Goal: Transaction & Acquisition: Purchase product/service

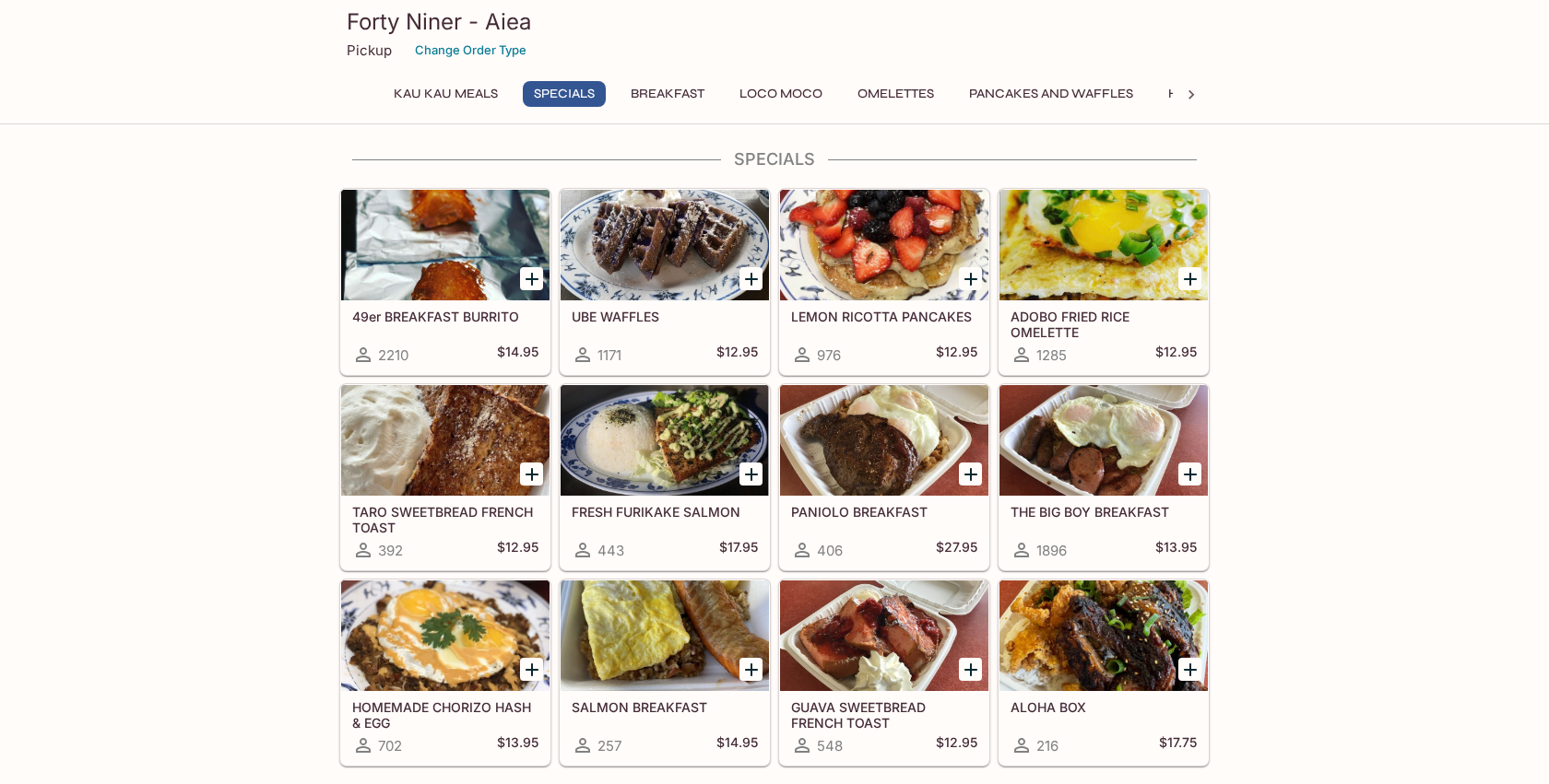
scroll to position [307, 0]
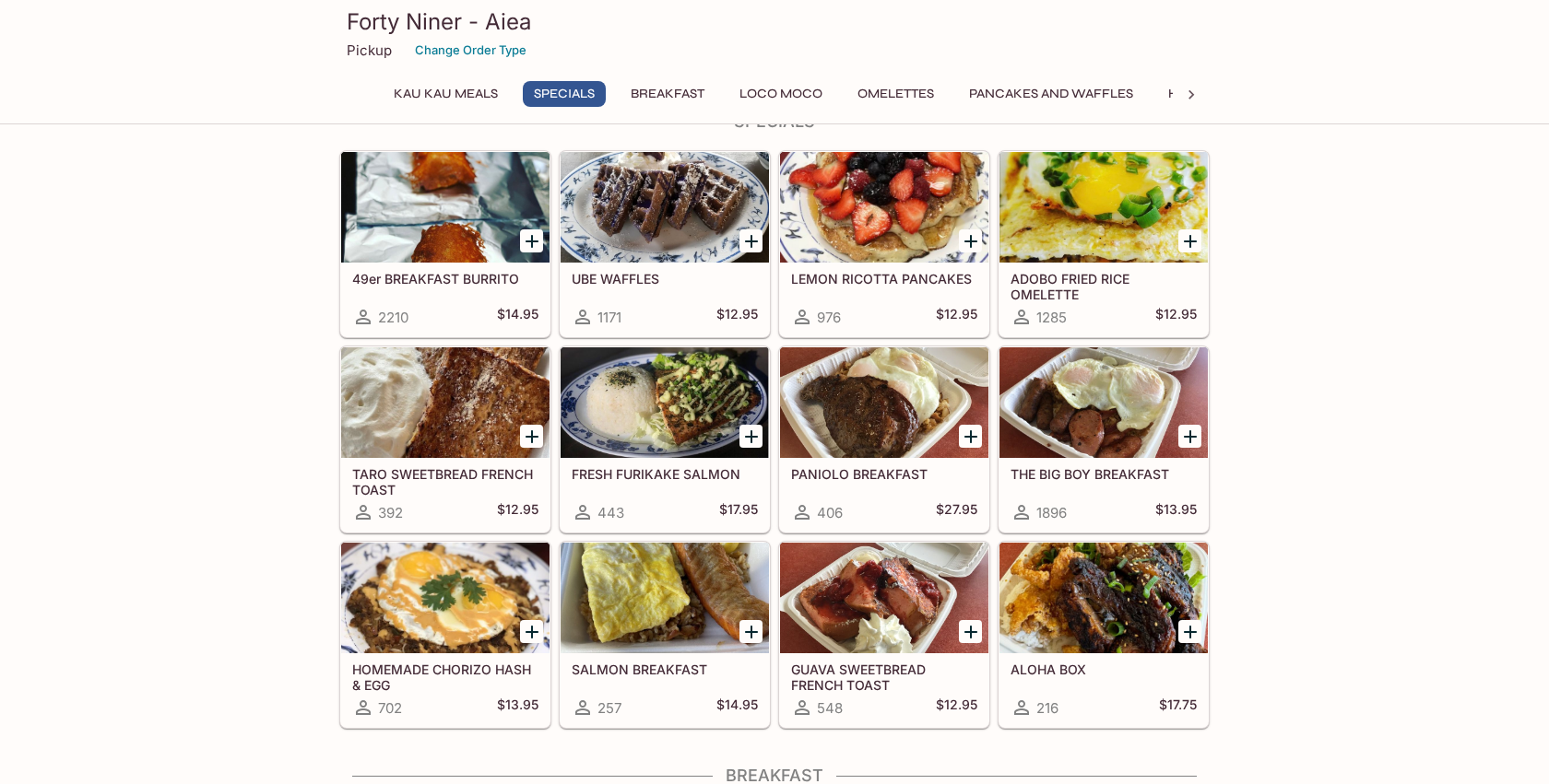
click at [1118, 385] on div at bounding box center [1103, 402] width 208 height 111
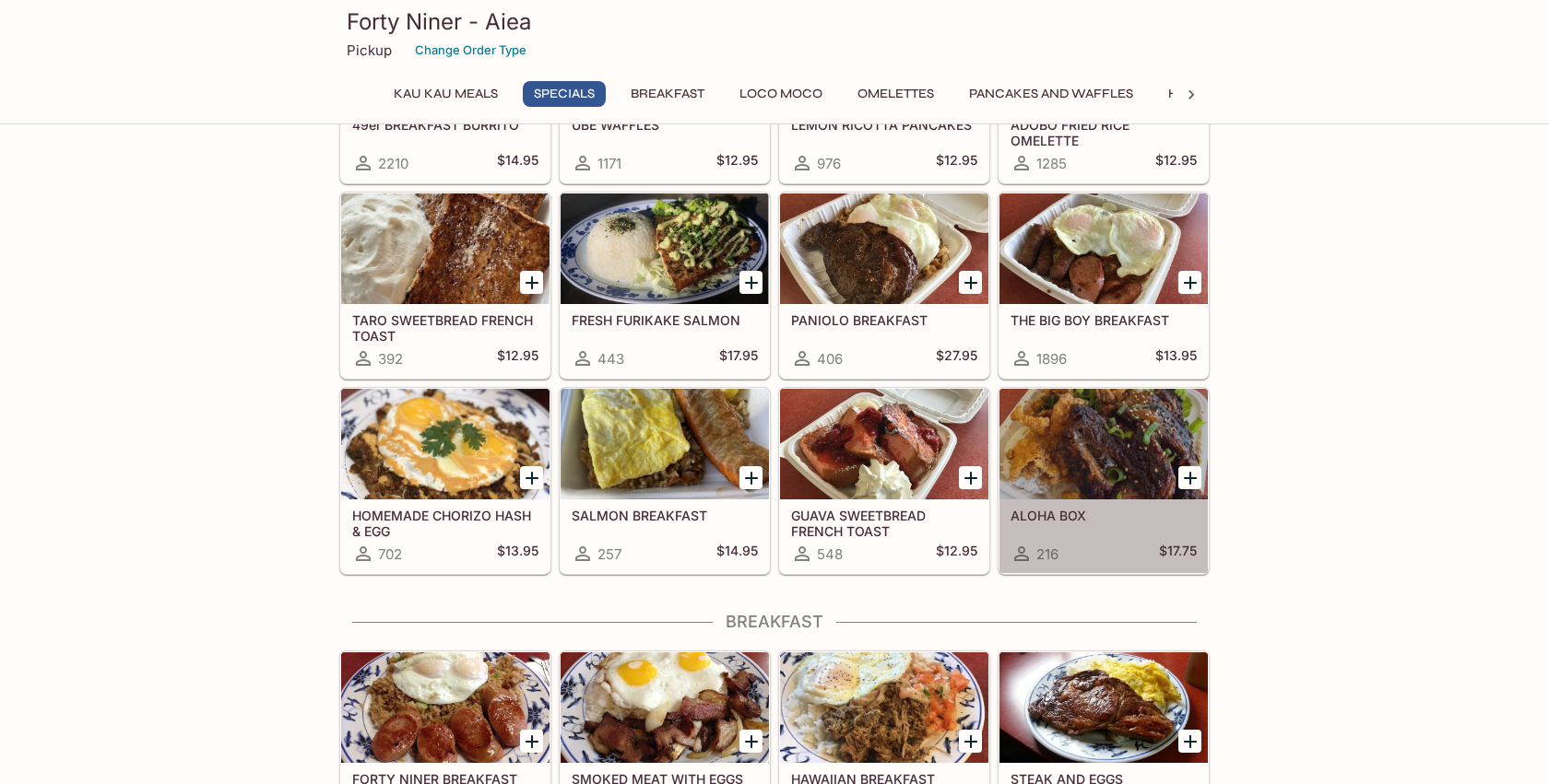
click at [1082, 433] on div at bounding box center [1103, 444] width 208 height 111
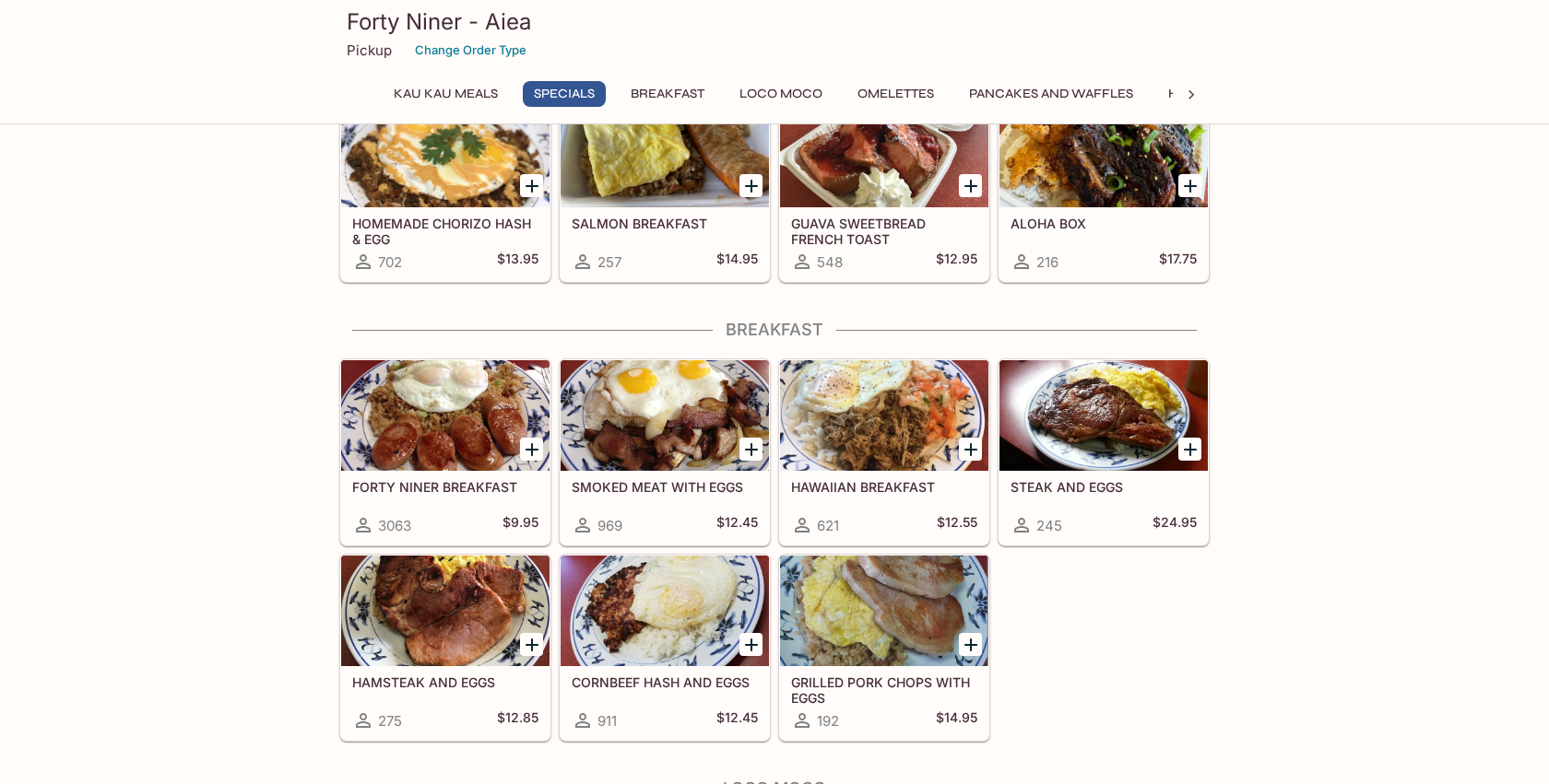
scroll to position [767, 0]
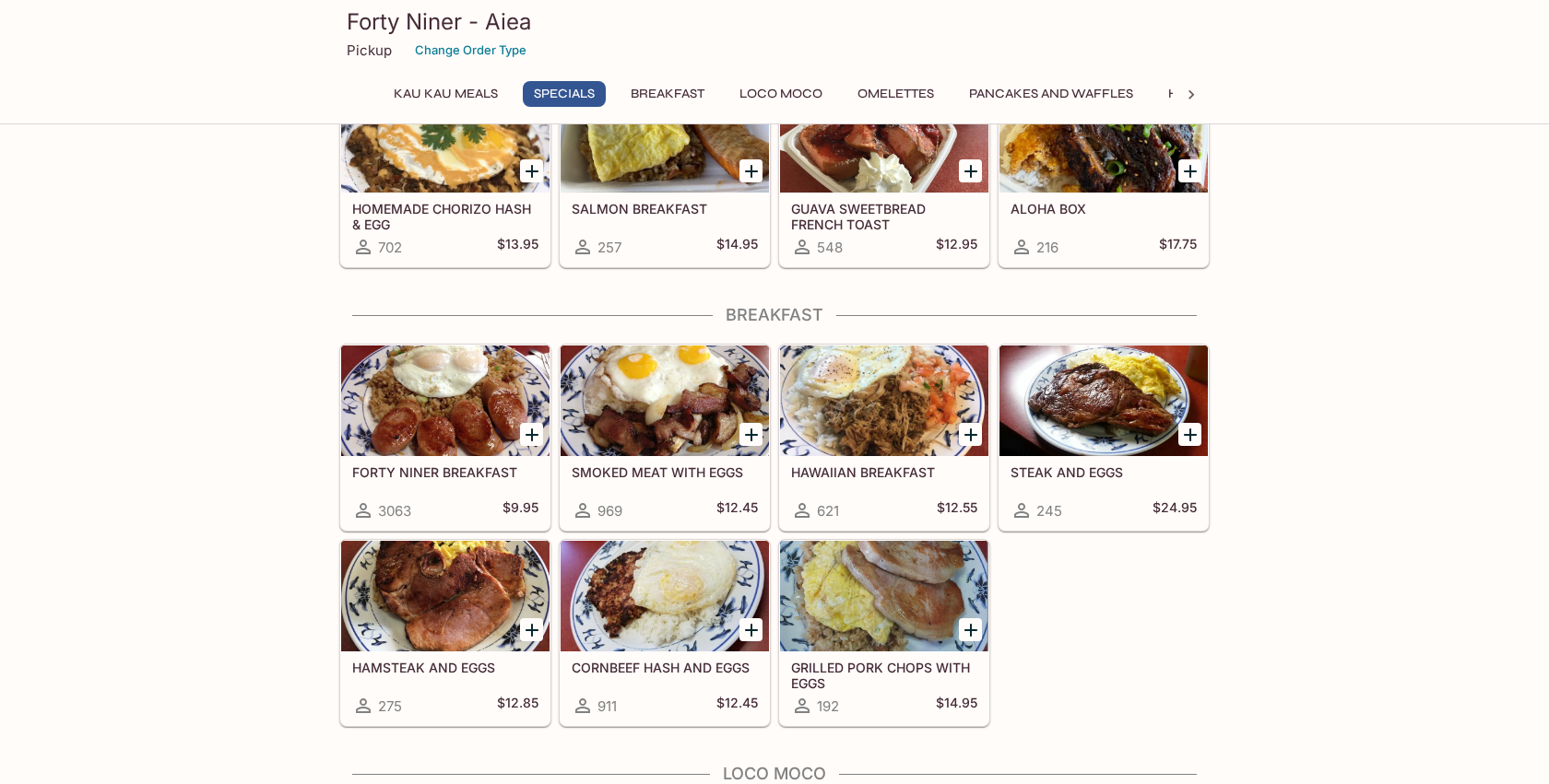
click at [502, 384] on div at bounding box center [445, 400] width 208 height 111
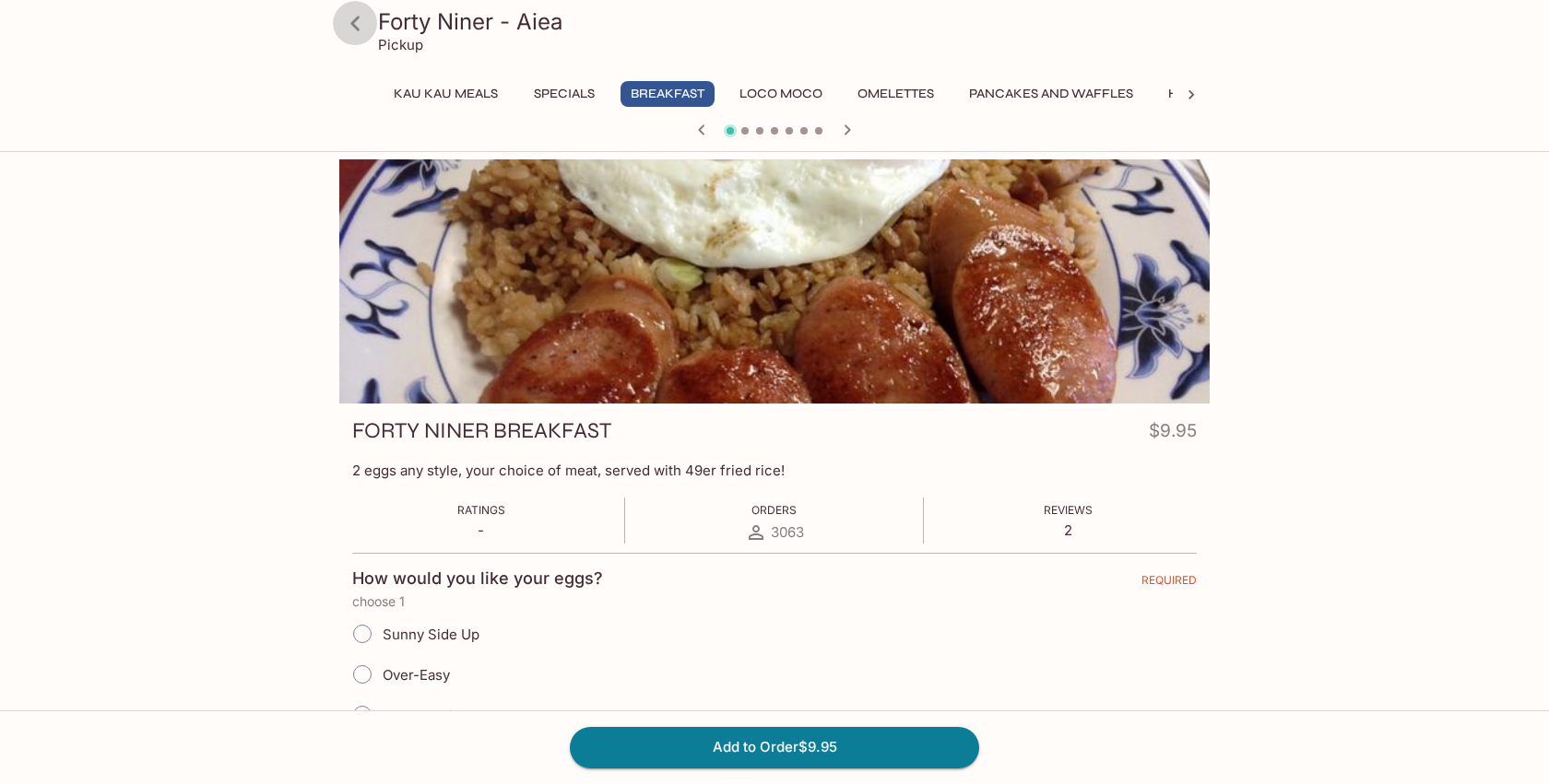
click at [348, 36] on icon at bounding box center [355, 23] width 33 height 33
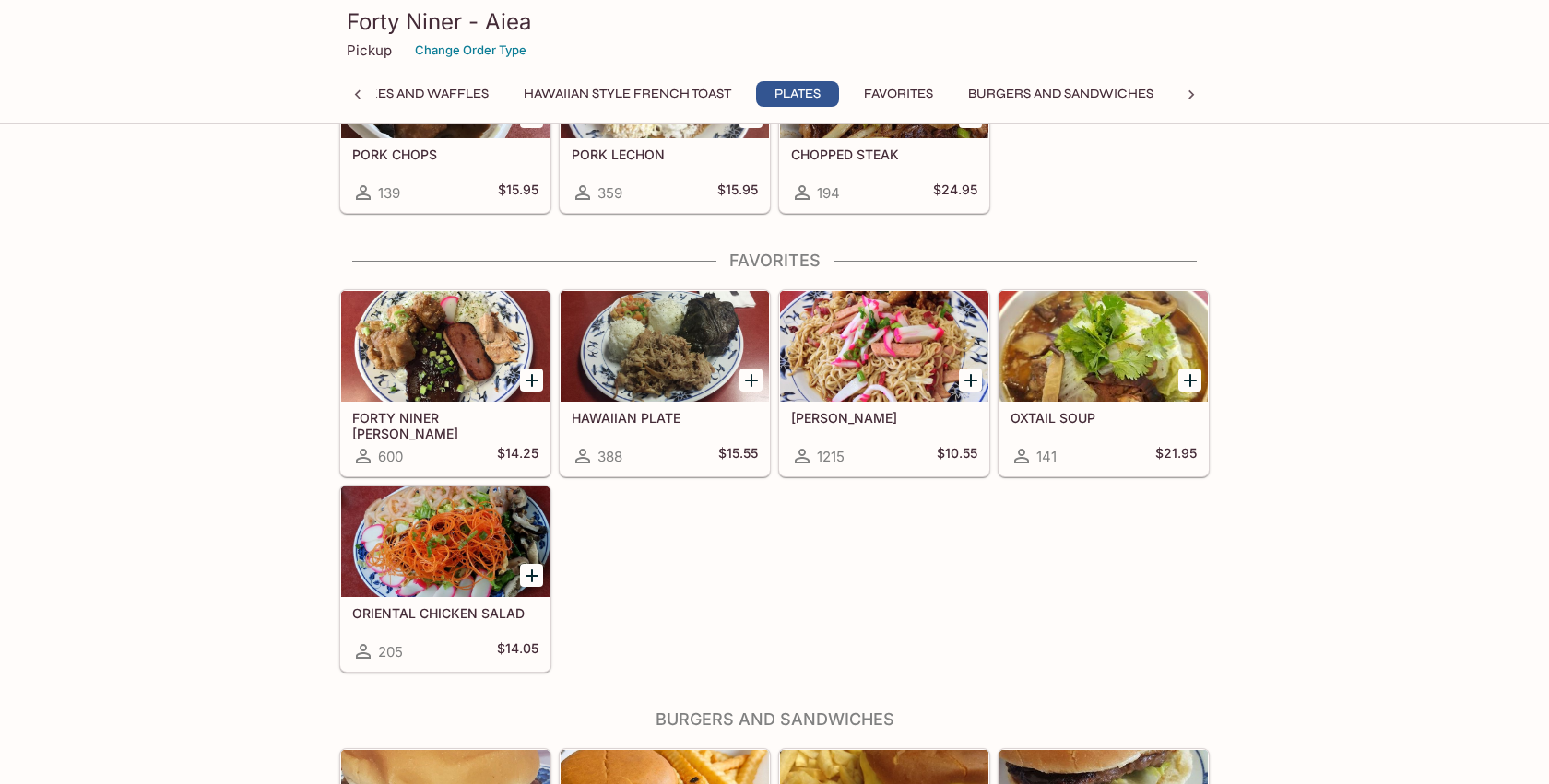
scroll to position [3534, 0]
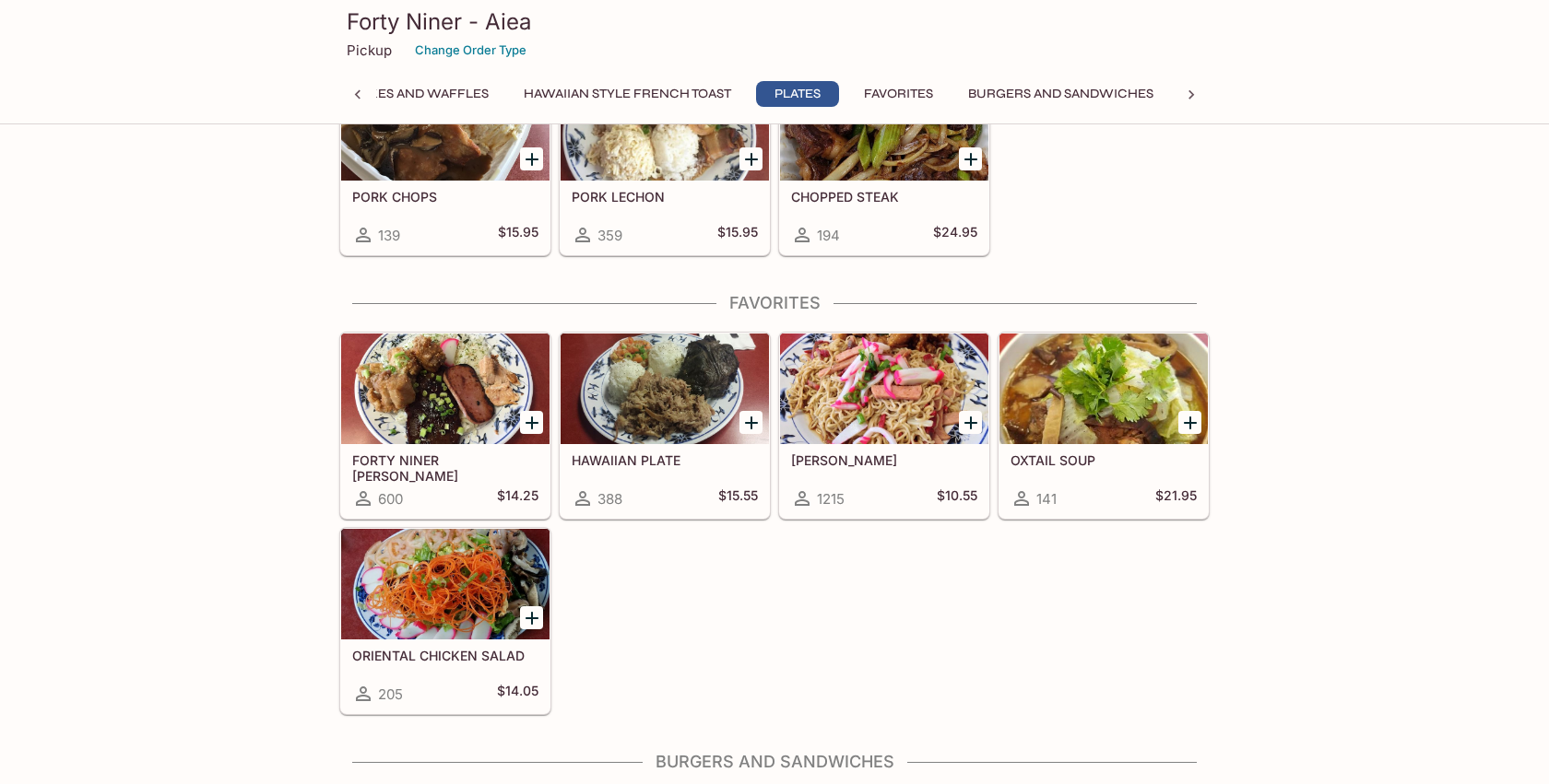
click at [459, 391] on div at bounding box center [445, 388] width 208 height 111
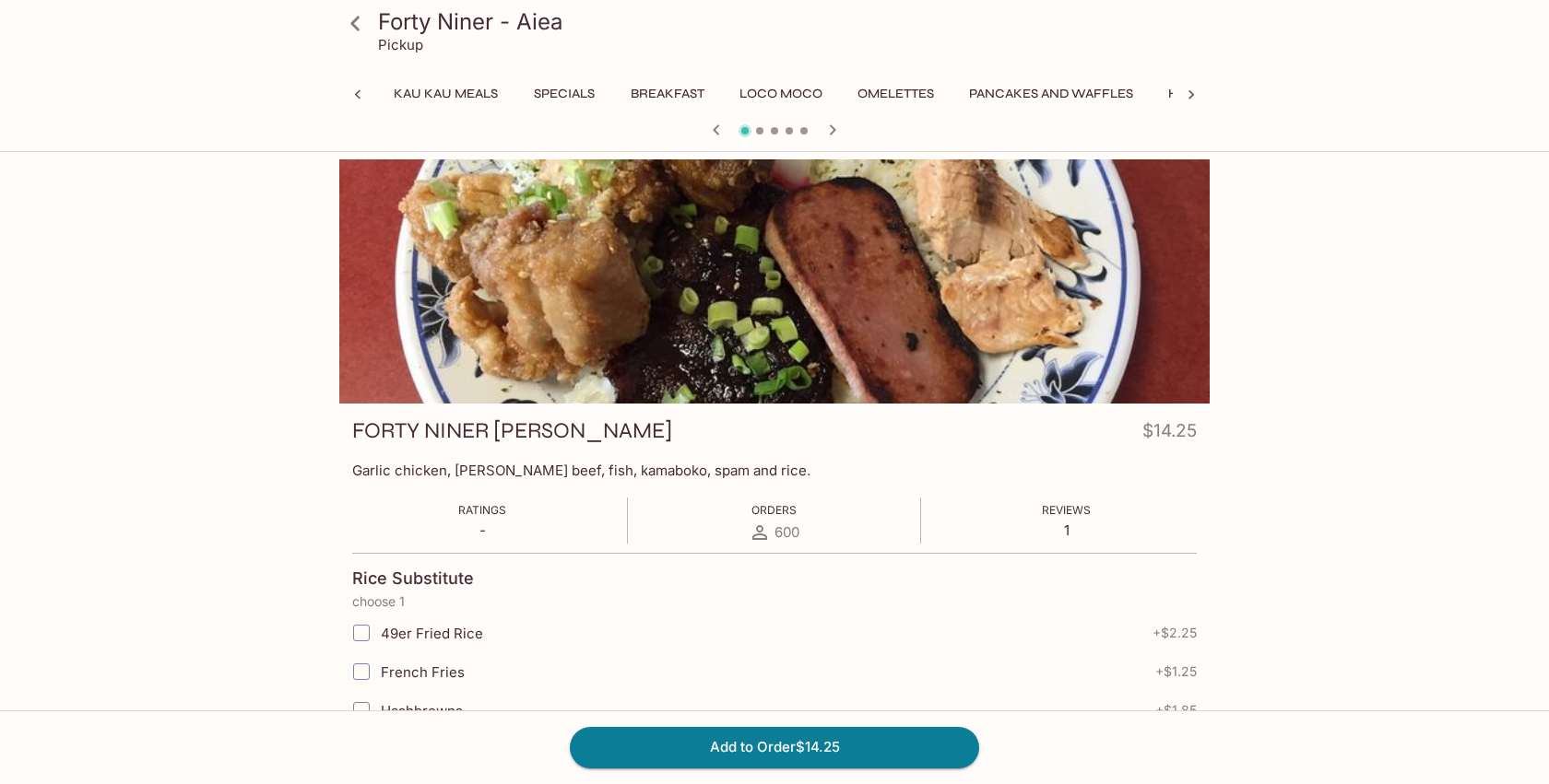
scroll to position [0, 424]
click at [359, 104] on div at bounding box center [358, 95] width 37 height 28
click at [361, 28] on icon at bounding box center [355, 23] width 33 height 33
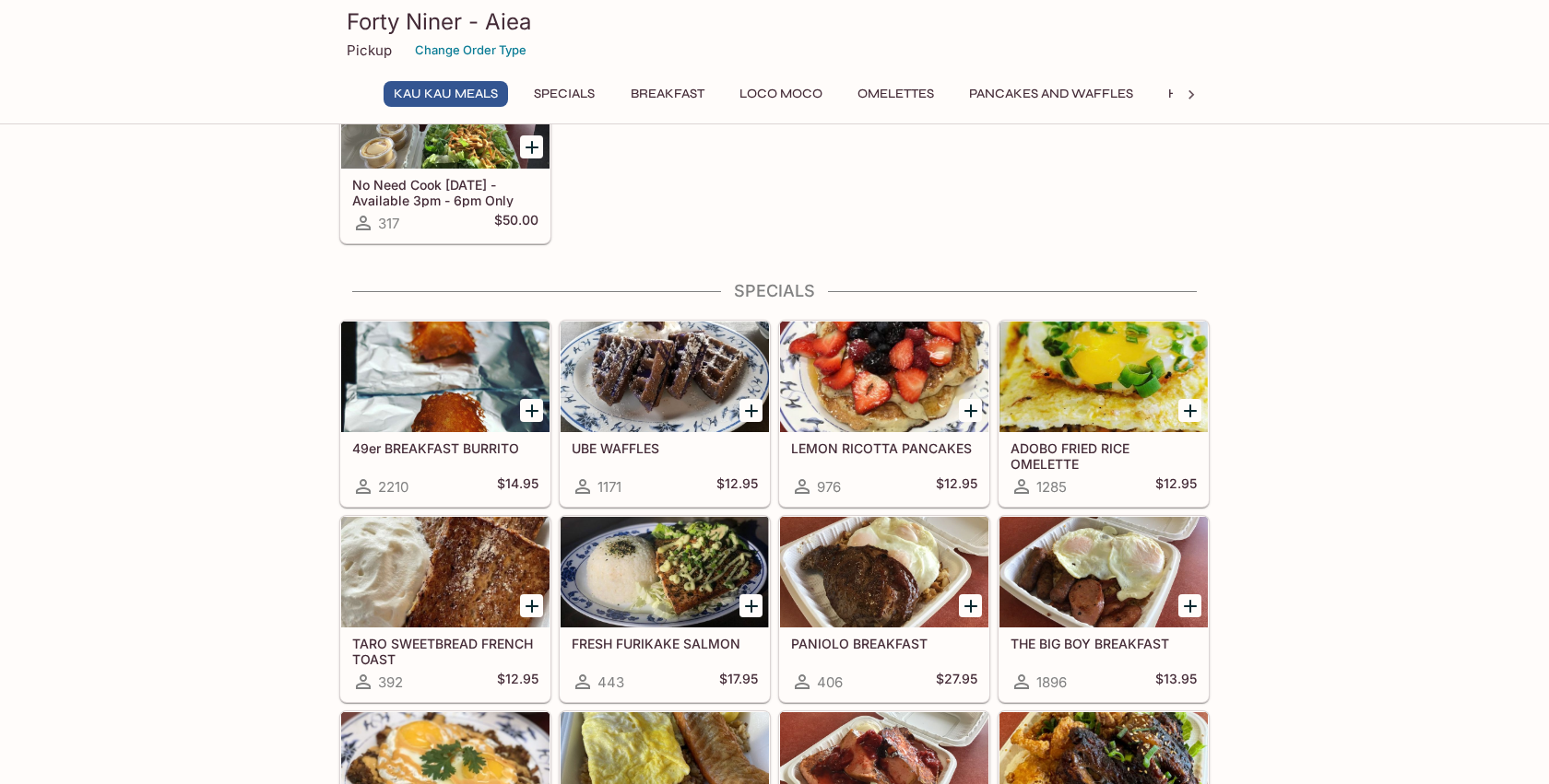
scroll to position [307, 0]
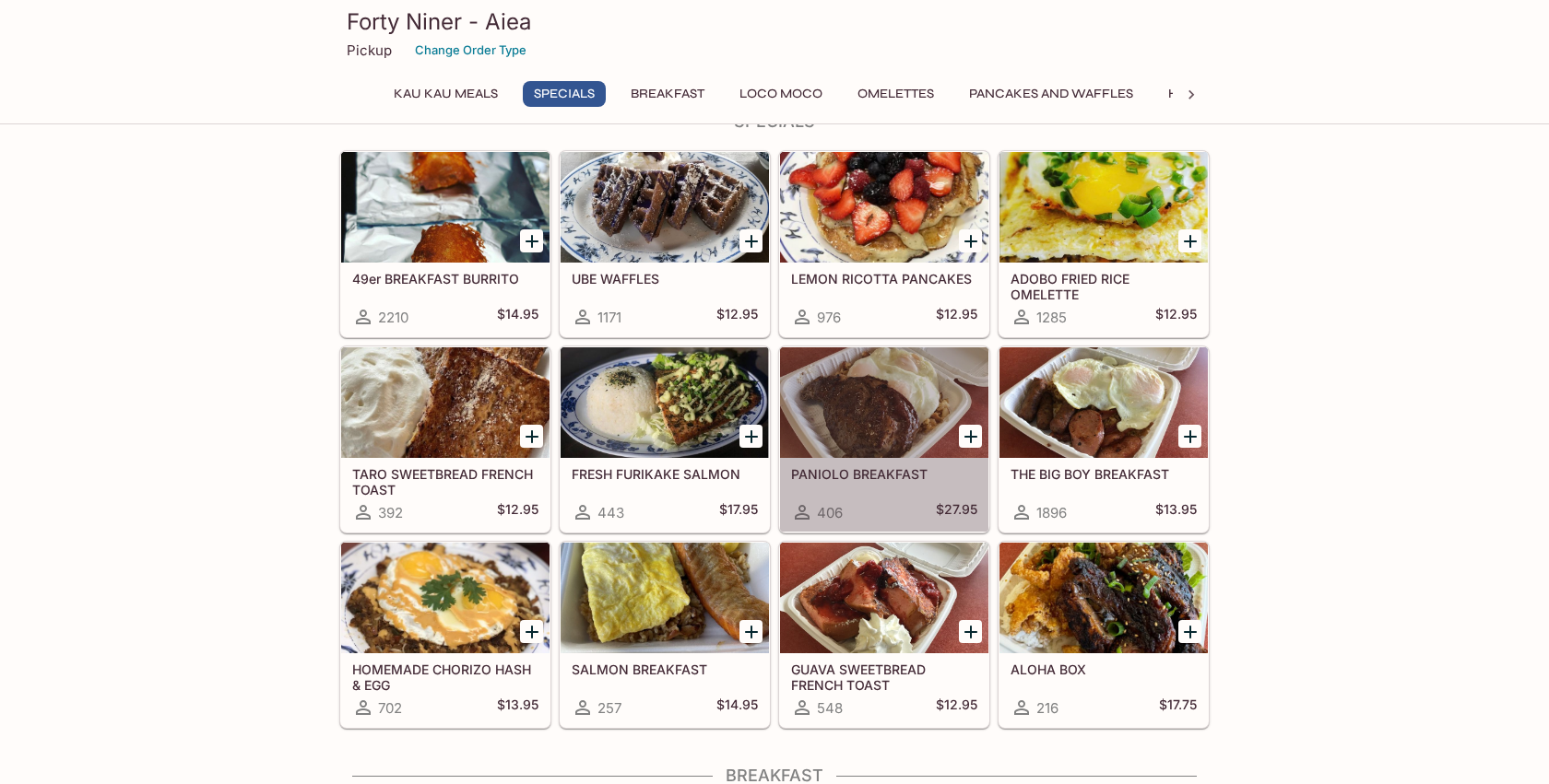
click at [880, 445] on div at bounding box center [884, 402] width 208 height 111
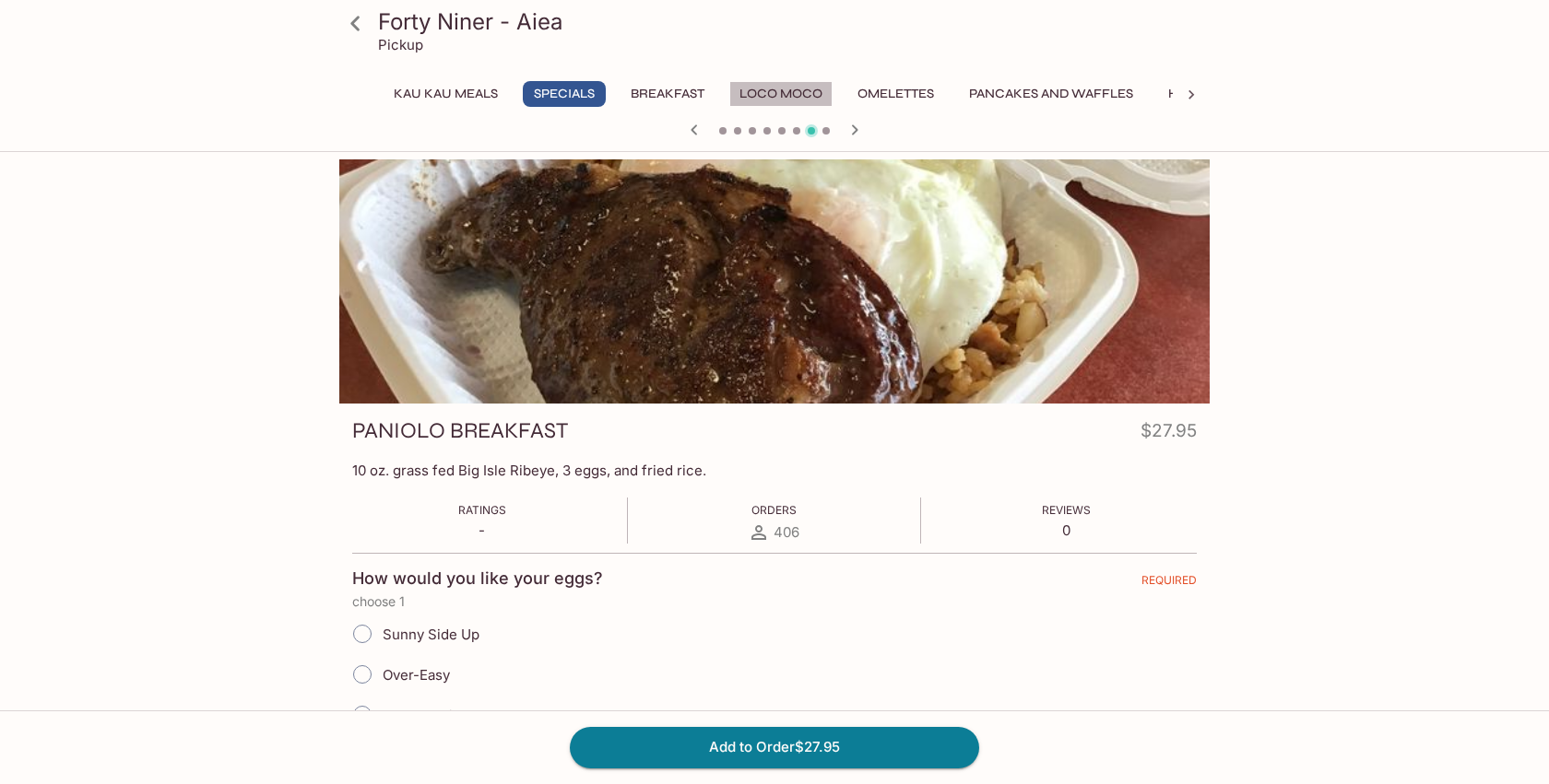
click at [763, 88] on button "Loco Moco" at bounding box center [781, 94] width 103 height 26
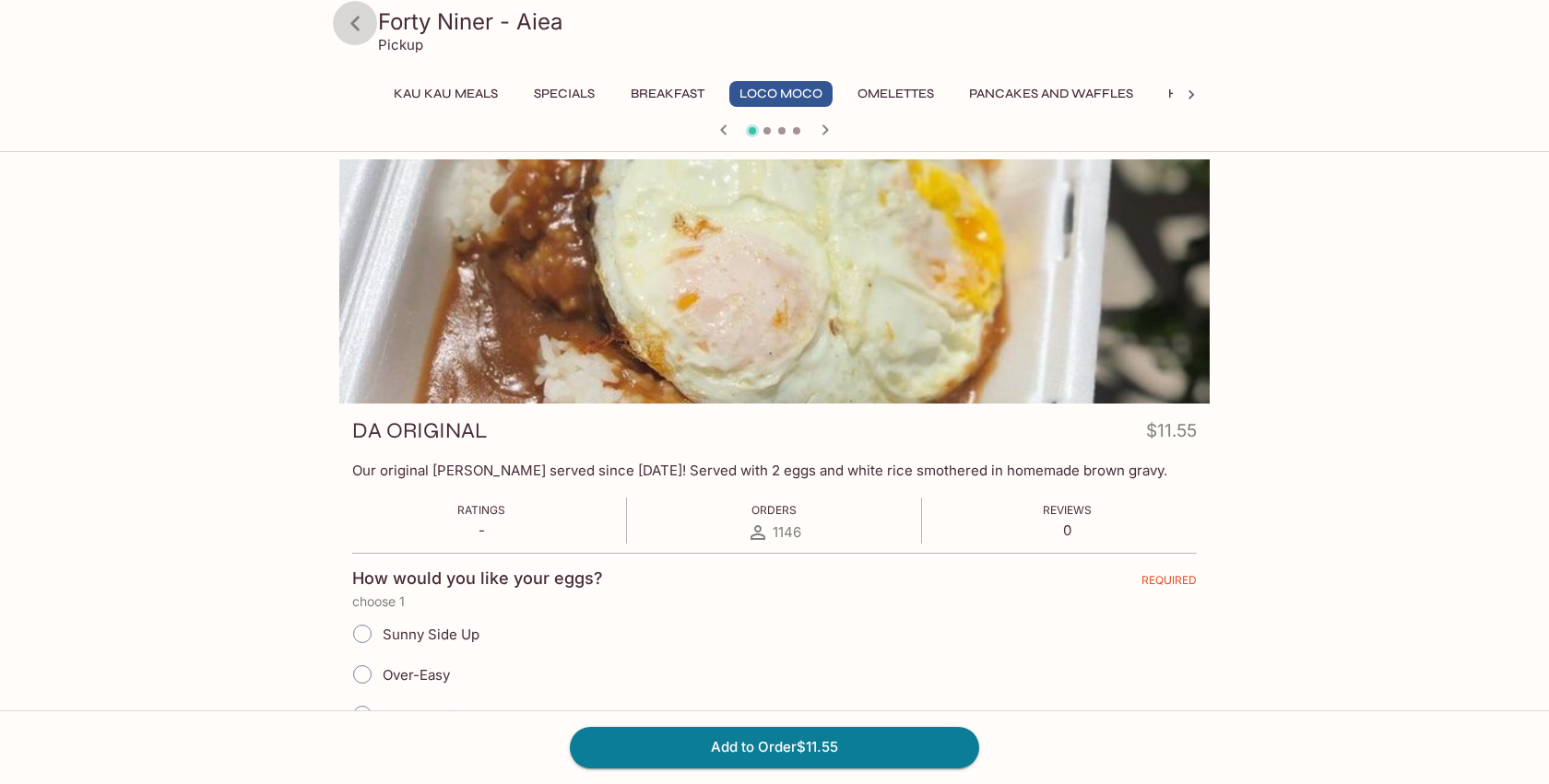
click at [359, 29] on icon at bounding box center [355, 23] width 9 height 15
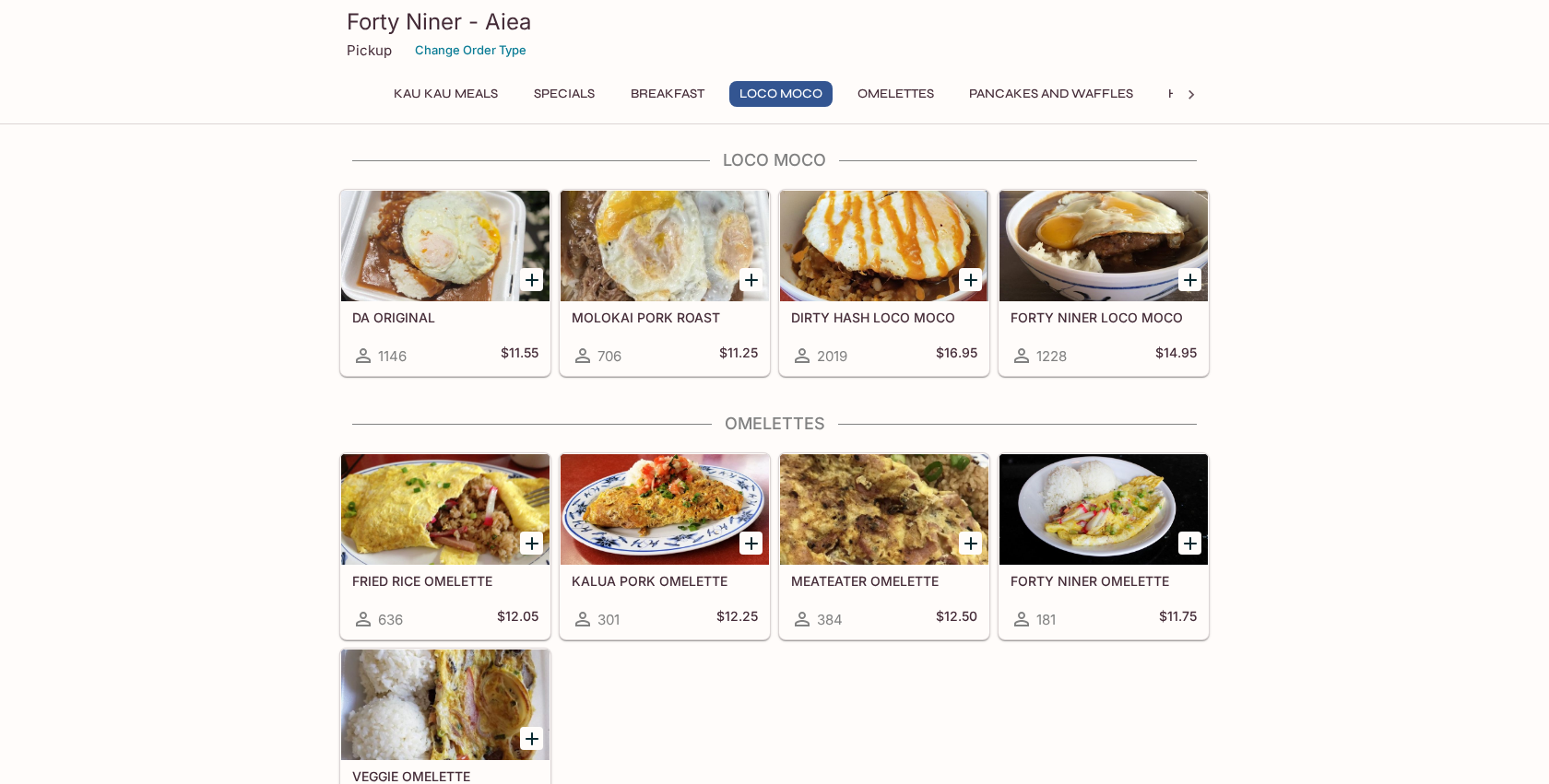
scroll to position [1382, 0]
click at [1078, 240] on div at bounding box center [1103, 244] width 208 height 111
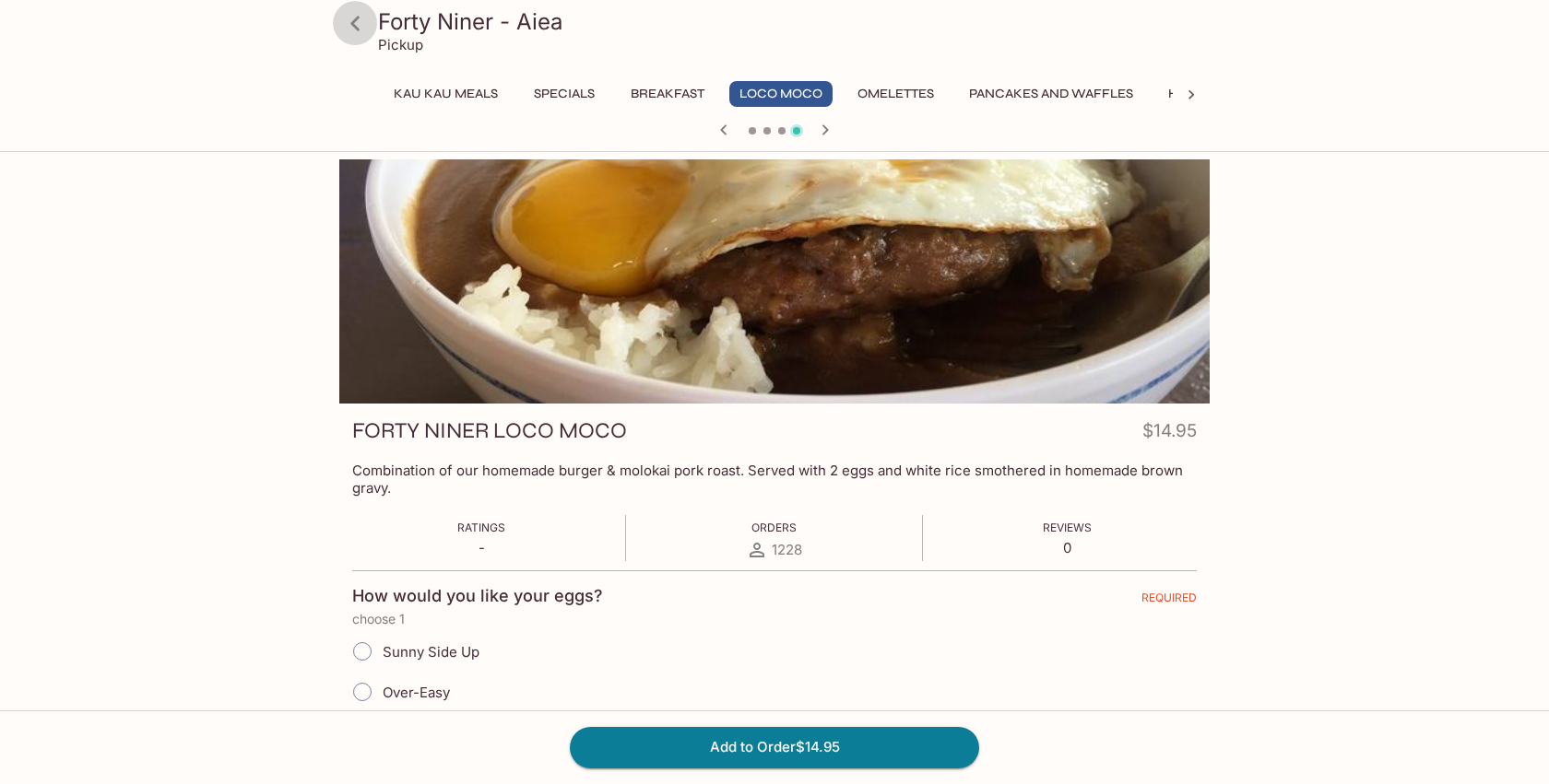
click at [343, 20] on icon at bounding box center [355, 23] width 33 height 33
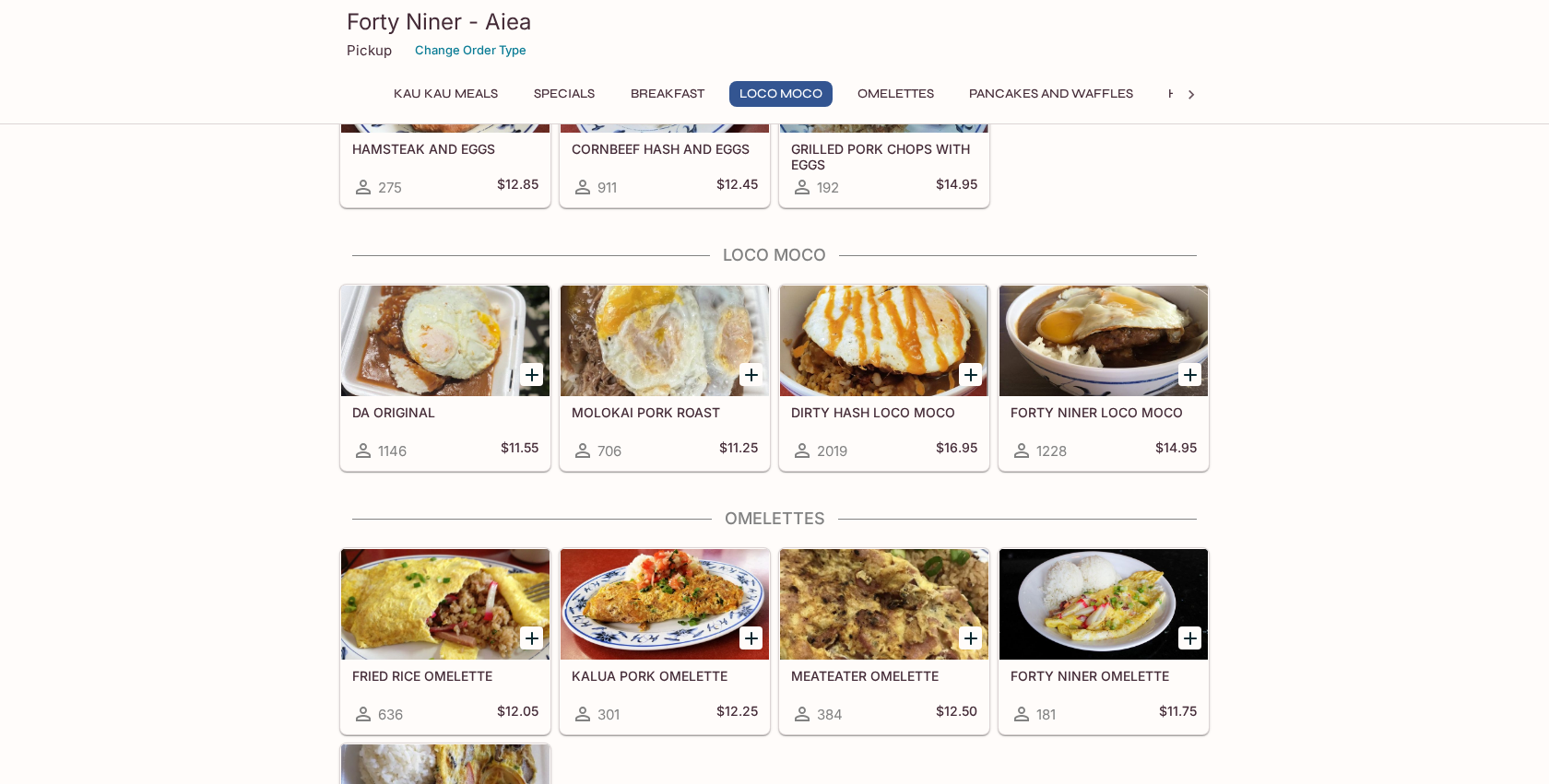
scroll to position [1382, 0]
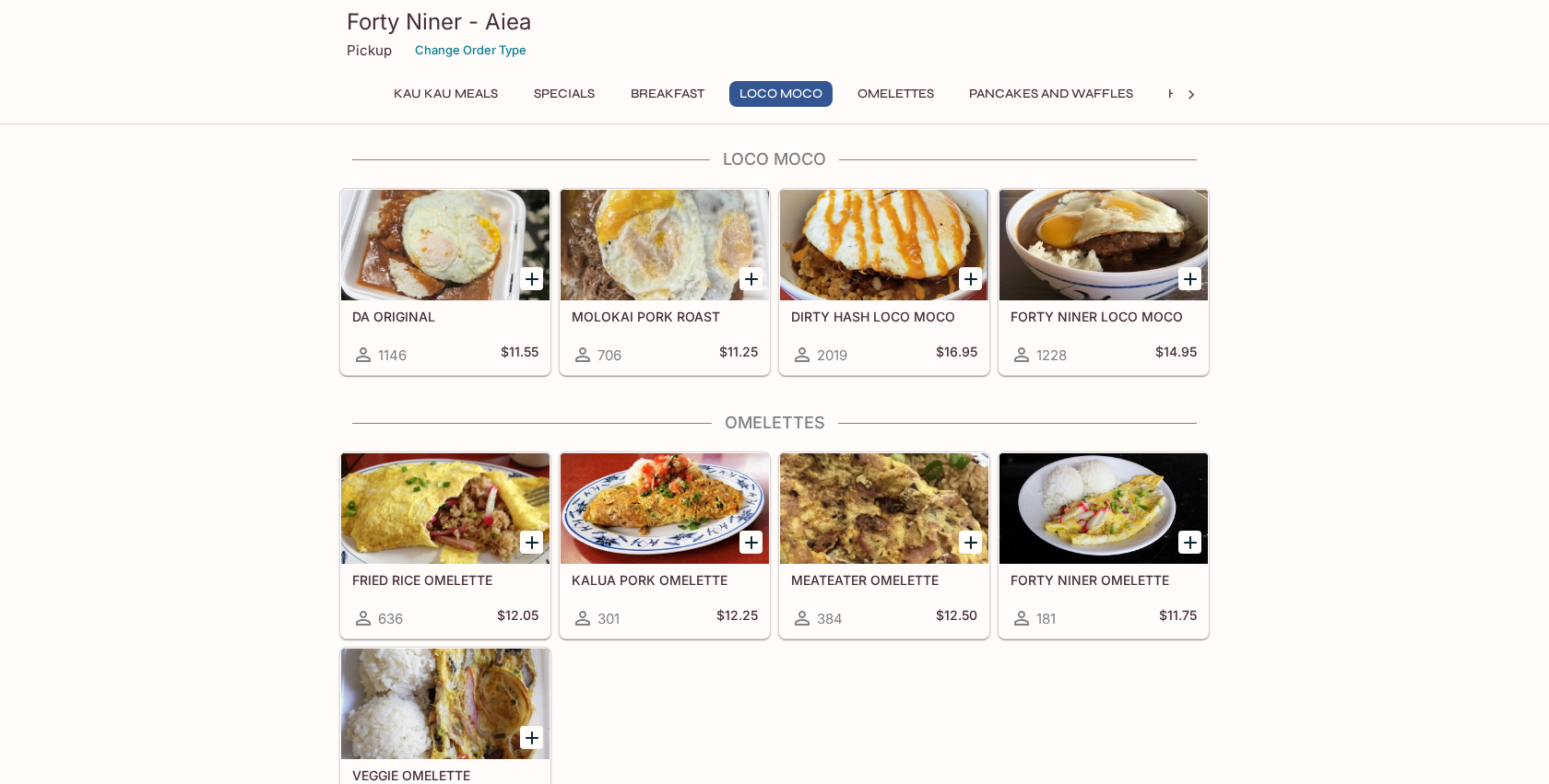
click at [835, 236] on div at bounding box center [884, 244] width 208 height 111
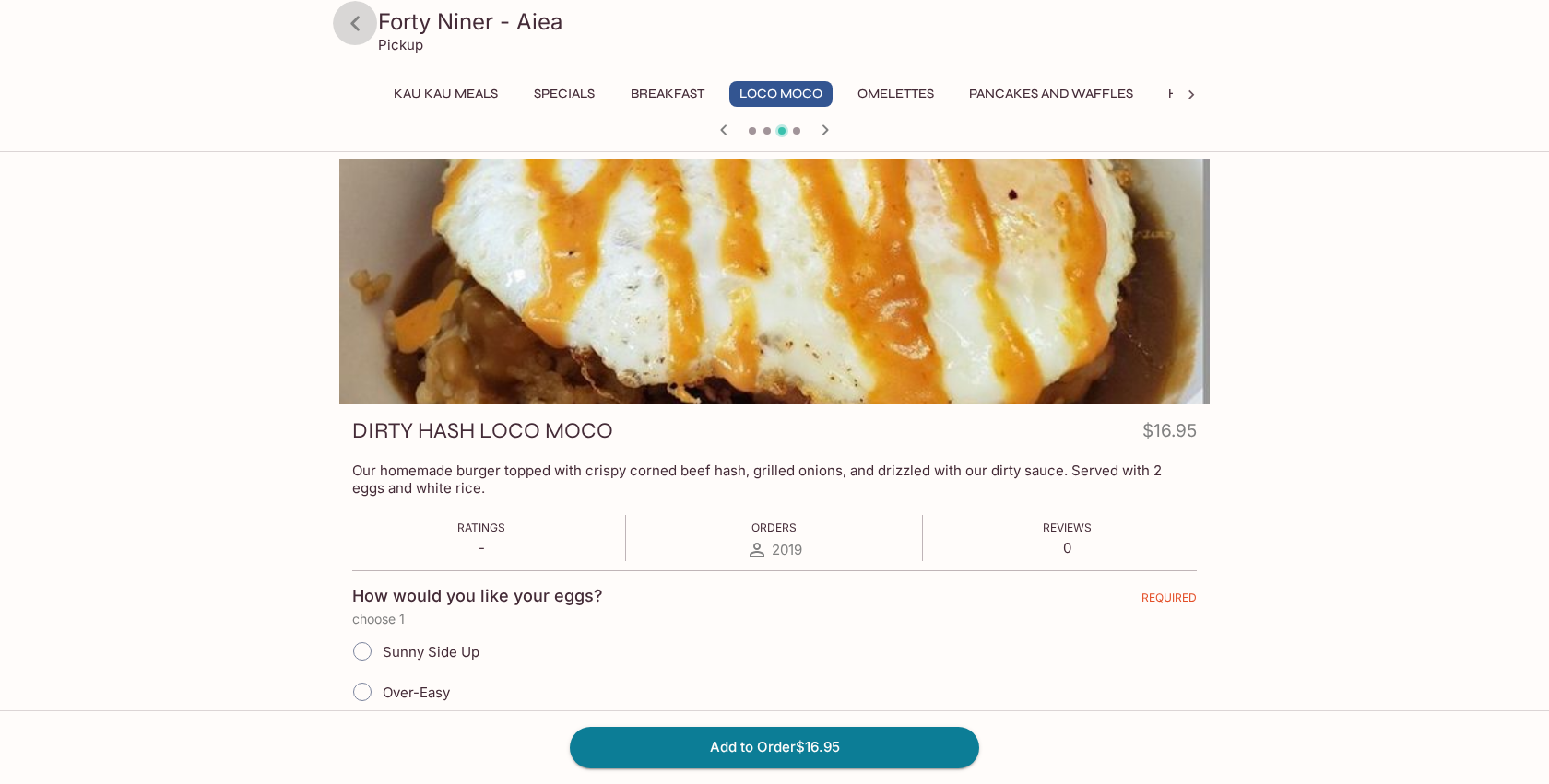
click at [367, 34] on icon at bounding box center [355, 23] width 33 height 33
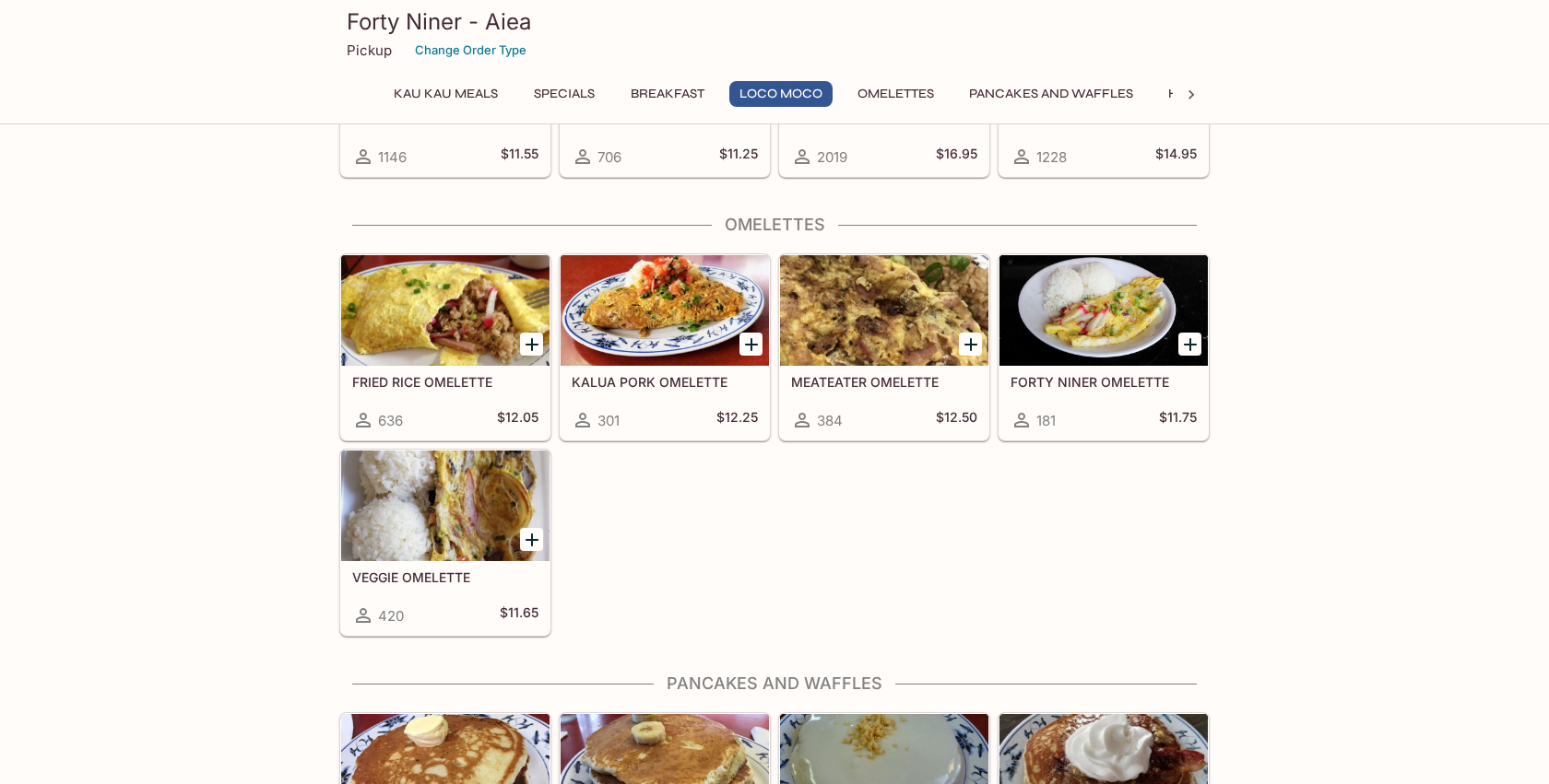
scroll to position [1536, 0]
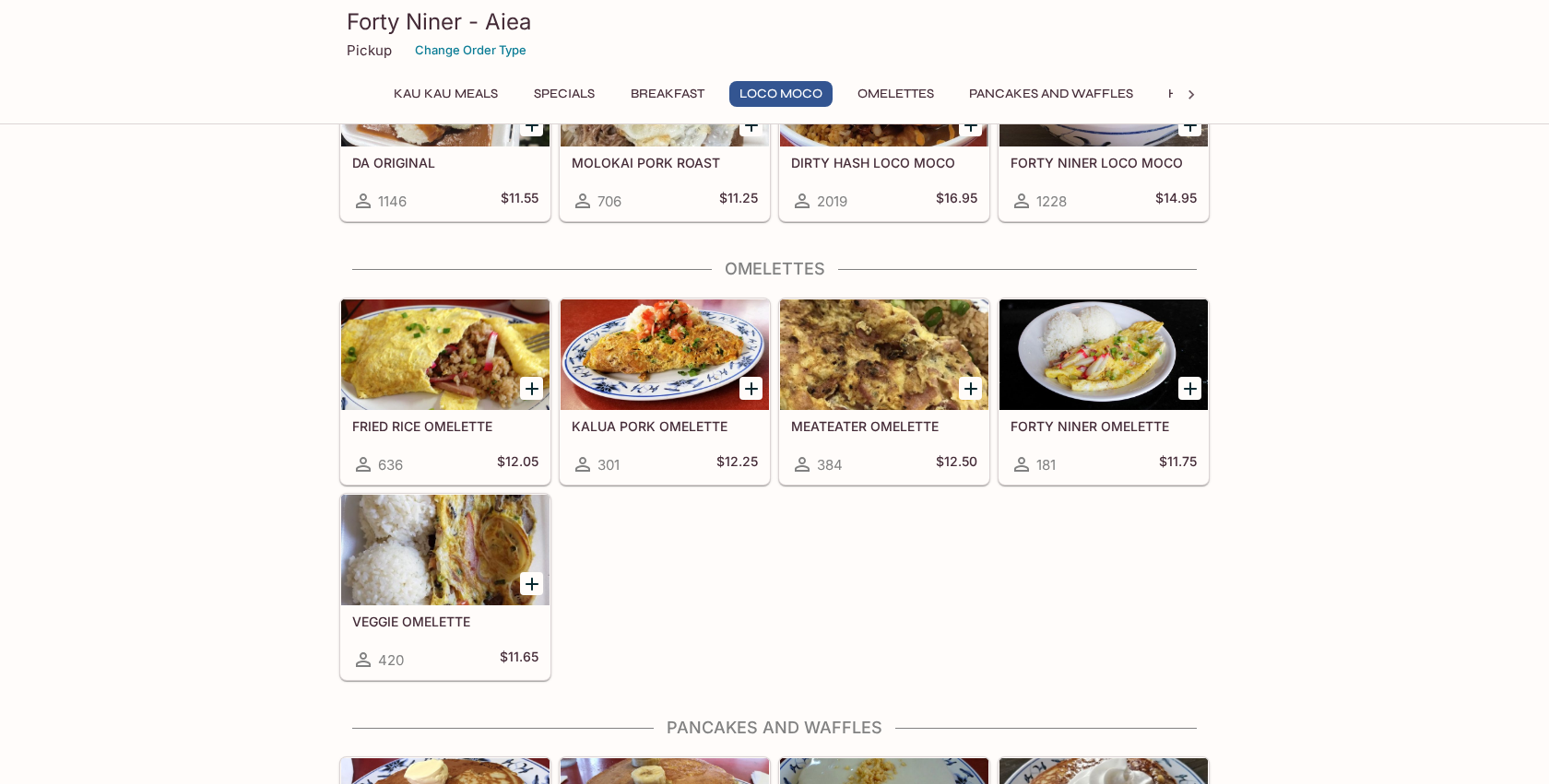
click at [462, 150] on div "DA ORIGINAL 1146 $11.55" at bounding box center [445, 183] width 208 height 73
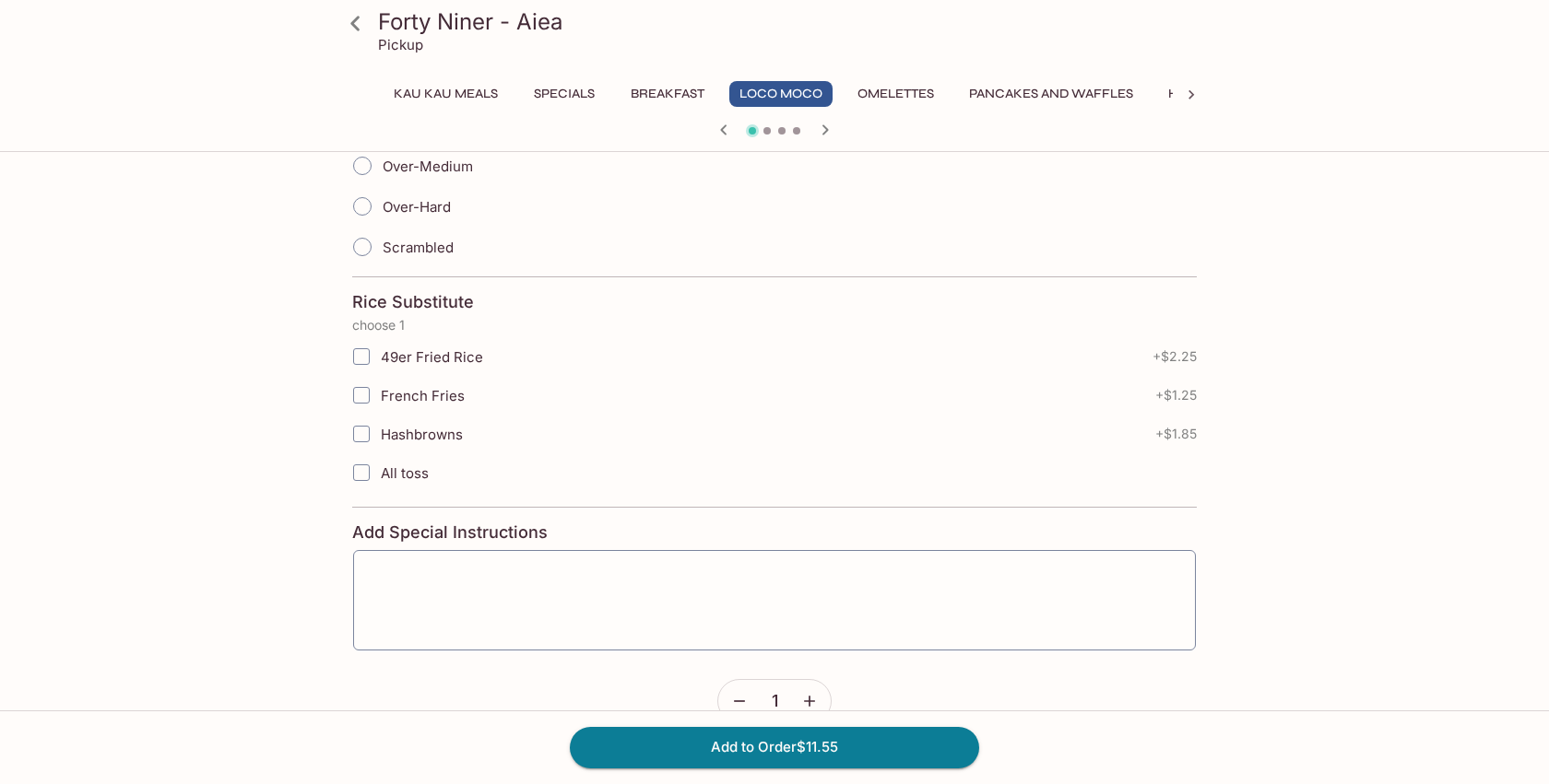
scroll to position [589, 0]
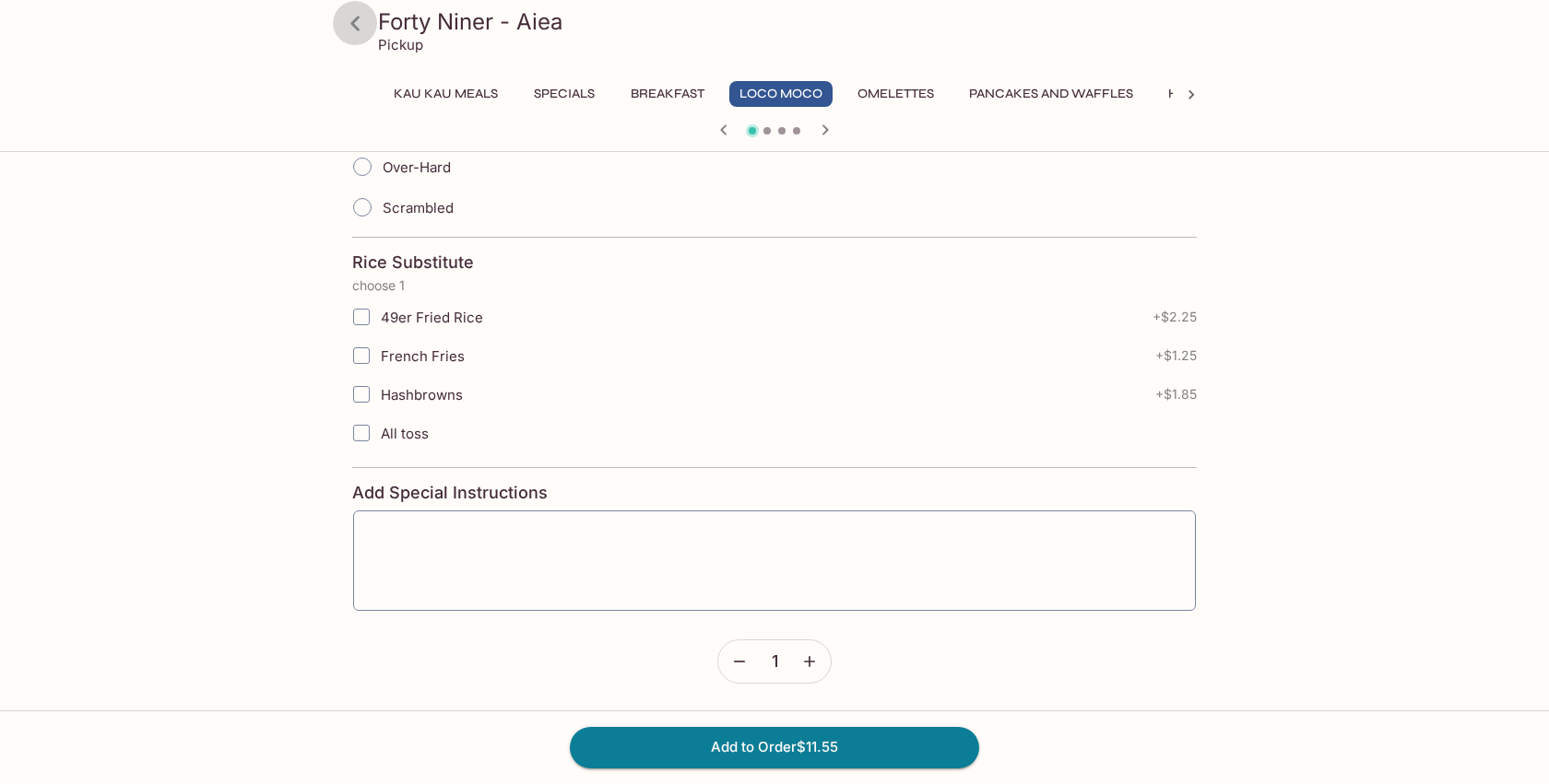
click at [354, 31] on icon at bounding box center [355, 23] width 33 height 33
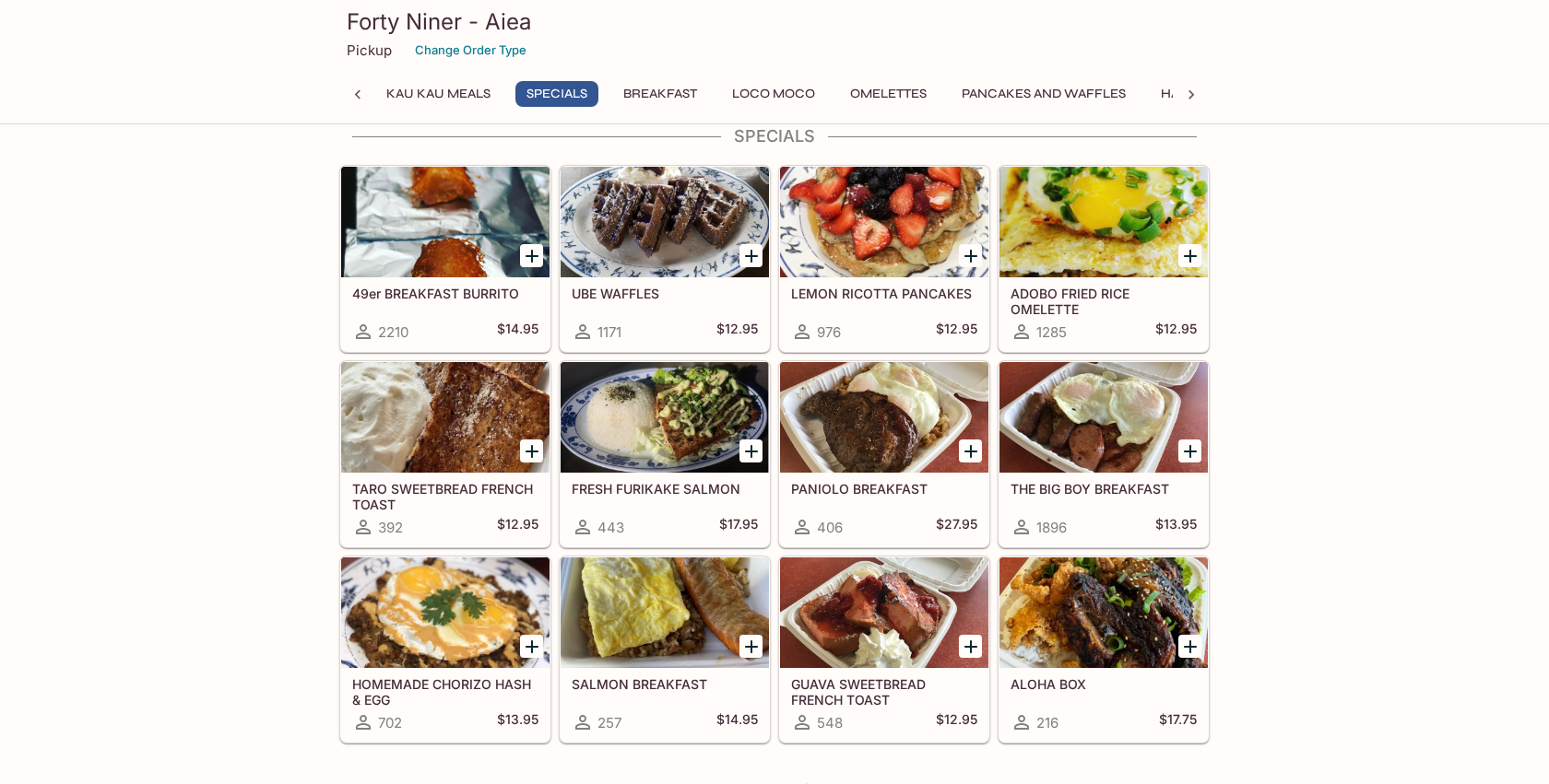
scroll to position [307, 0]
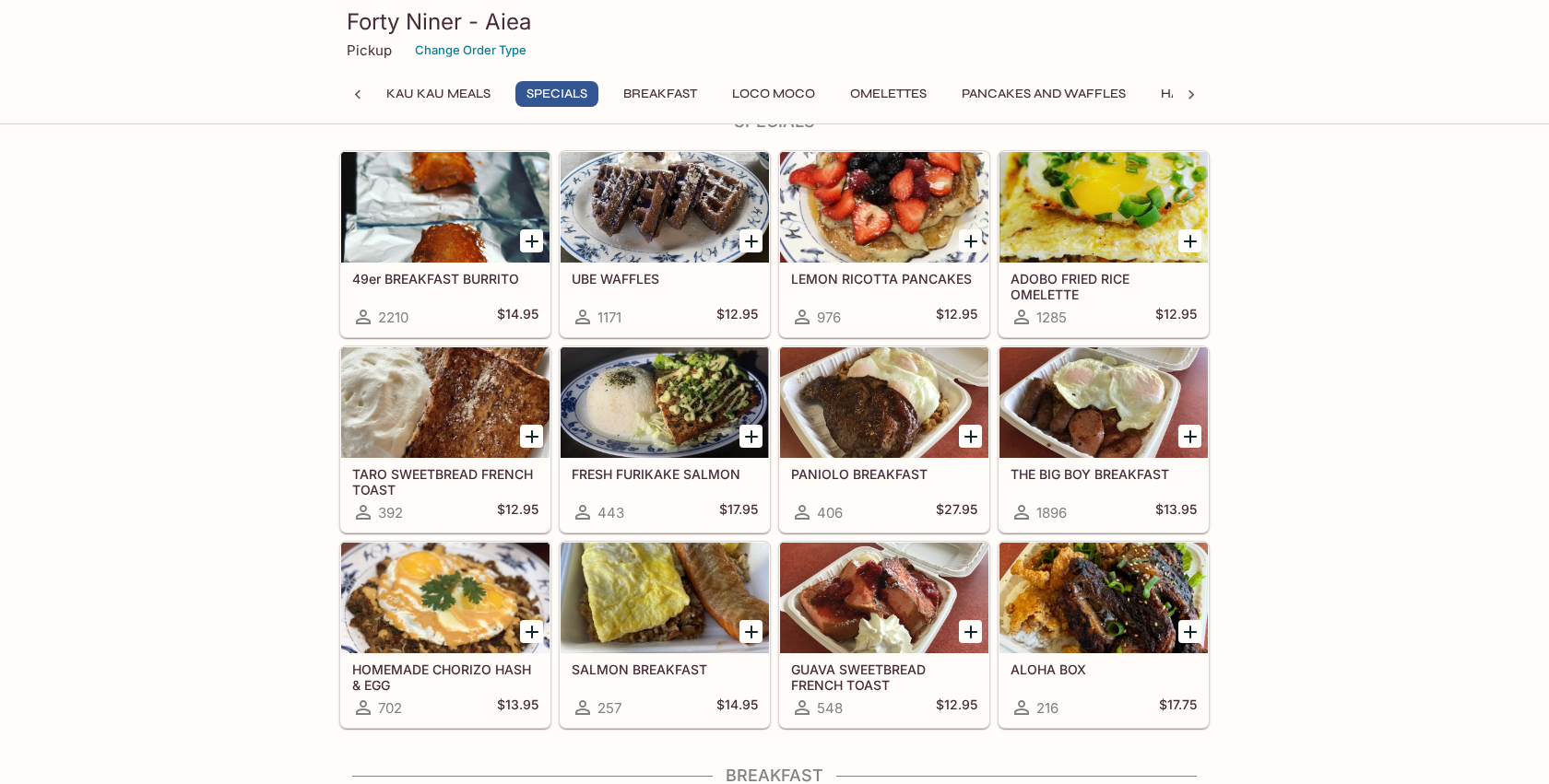
click at [468, 593] on div at bounding box center [445, 597] width 208 height 111
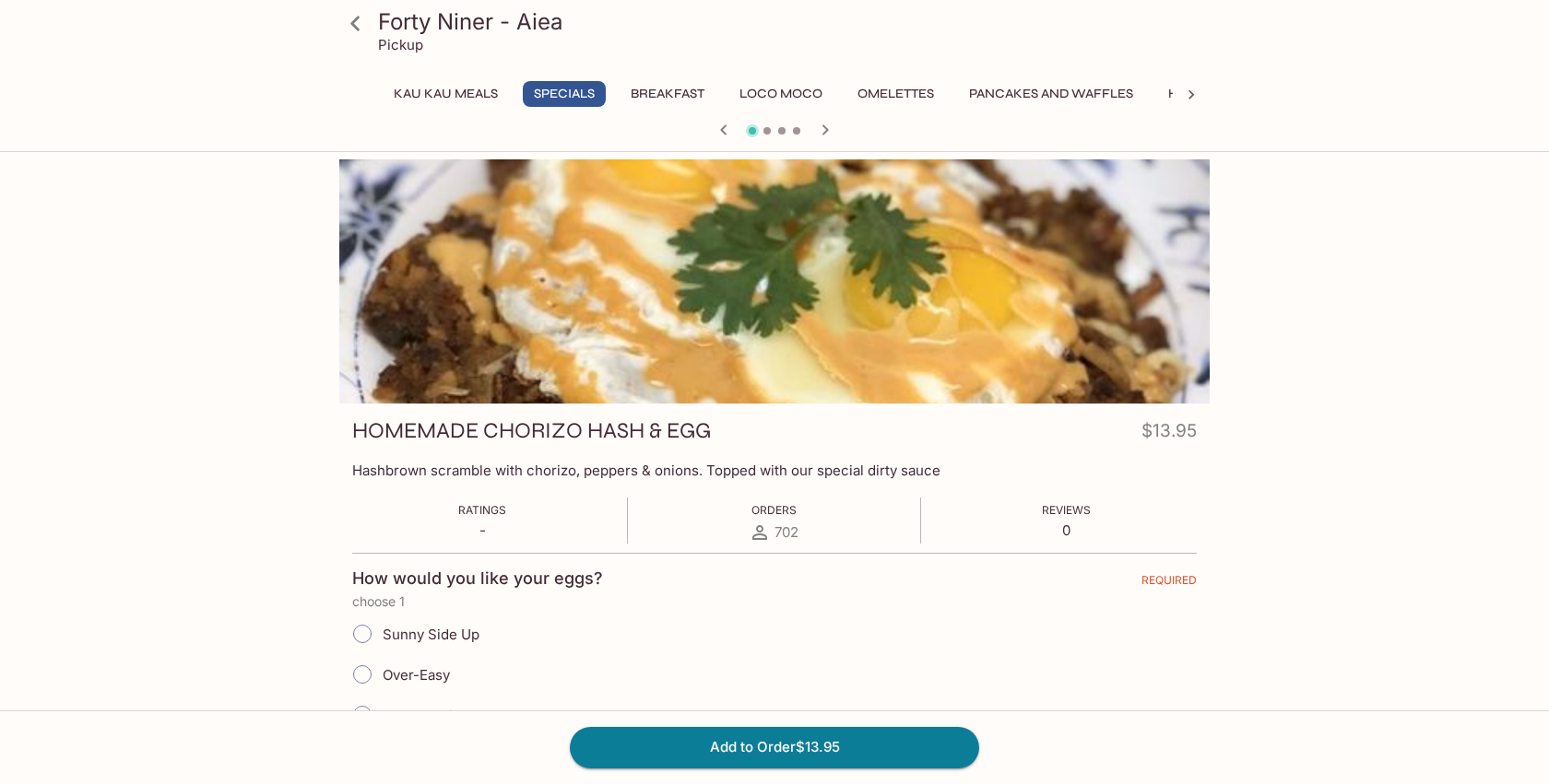
click at [353, 28] on icon at bounding box center [355, 23] width 33 height 33
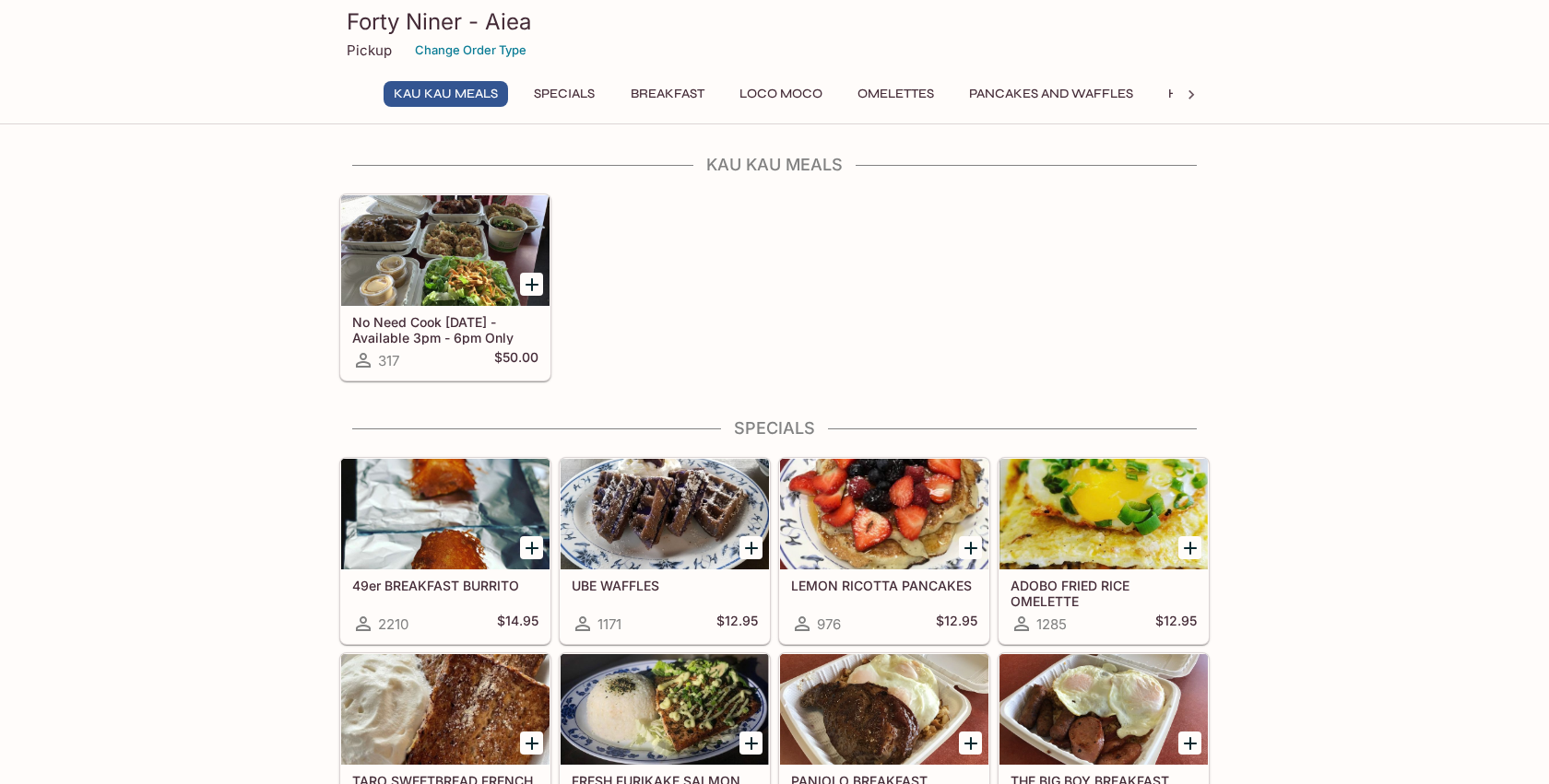
click at [387, 252] on div at bounding box center [445, 250] width 208 height 111
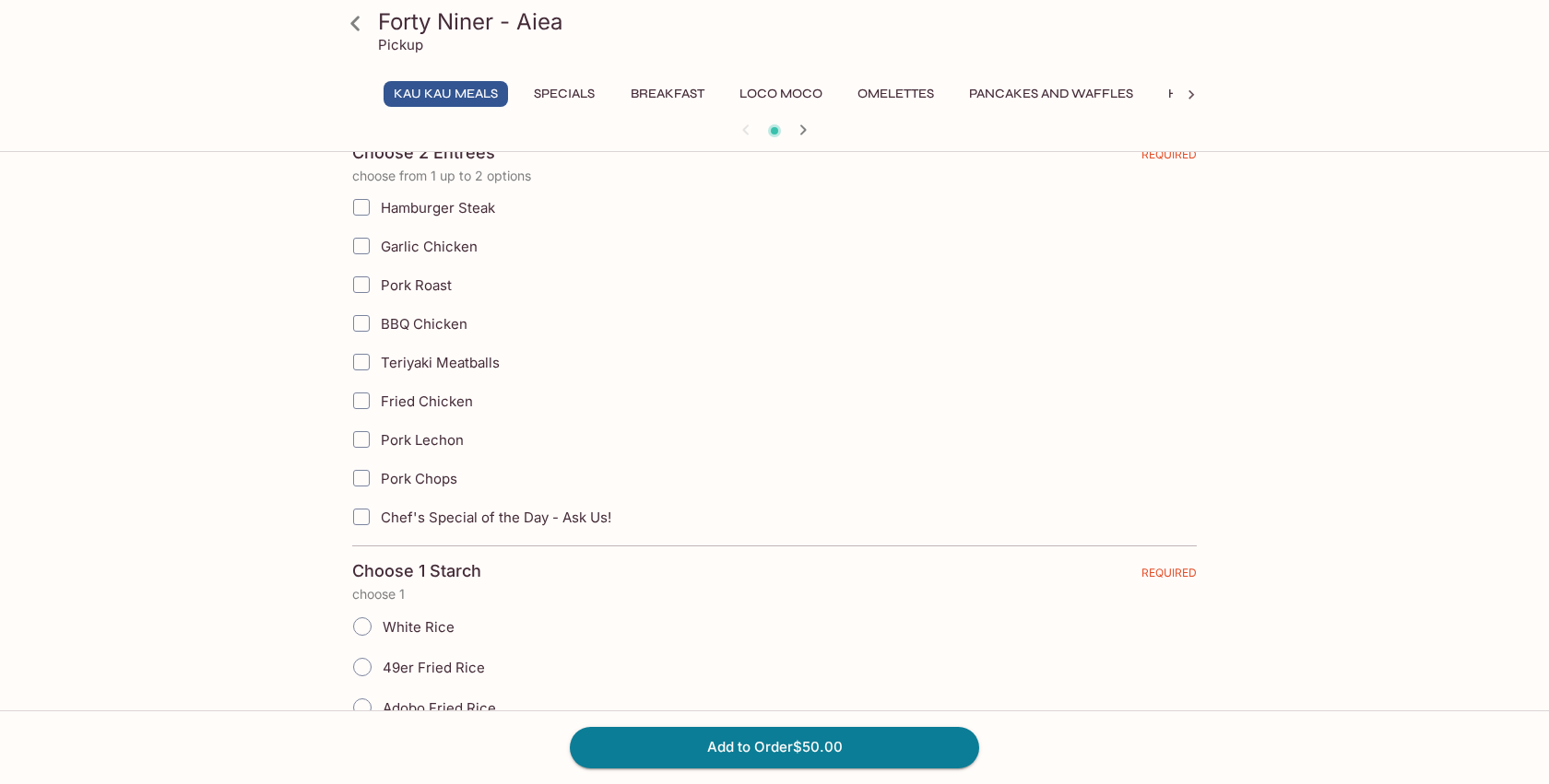
scroll to position [154, 0]
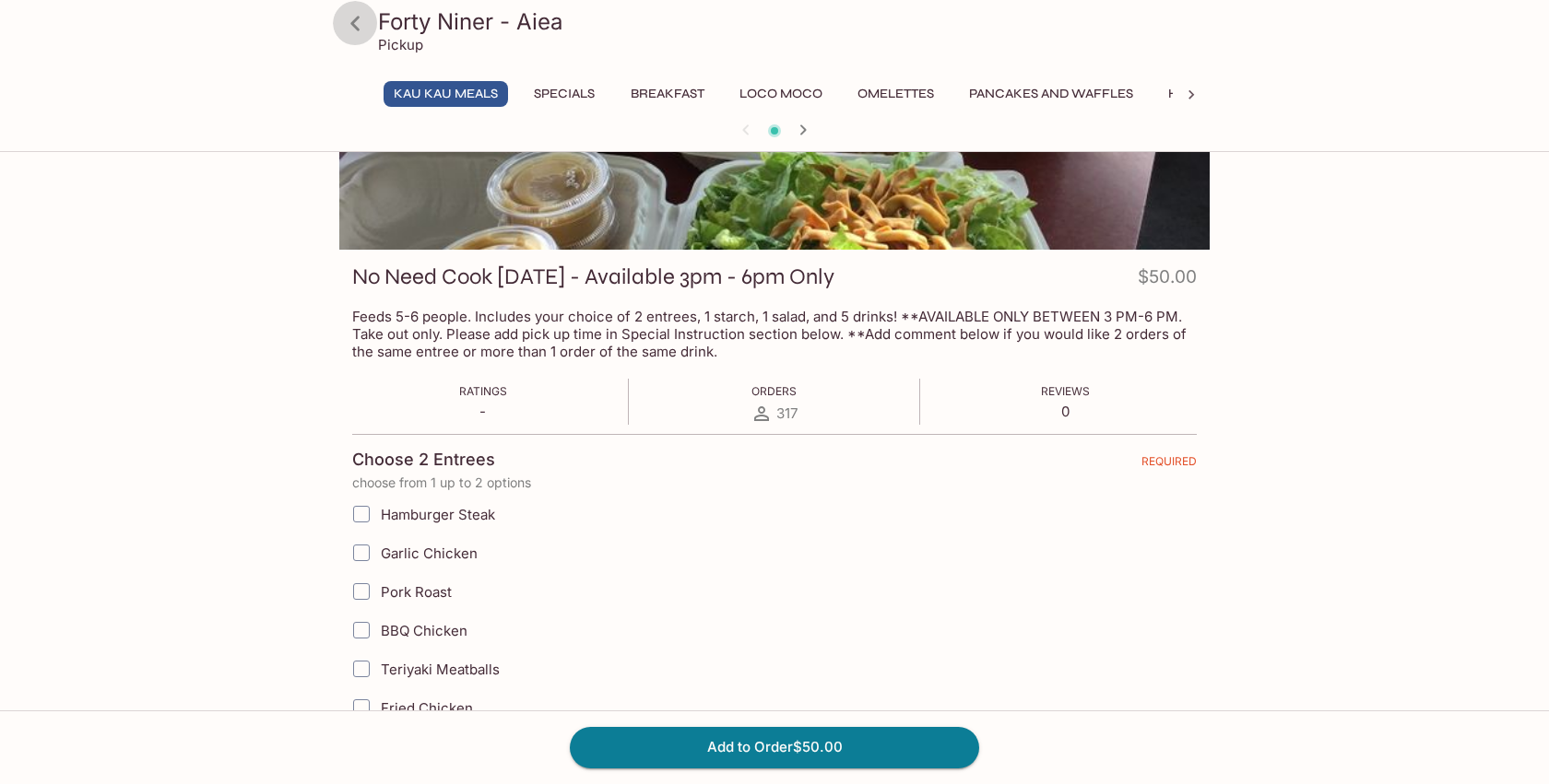
click at [361, 39] on icon at bounding box center [355, 23] width 33 height 33
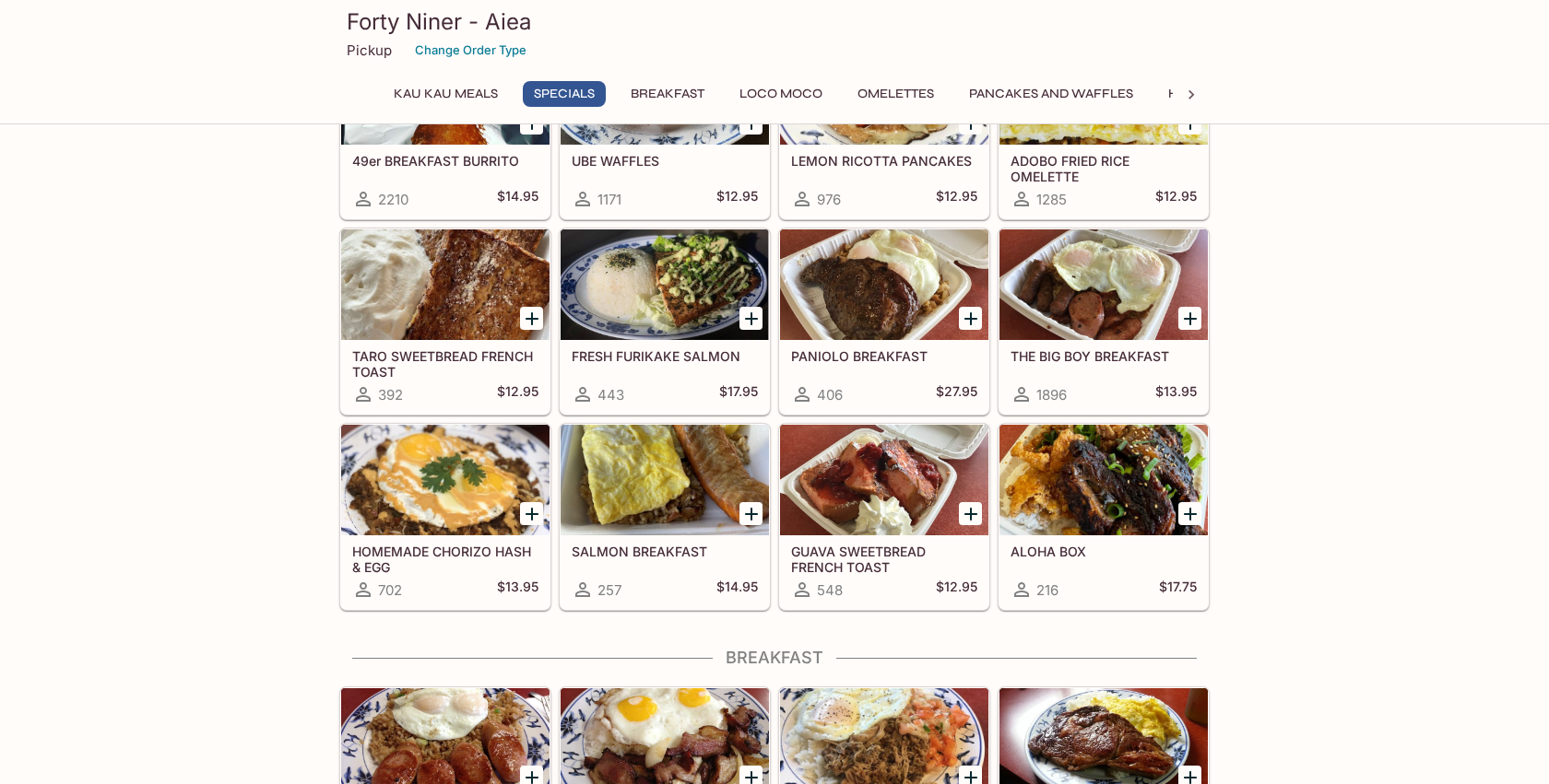
scroll to position [461, 0]
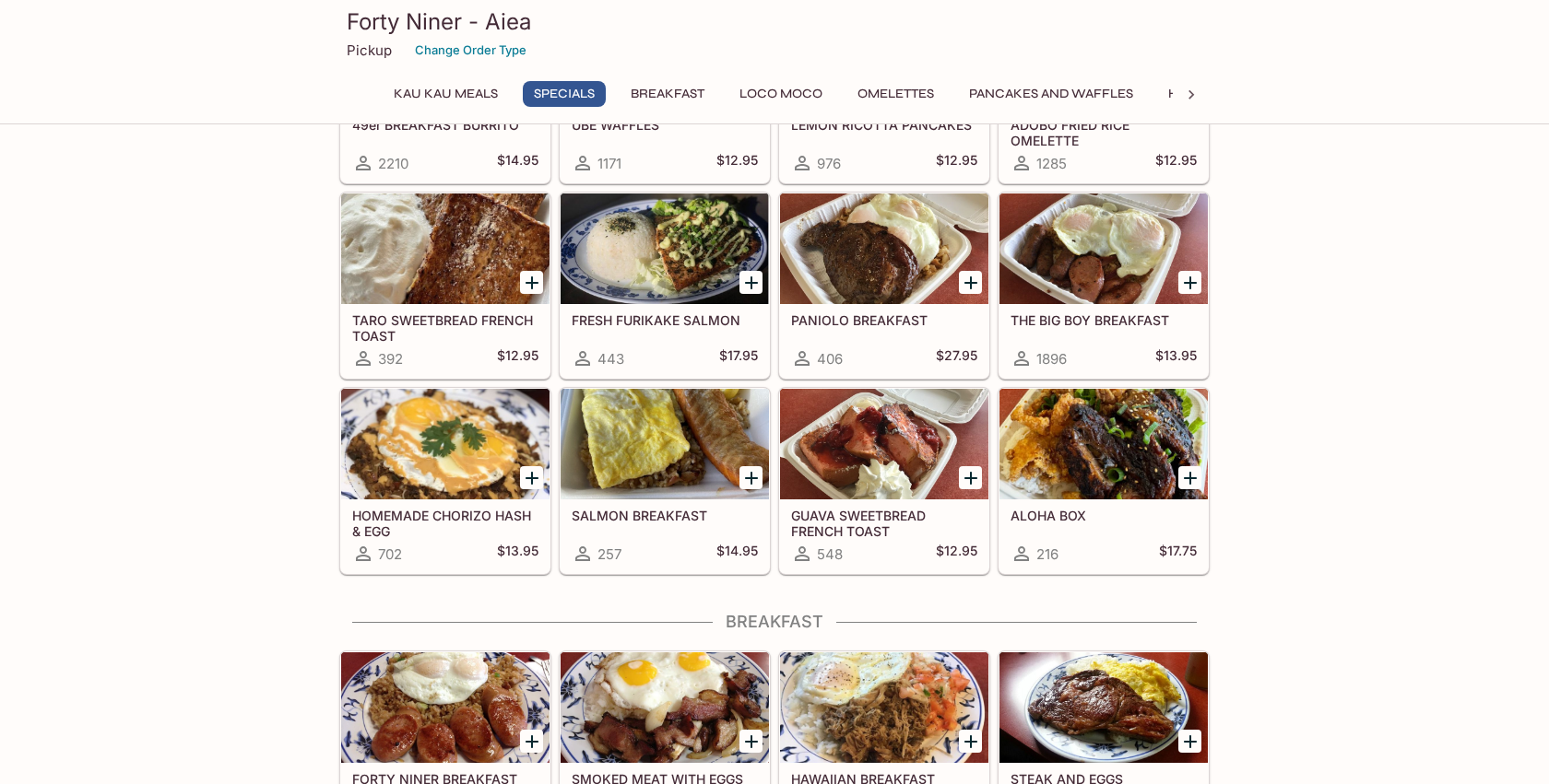
click at [1079, 429] on div at bounding box center [1103, 444] width 208 height 111
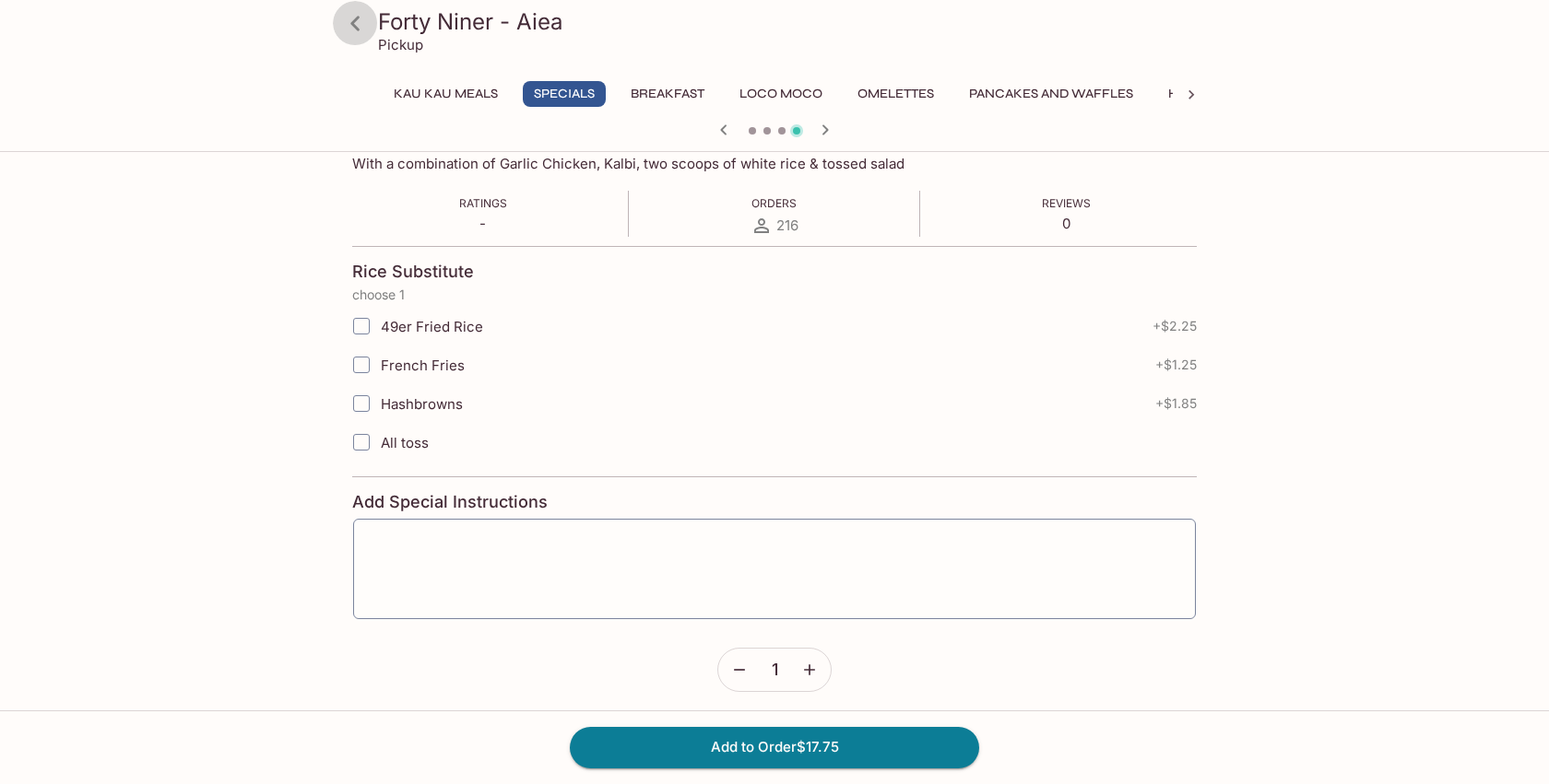
click at [348, 29] on icon at bounding box center [355, 23] width 33 height 33
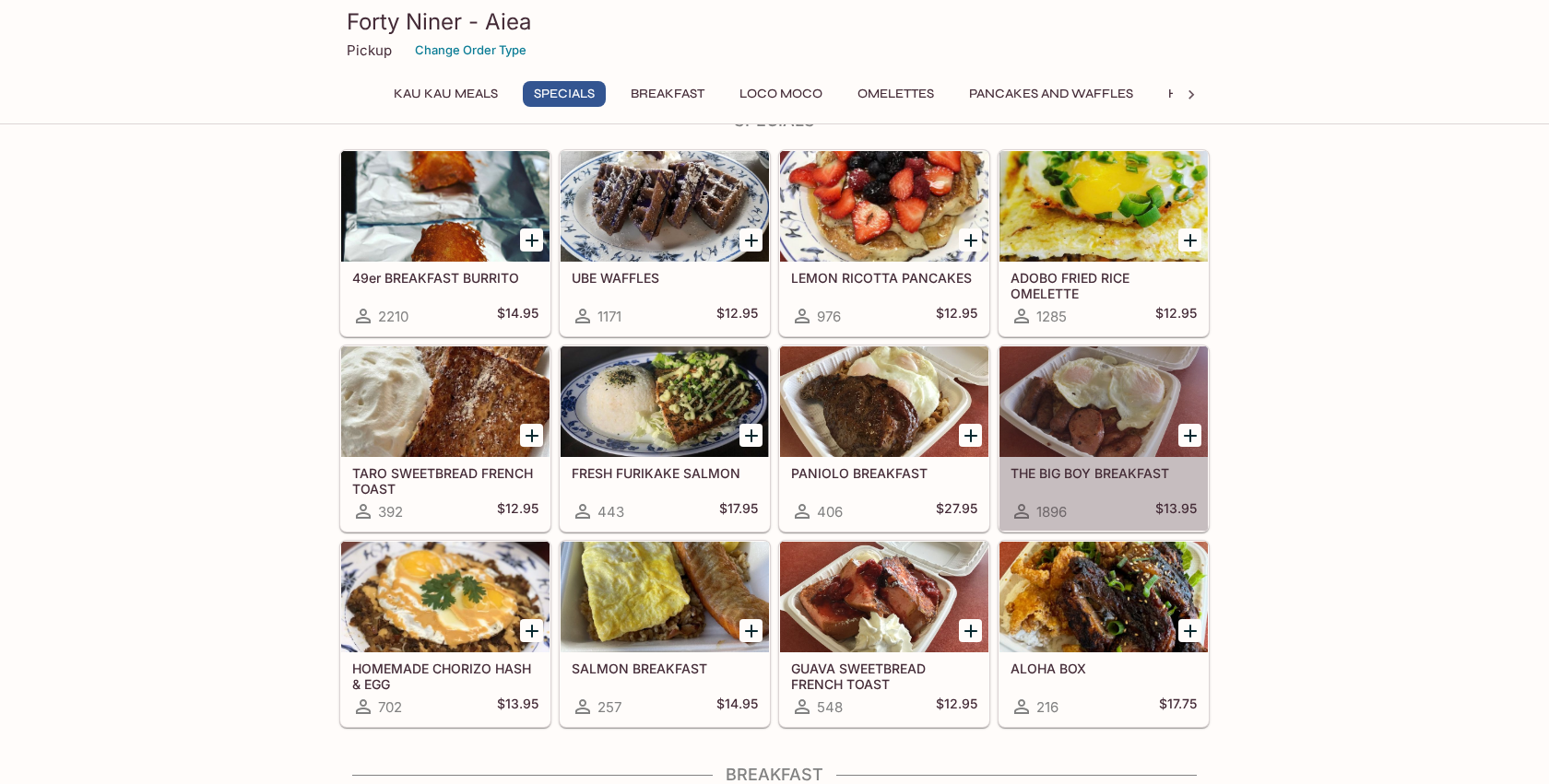
click at [1083, 394] on div at bounding box center [1103, 401] width 208 height 111
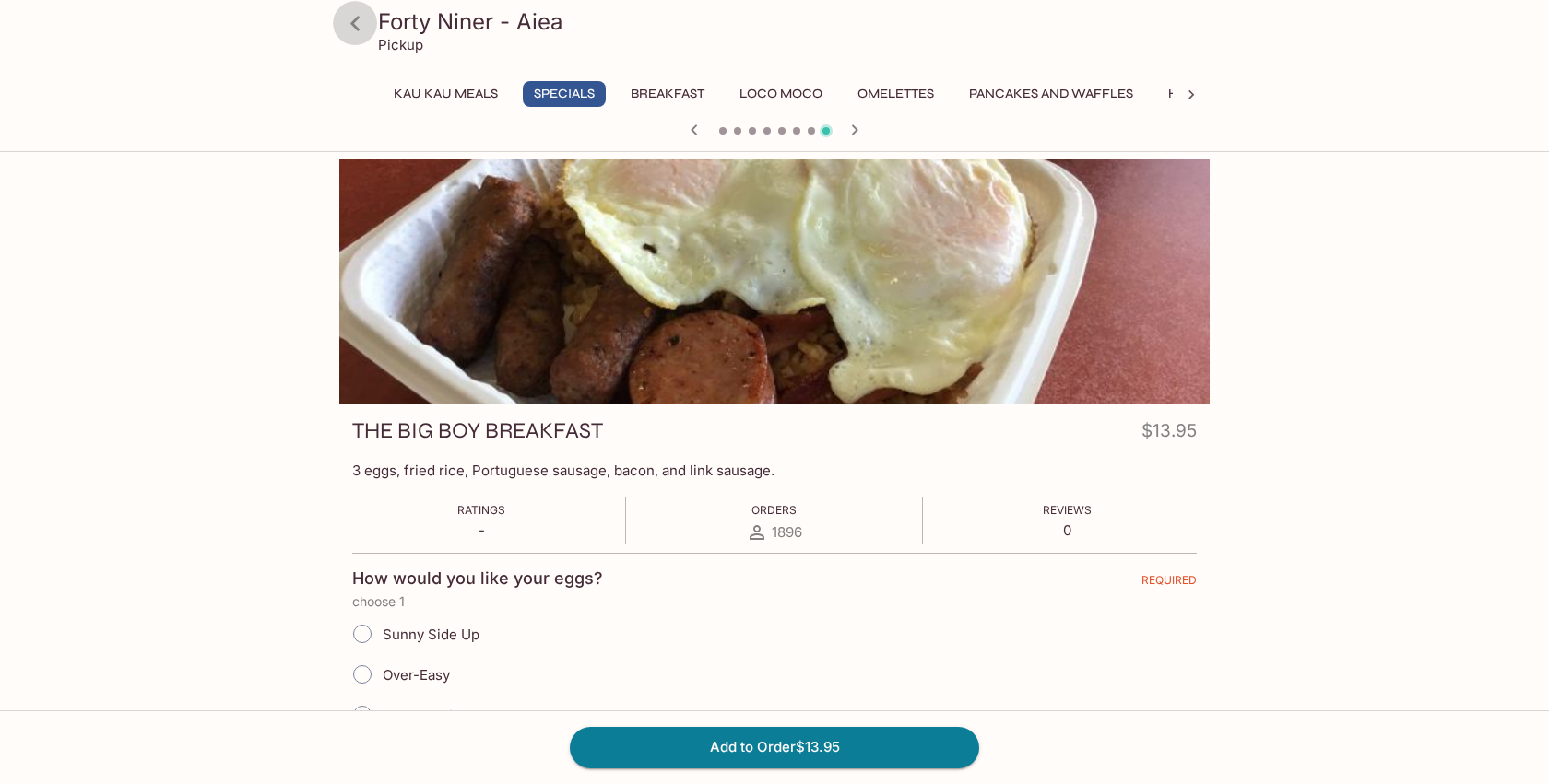
click at [345, 21] on icon at bounding box center [355, 23] width 33 height 33
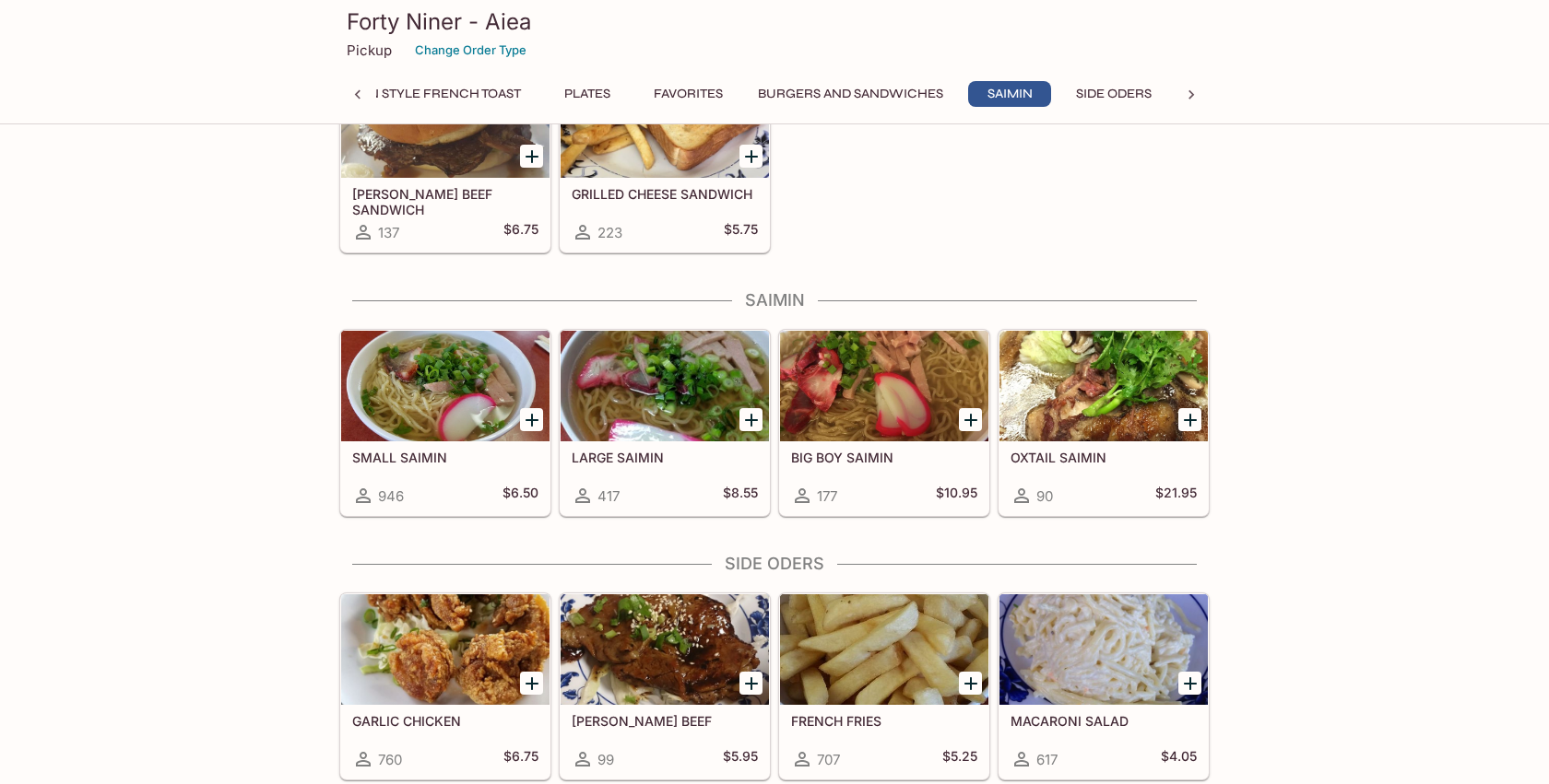
scroll to position [4608, 0]
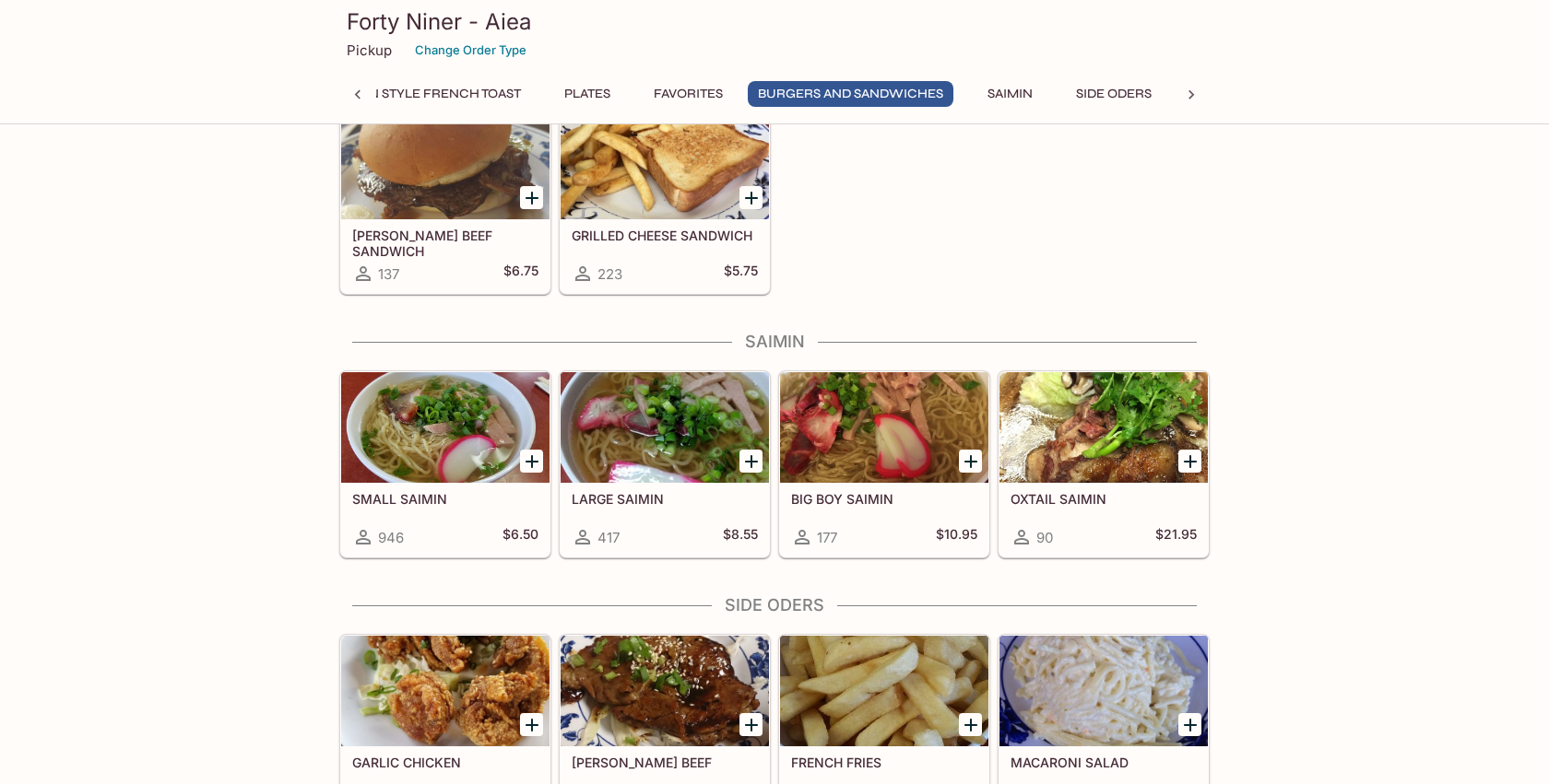
click at [672, 412] on div at bounding box center [664, 427] width 208 height 111
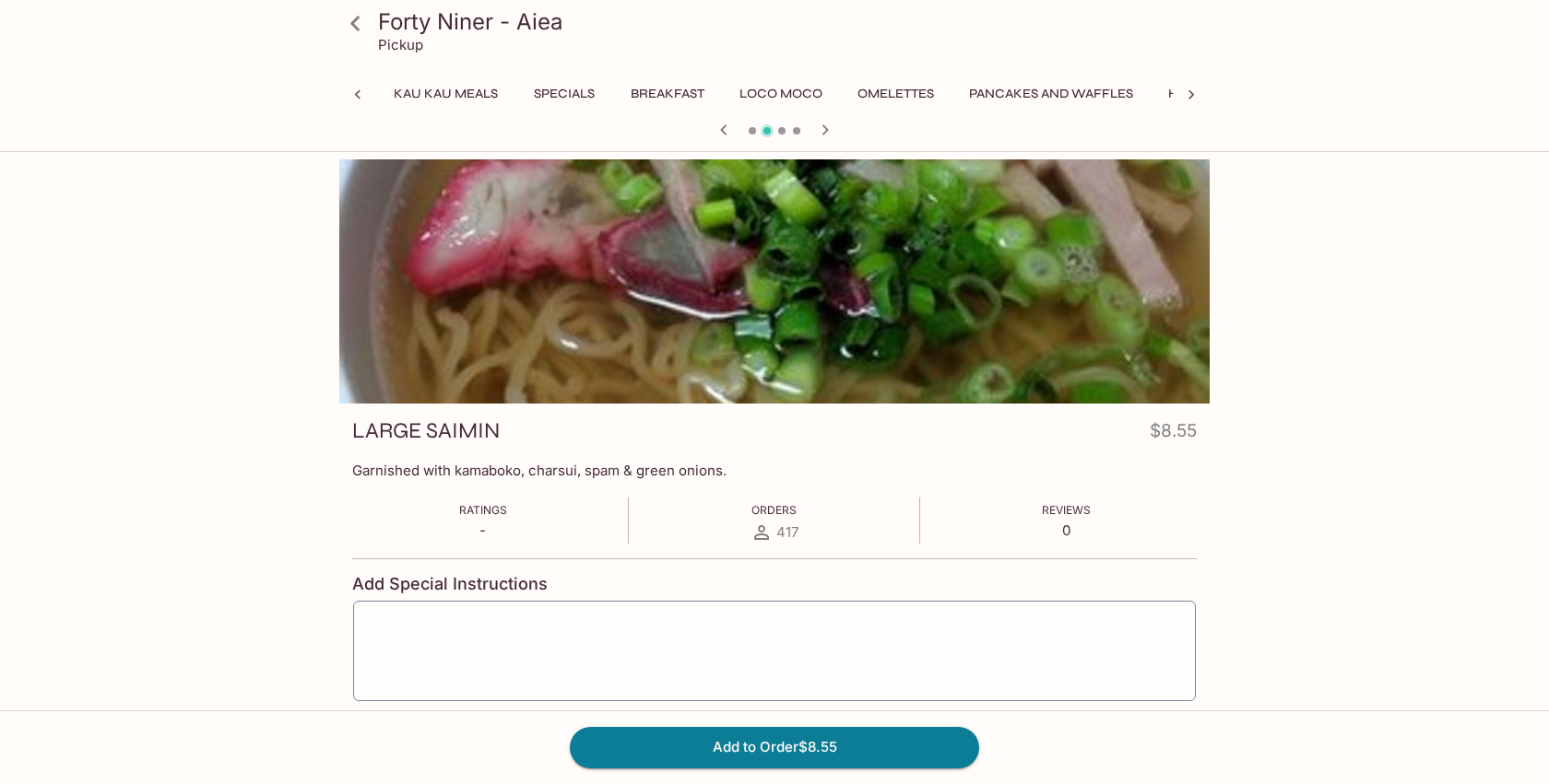
scroll to position [0, 742]
click at [354, 24] on icon at bounding box center [355, 23] width 9 height 15
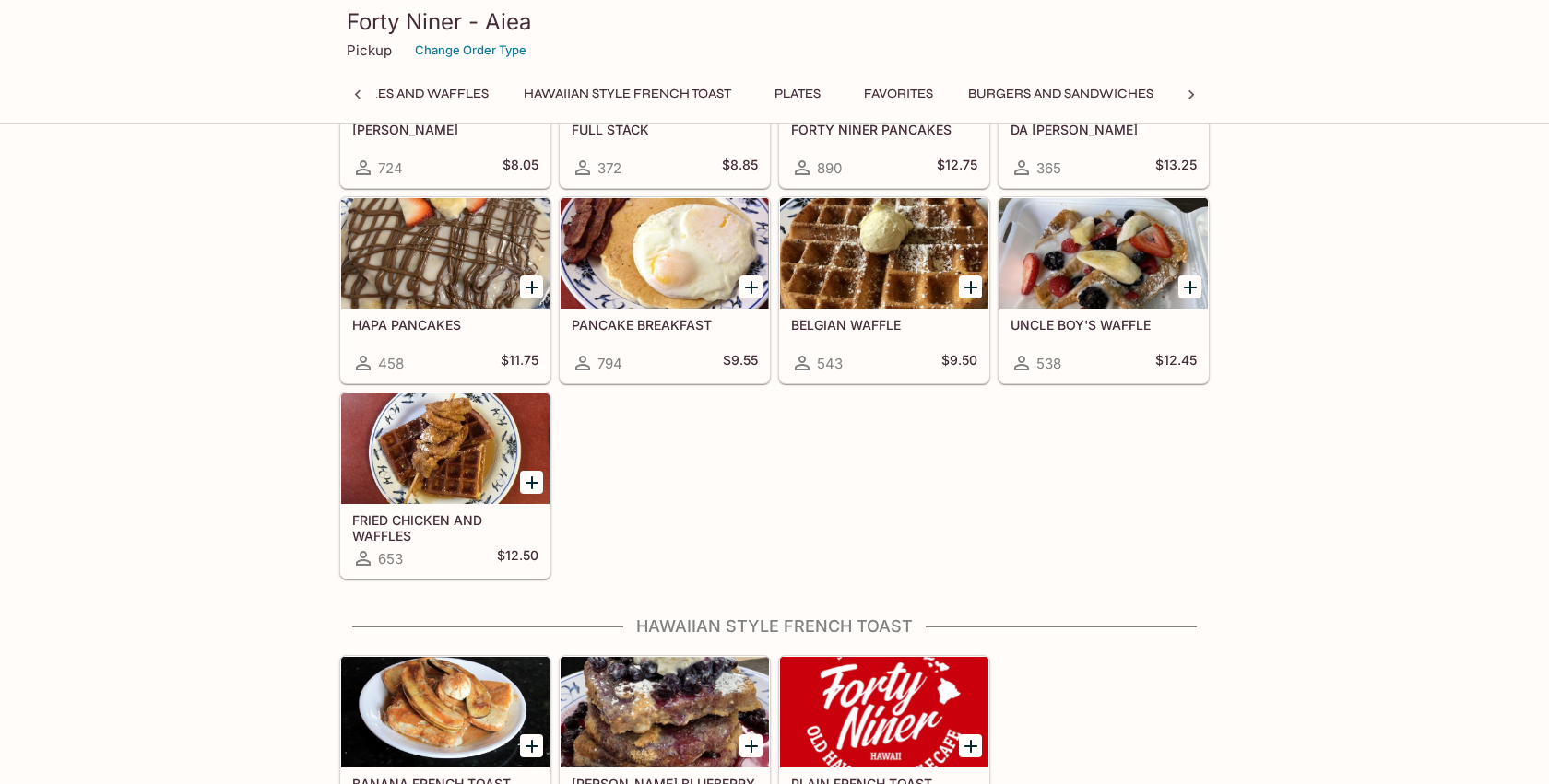
scroll to position [1706, 0]
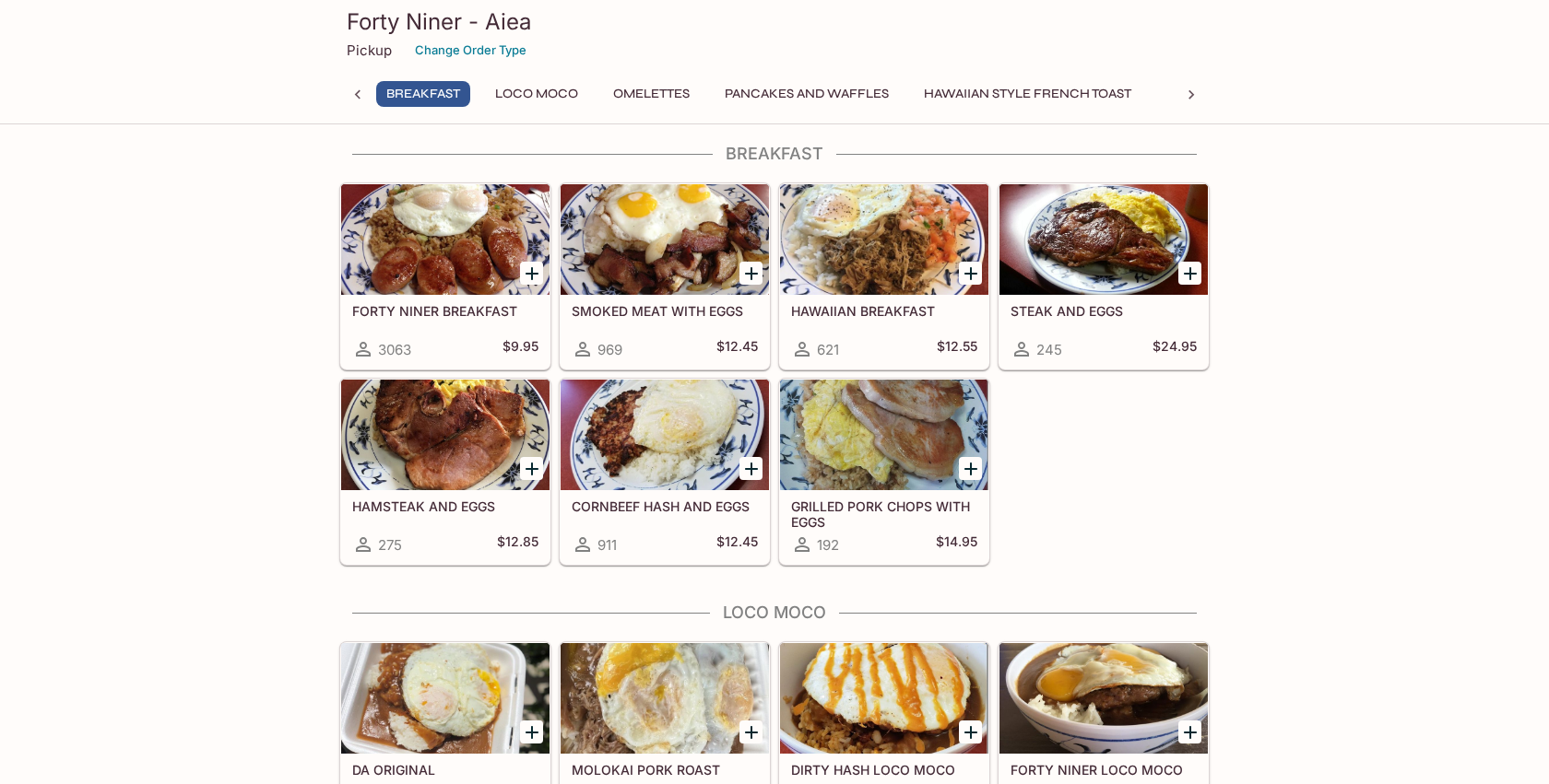
click at [596, 430] on div at bounding box center [664, 435] width 208 height 111
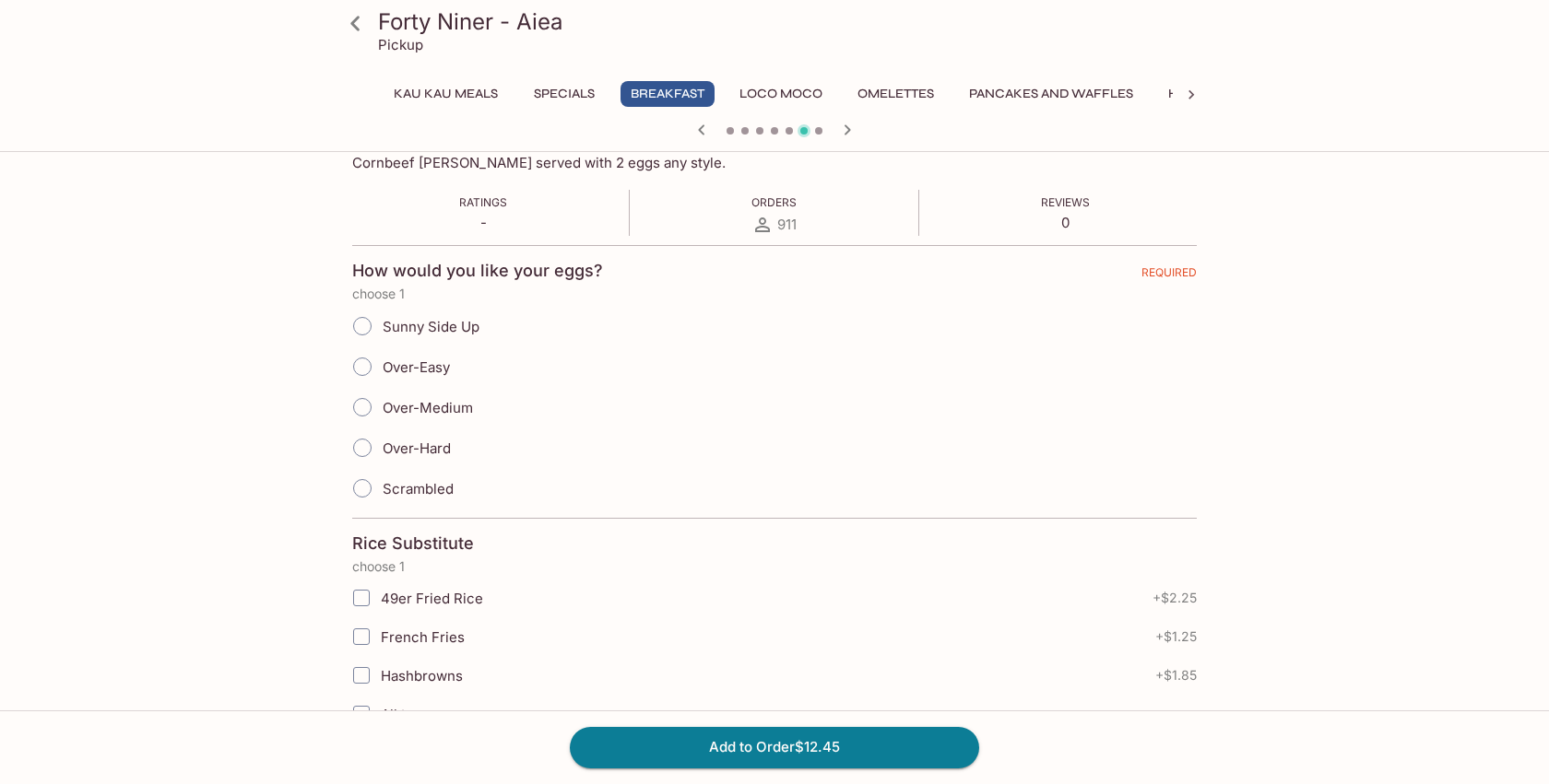
click at [425, 363] on span "Over-Easy" at bounding box center [416, 367] width 67 height 18
click at [382, 363] on input "Over-Easy" at bounding box center [362, 367] width 39 height 39
radio input "true"
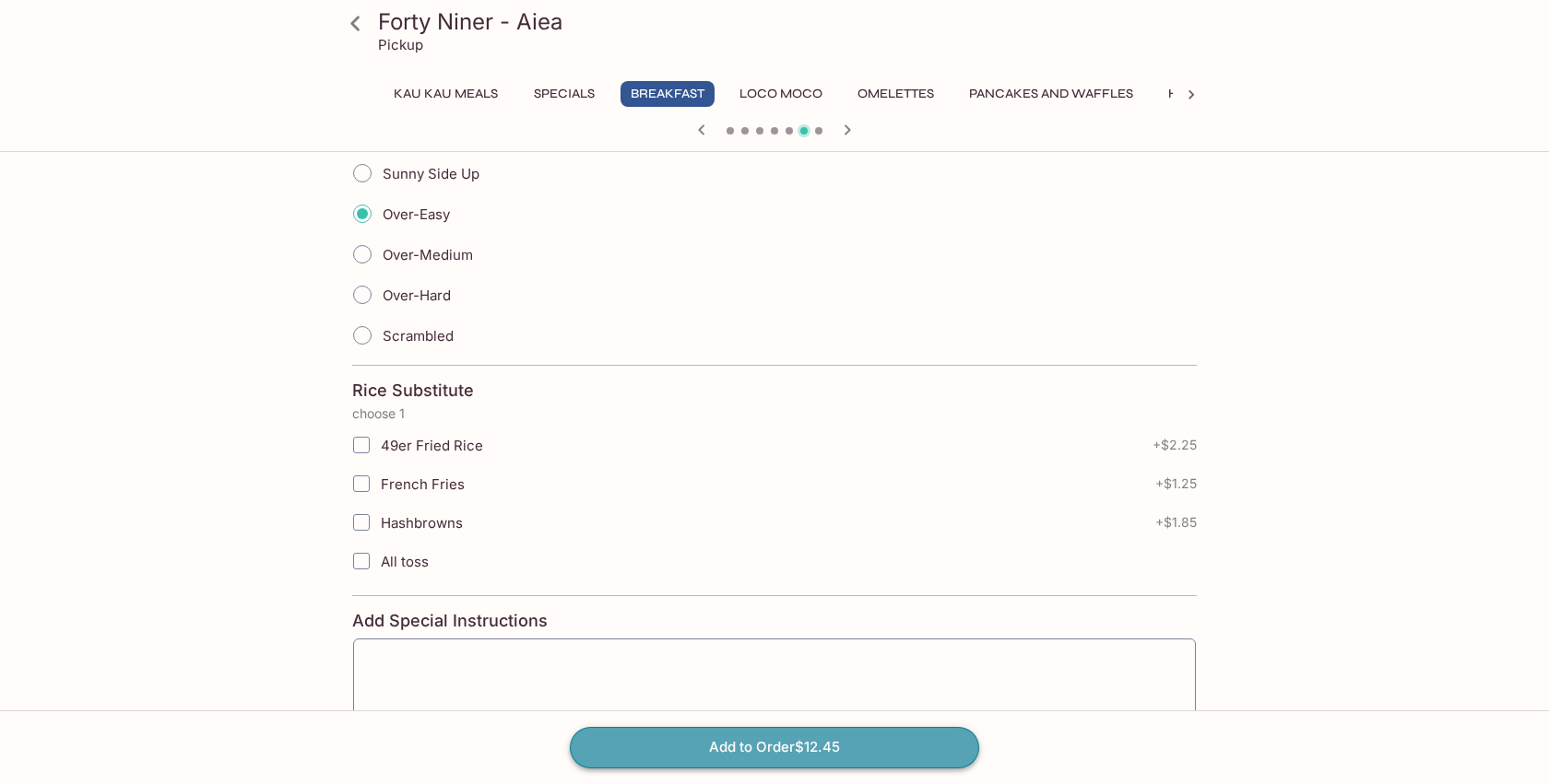
click at [823, 748] on button "Add to Order $12.45" at bounding box center [774, 748] width 410 height 41
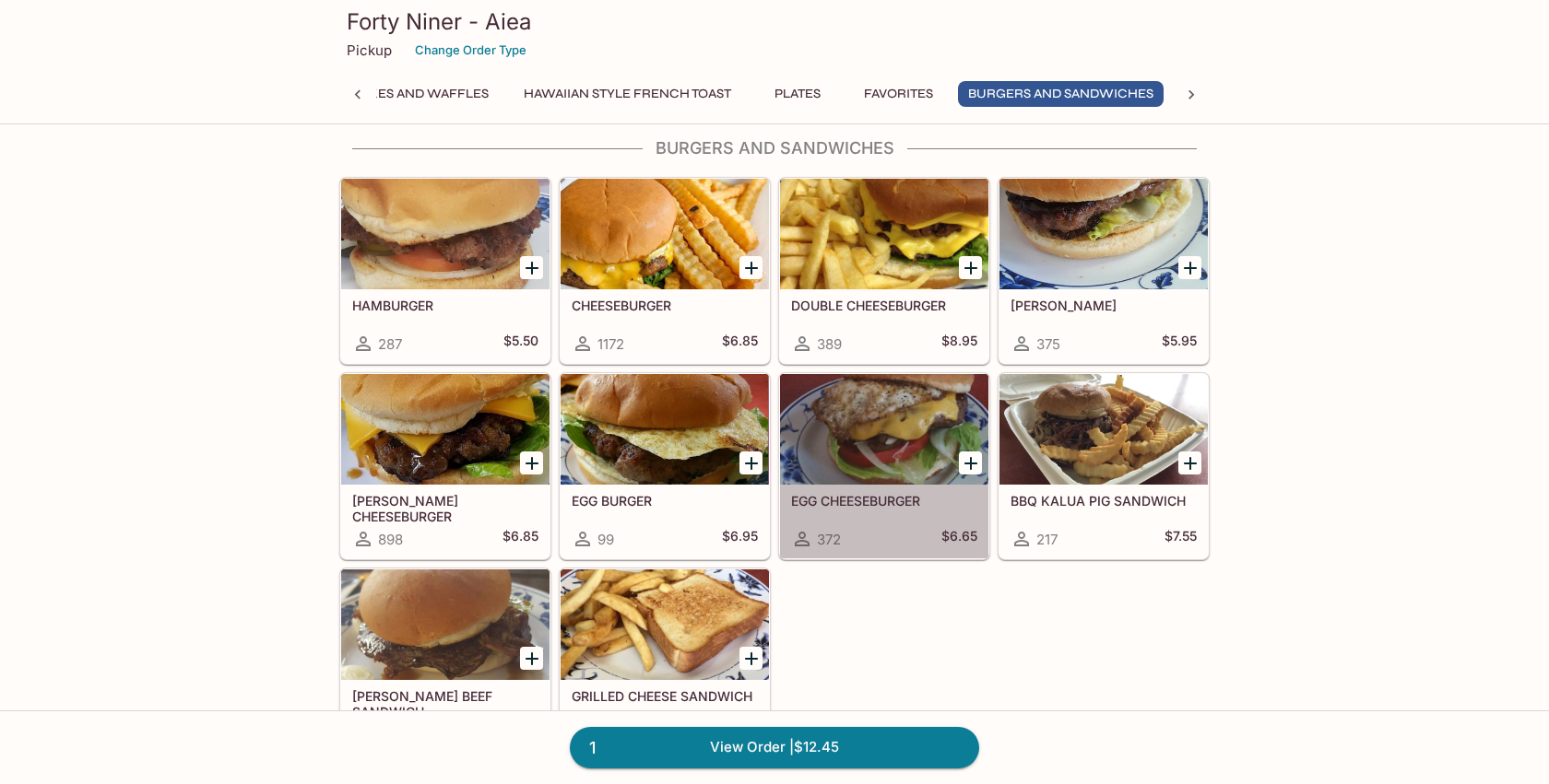
click at [925, 431] on div at bounding box center [884, 429] width 208 height 111
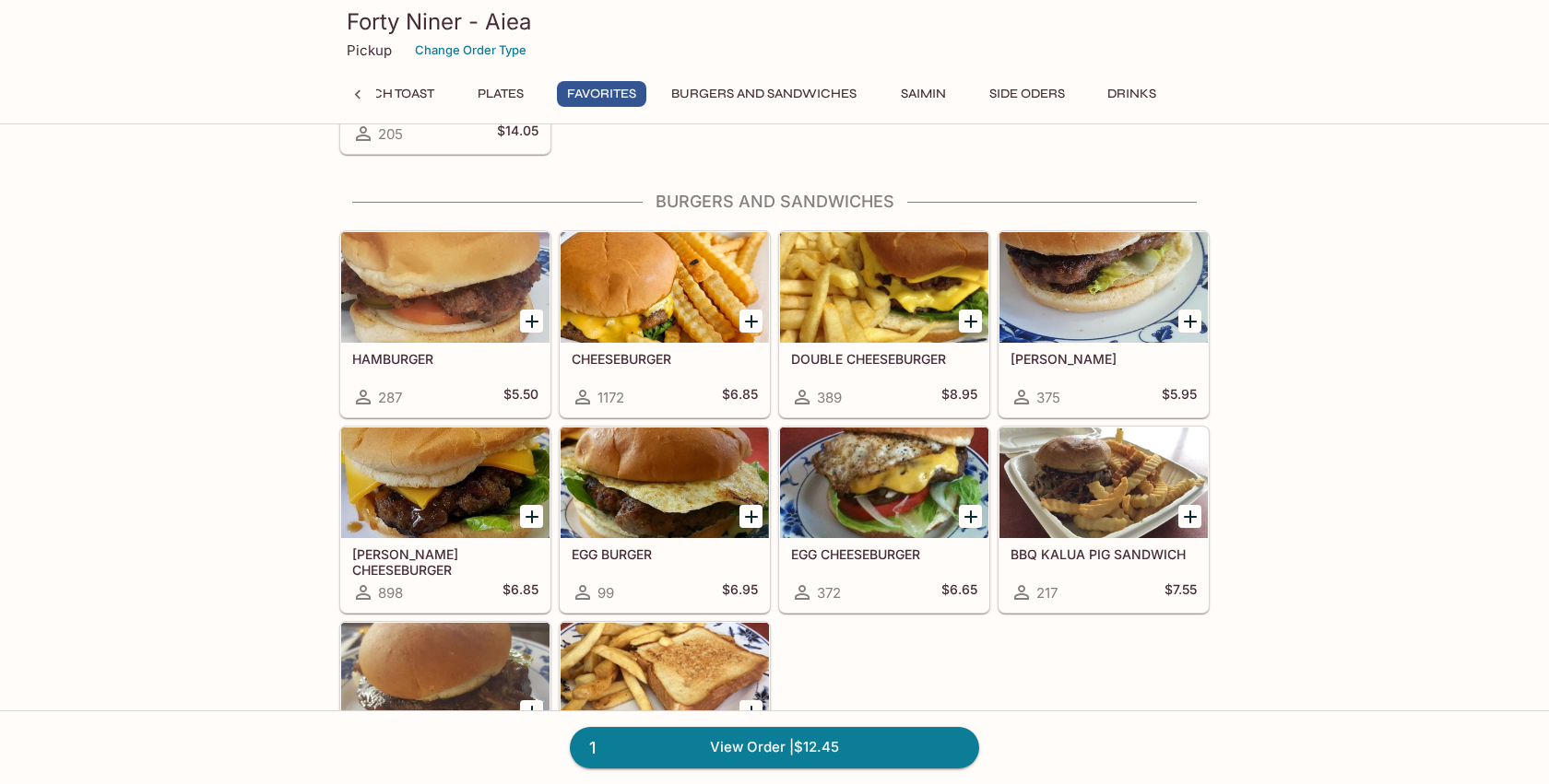
click at [692, 271] on div at bounding box center [664, 287] width 208 height 111
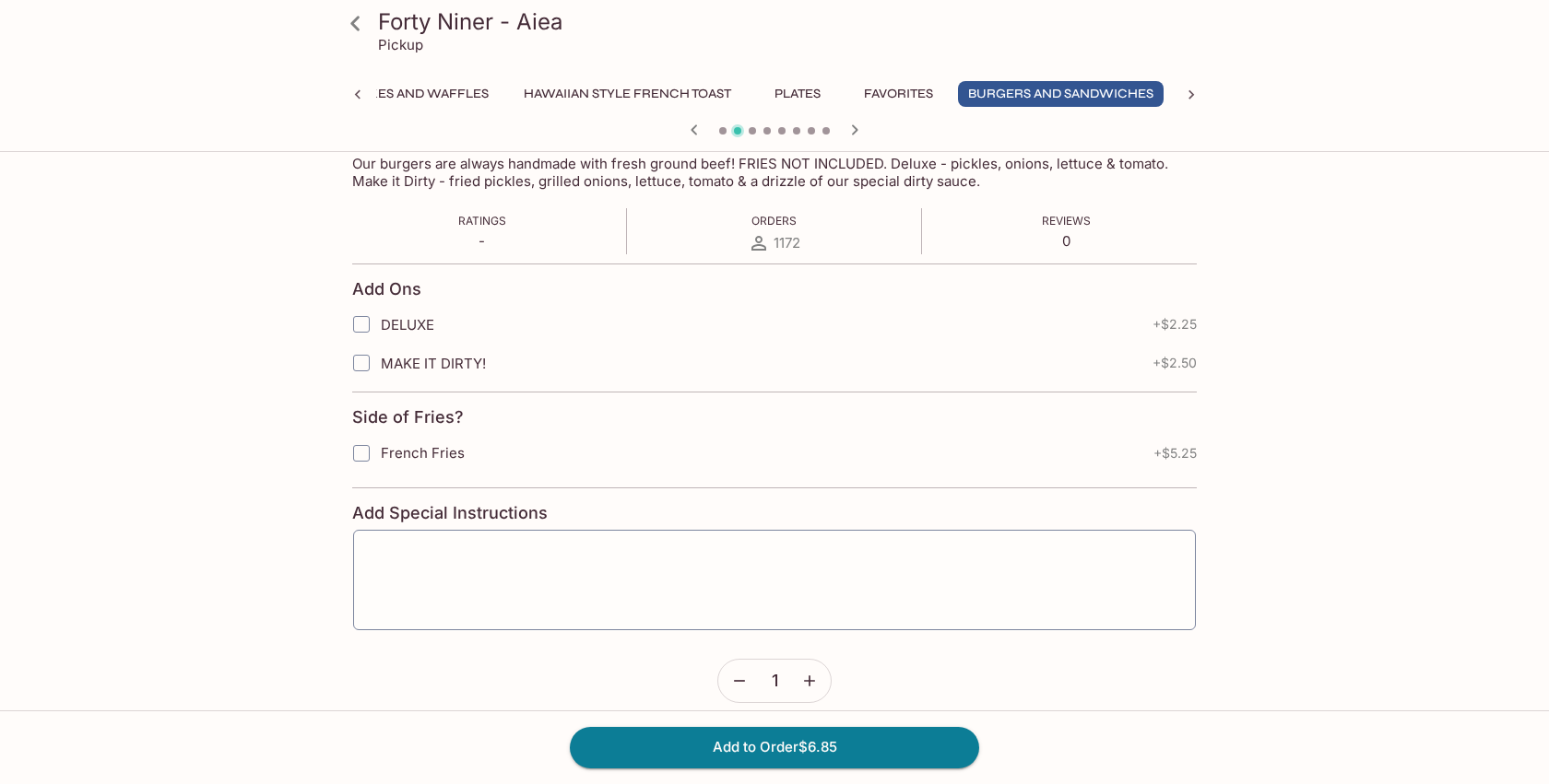
click at [361, 32] on icon at bounding box center [355, 23] width 33 height 33
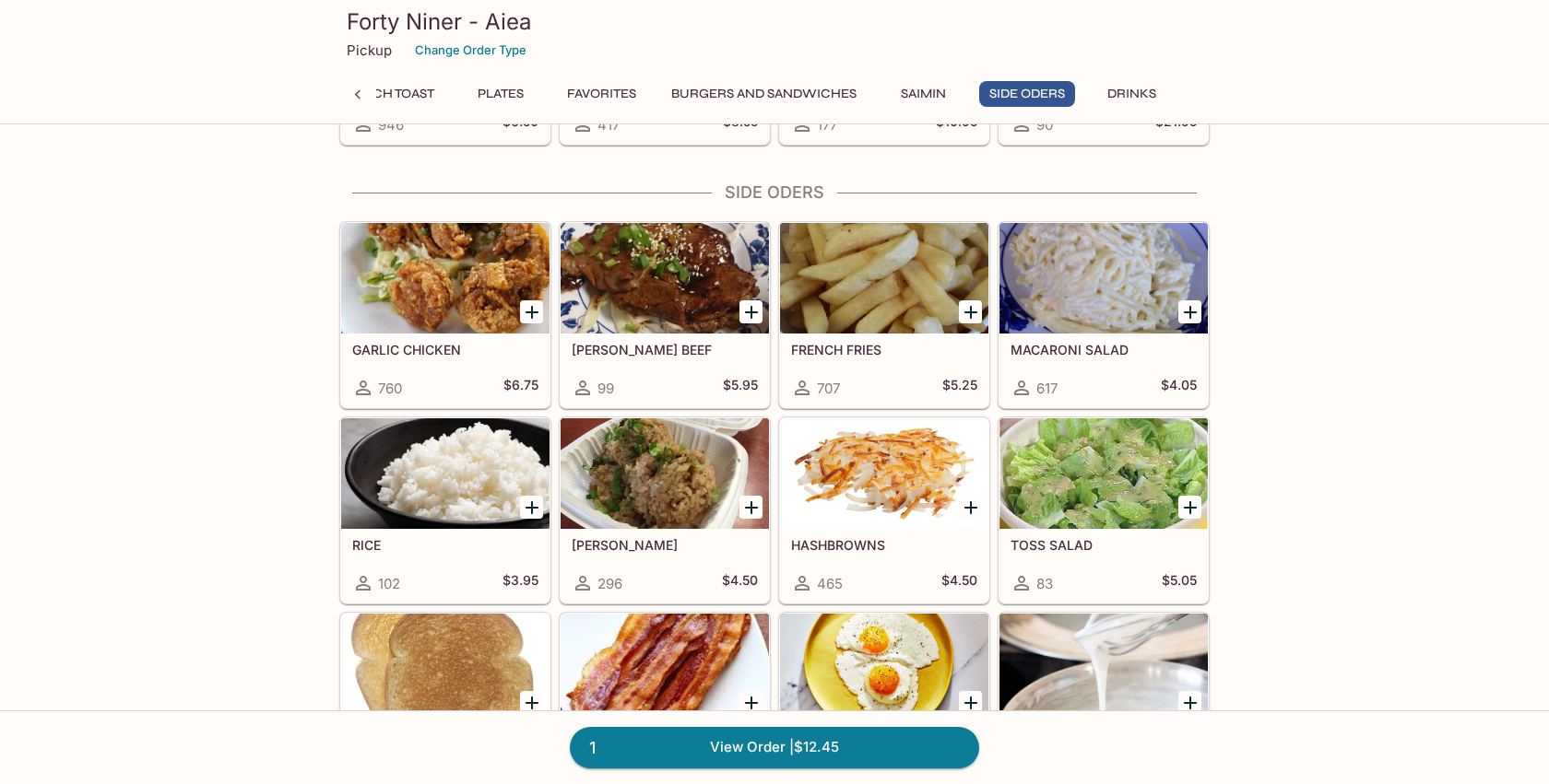
scroll to position [5015, 0]
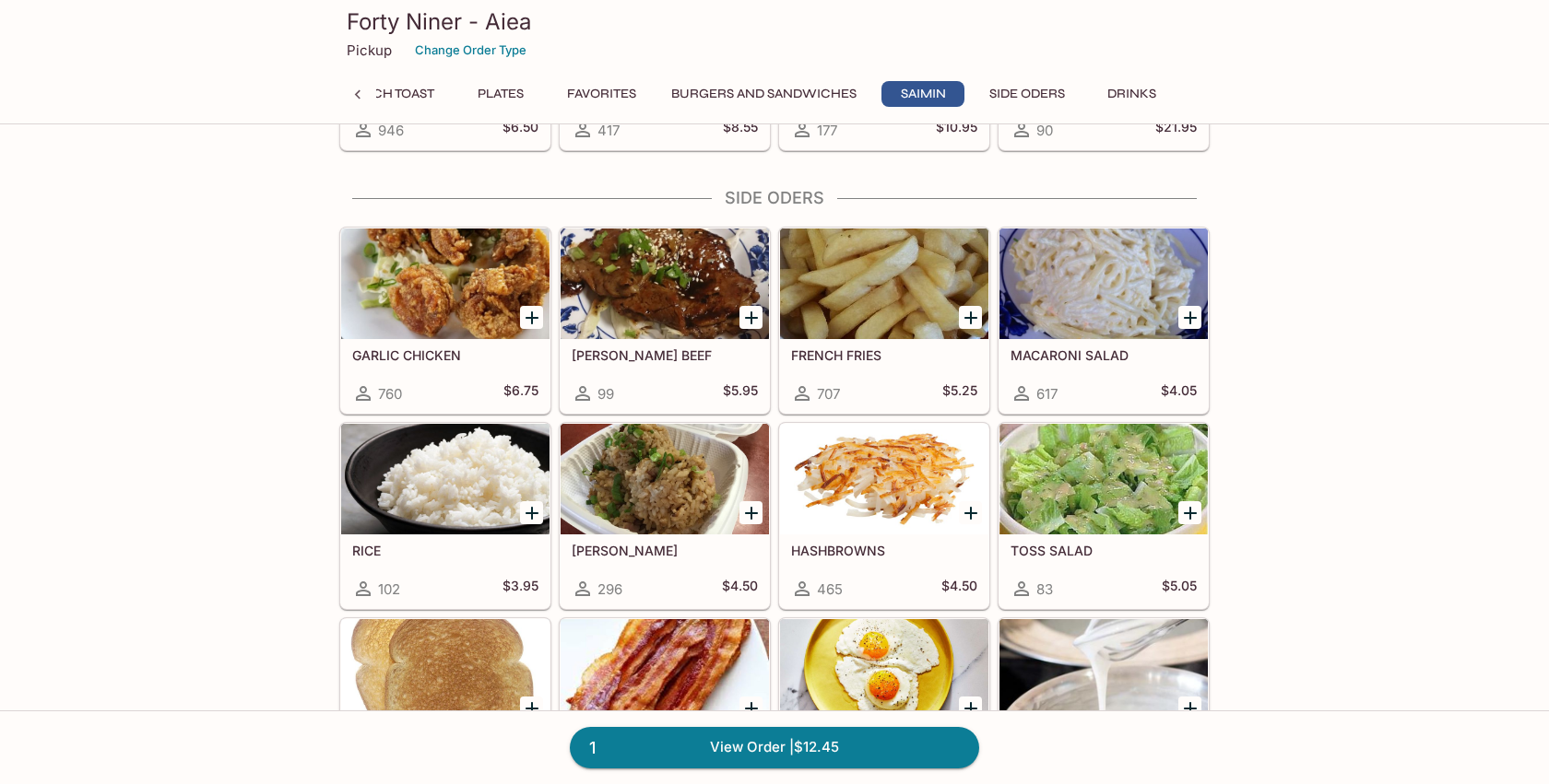
click at [463, 280] on div at bounding box center [445, 283] width 208 height 111
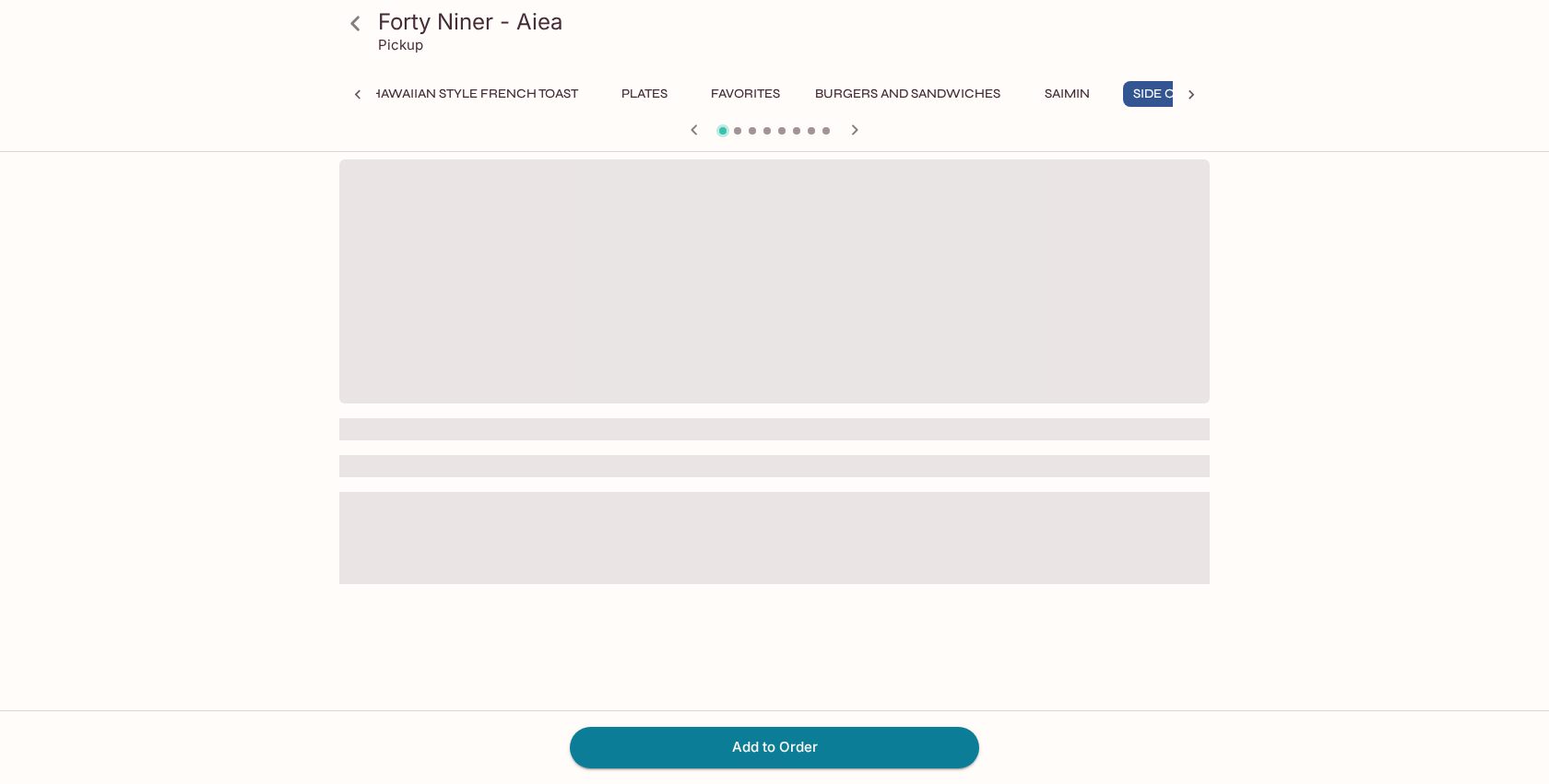
scroll to position [0, 855]
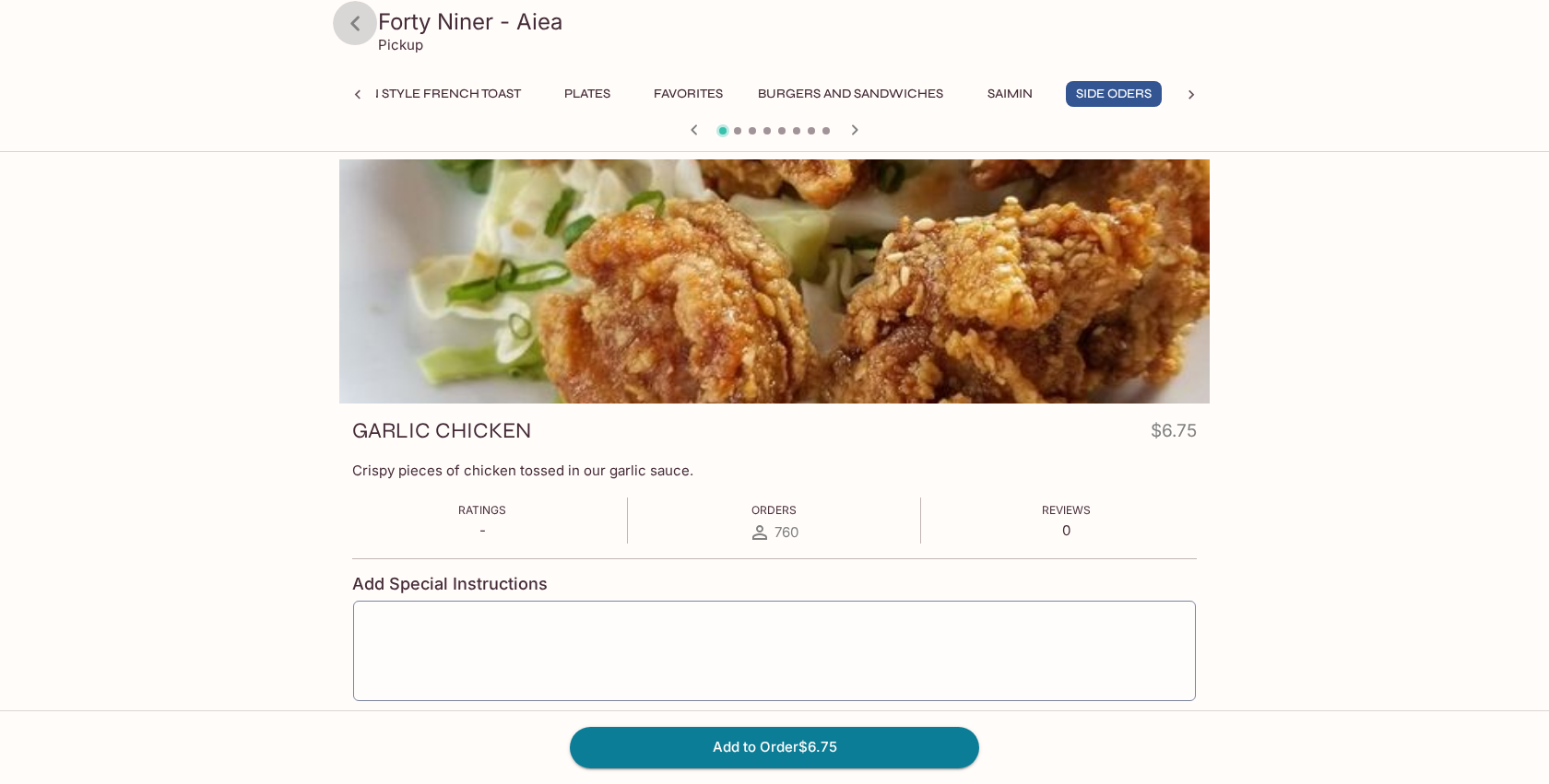
click at [361, 26] on icon at bounding box center [355, 23] width 33 height 33
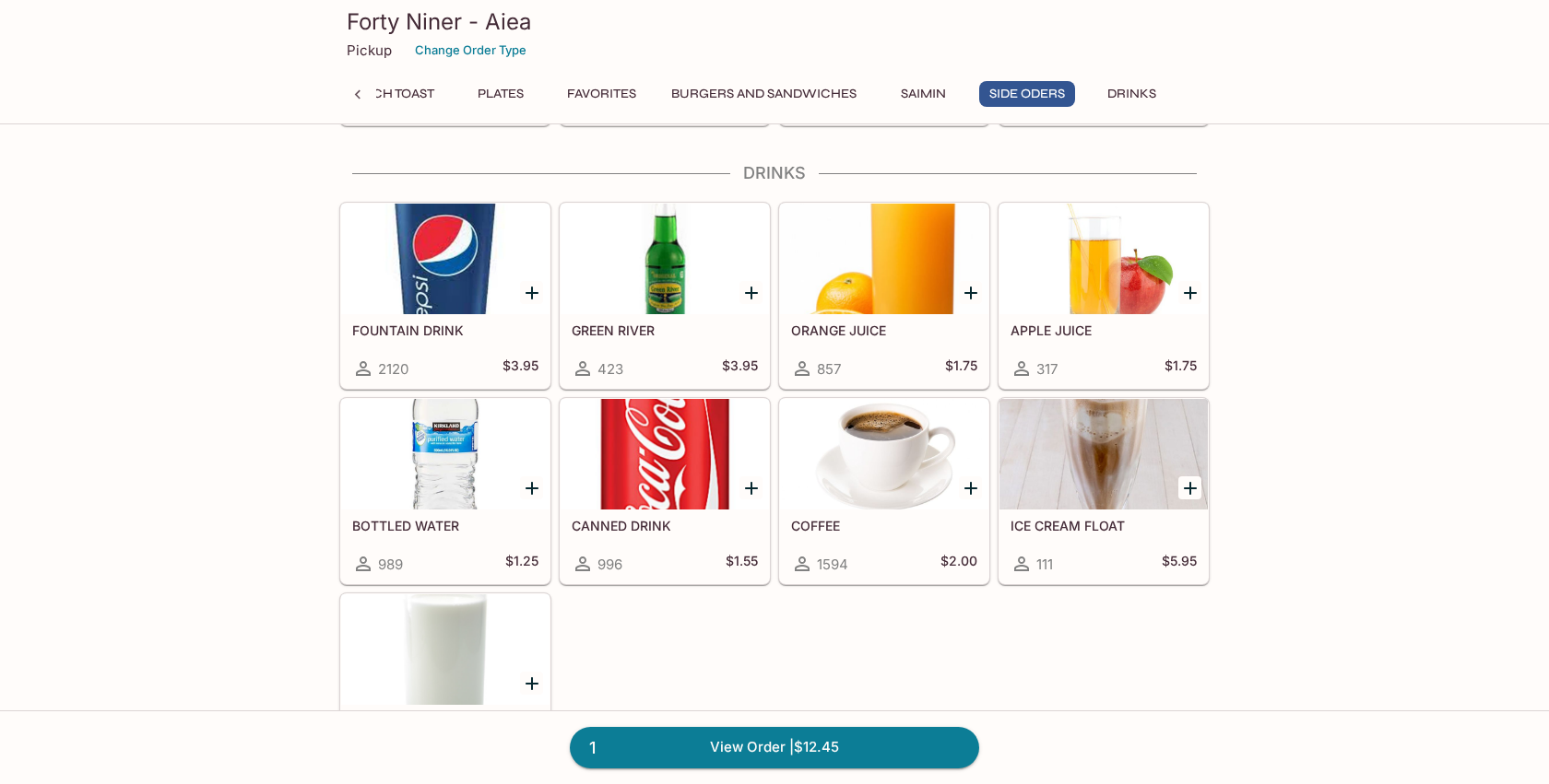
scroll to position [5629, 0]
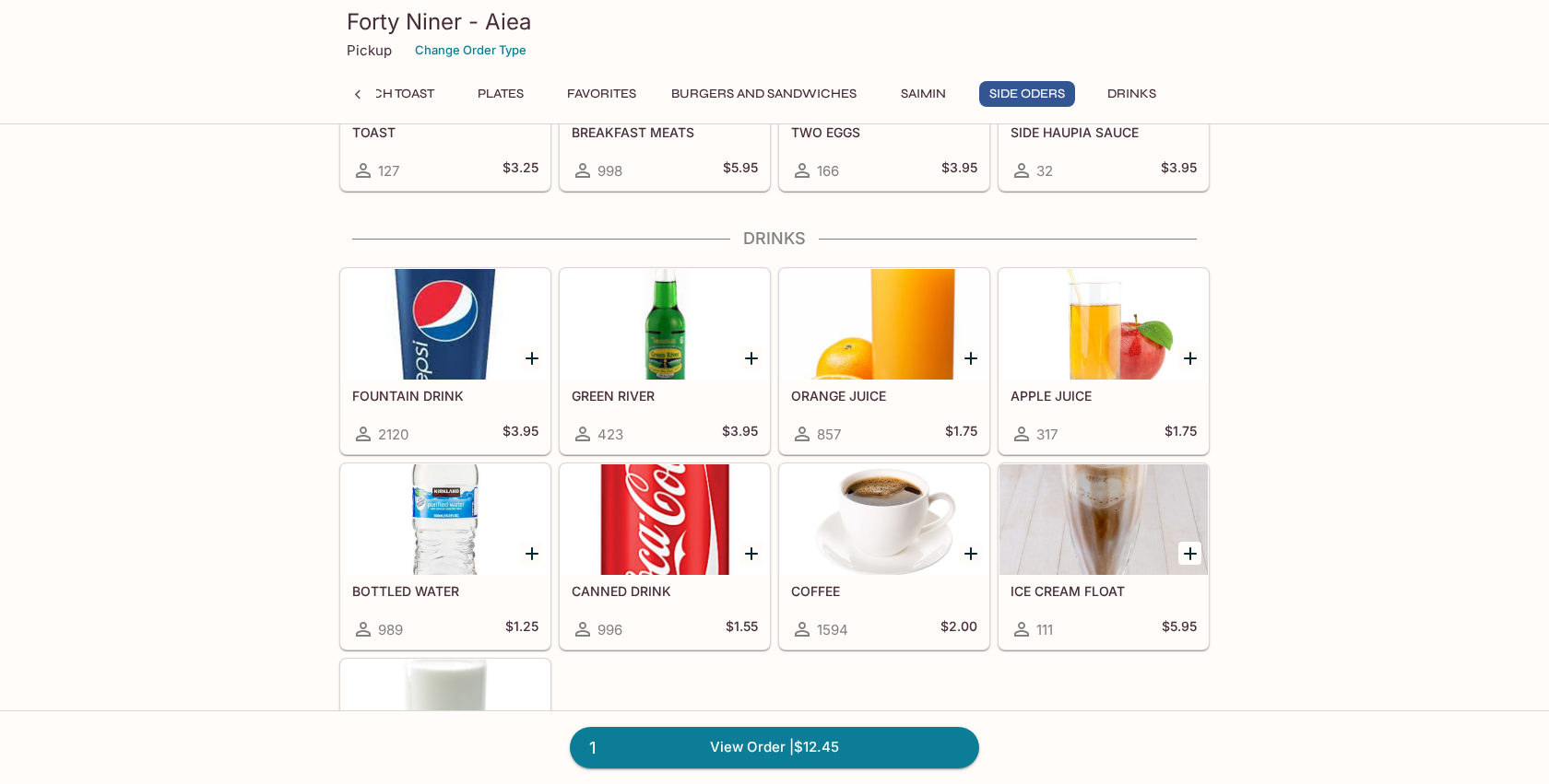
click at [680, 343] on div at bounding box center [664, 324] width 208 height 111
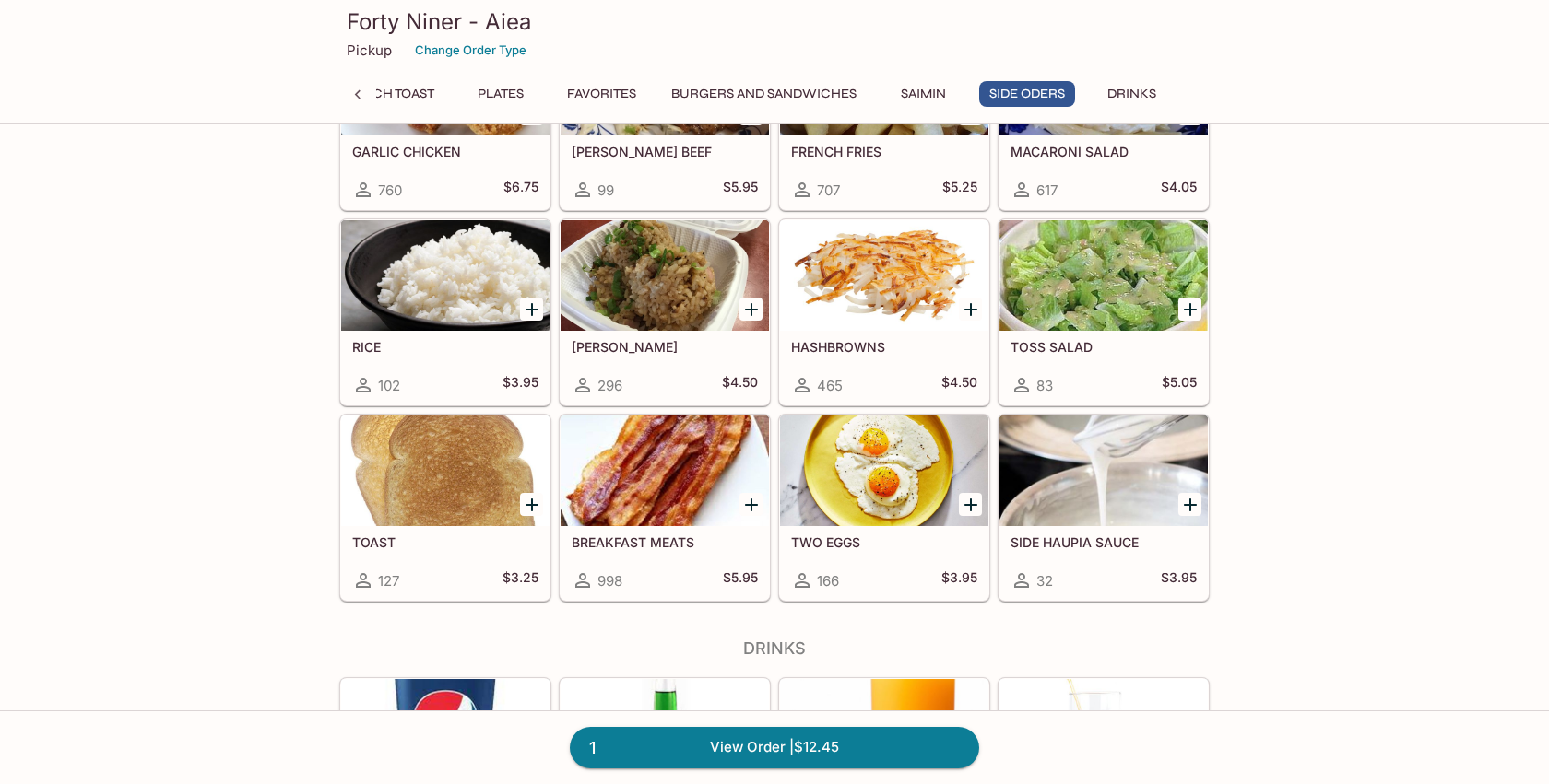
scroll to position [5168, 0]
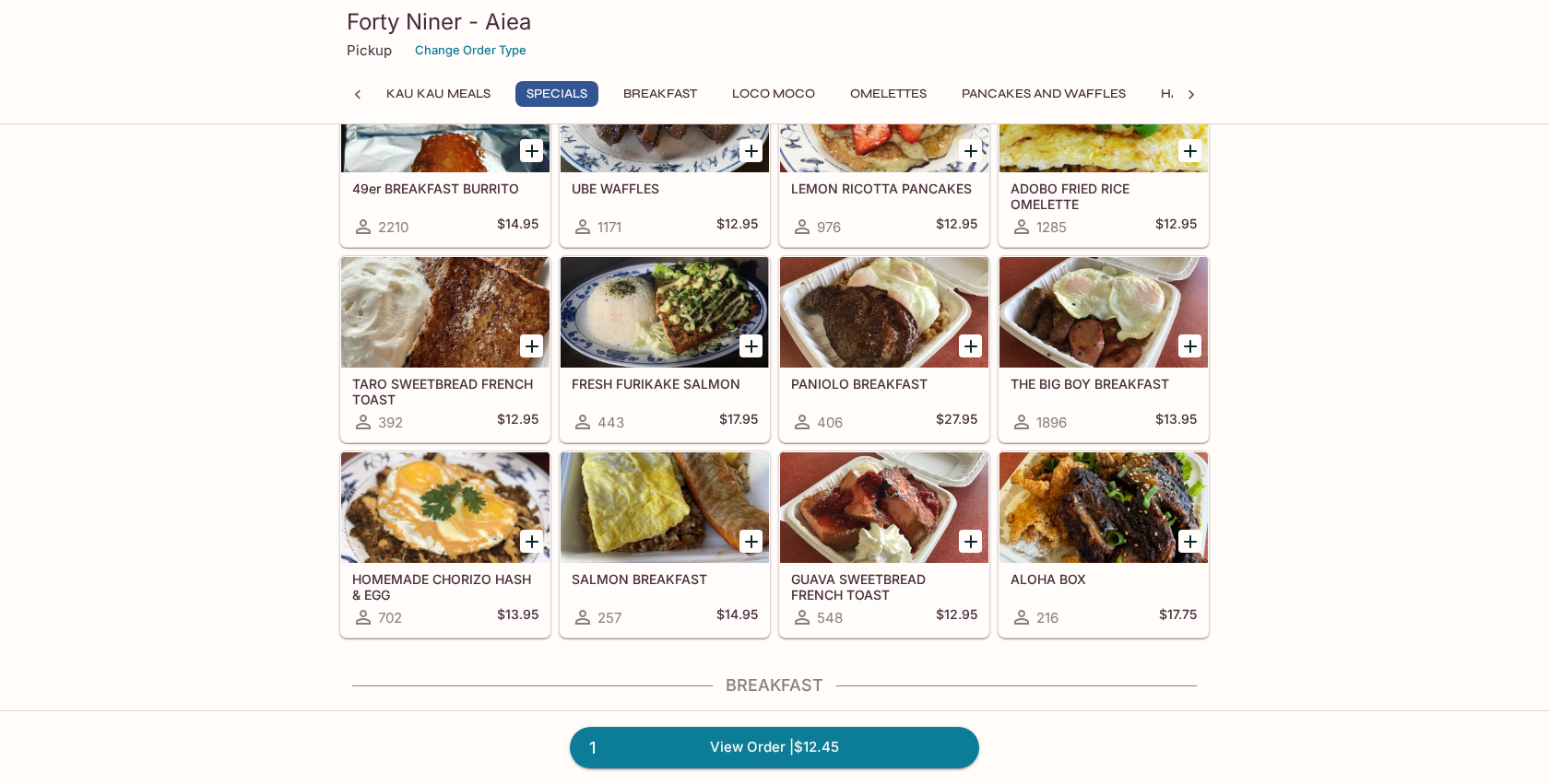
scroll to position [461, 0]
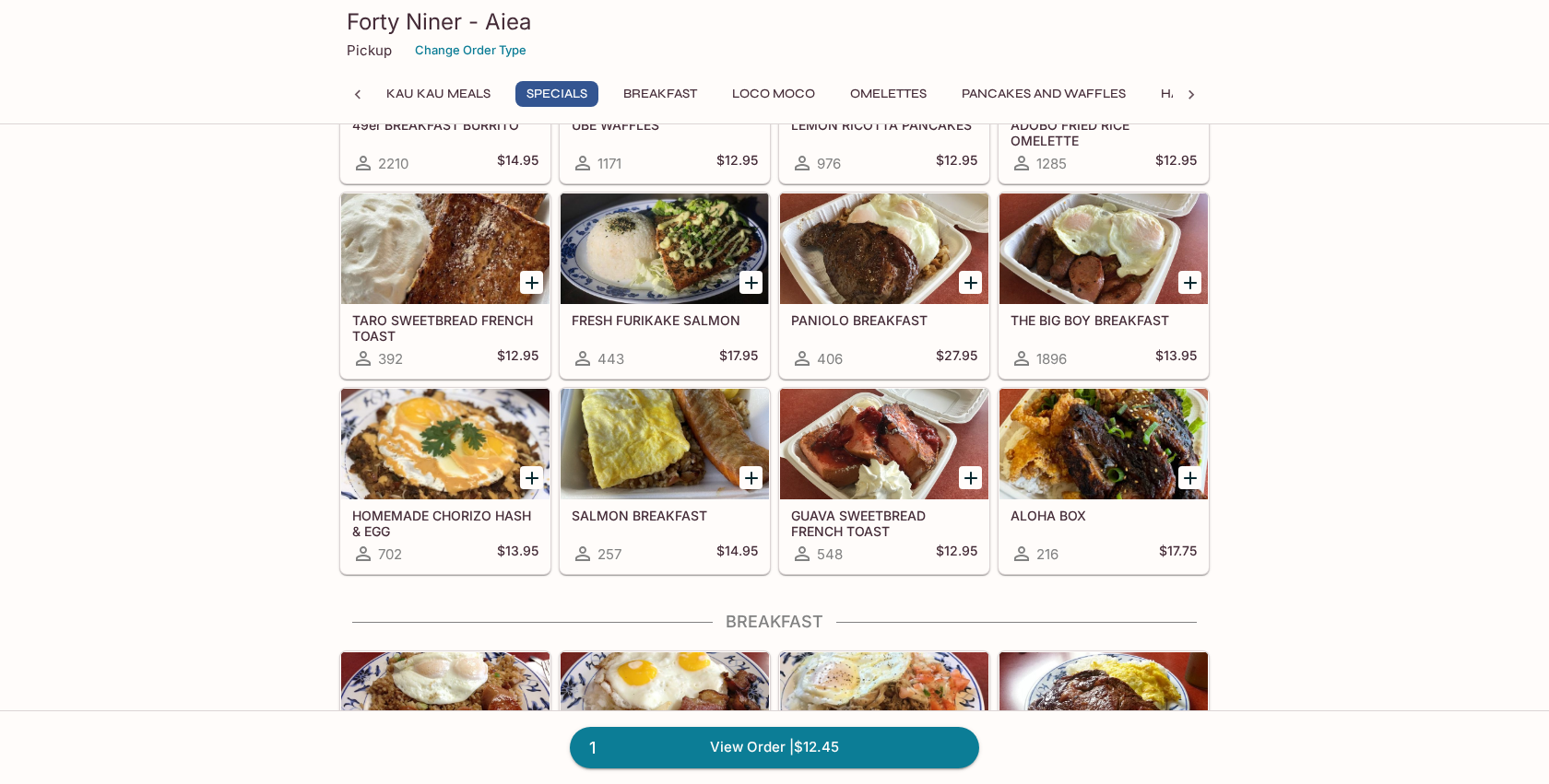
click at [1094, 455] on div at bounding box center [1103, 444] width 208 height 111
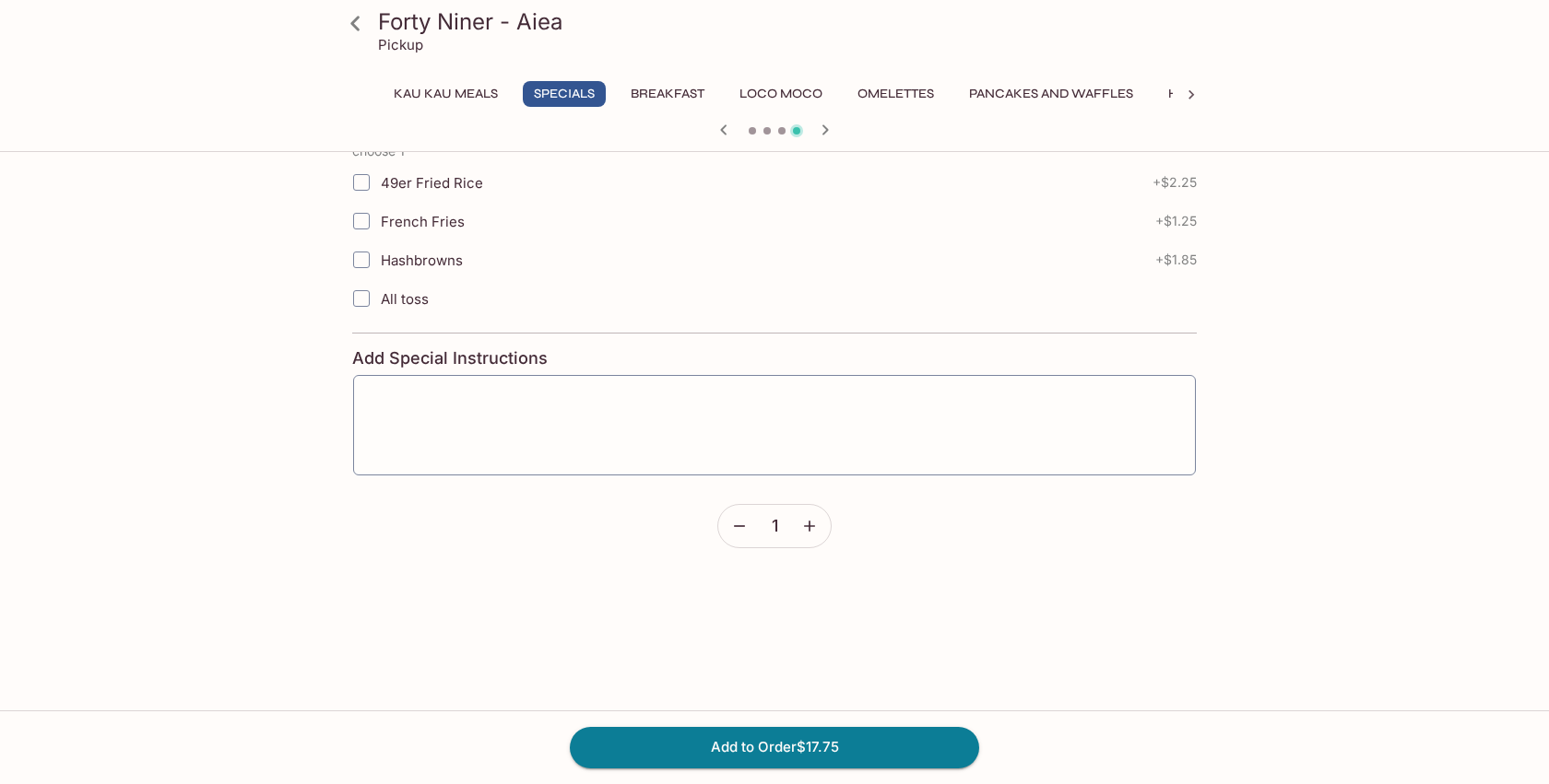
scroll to position [461, 0]
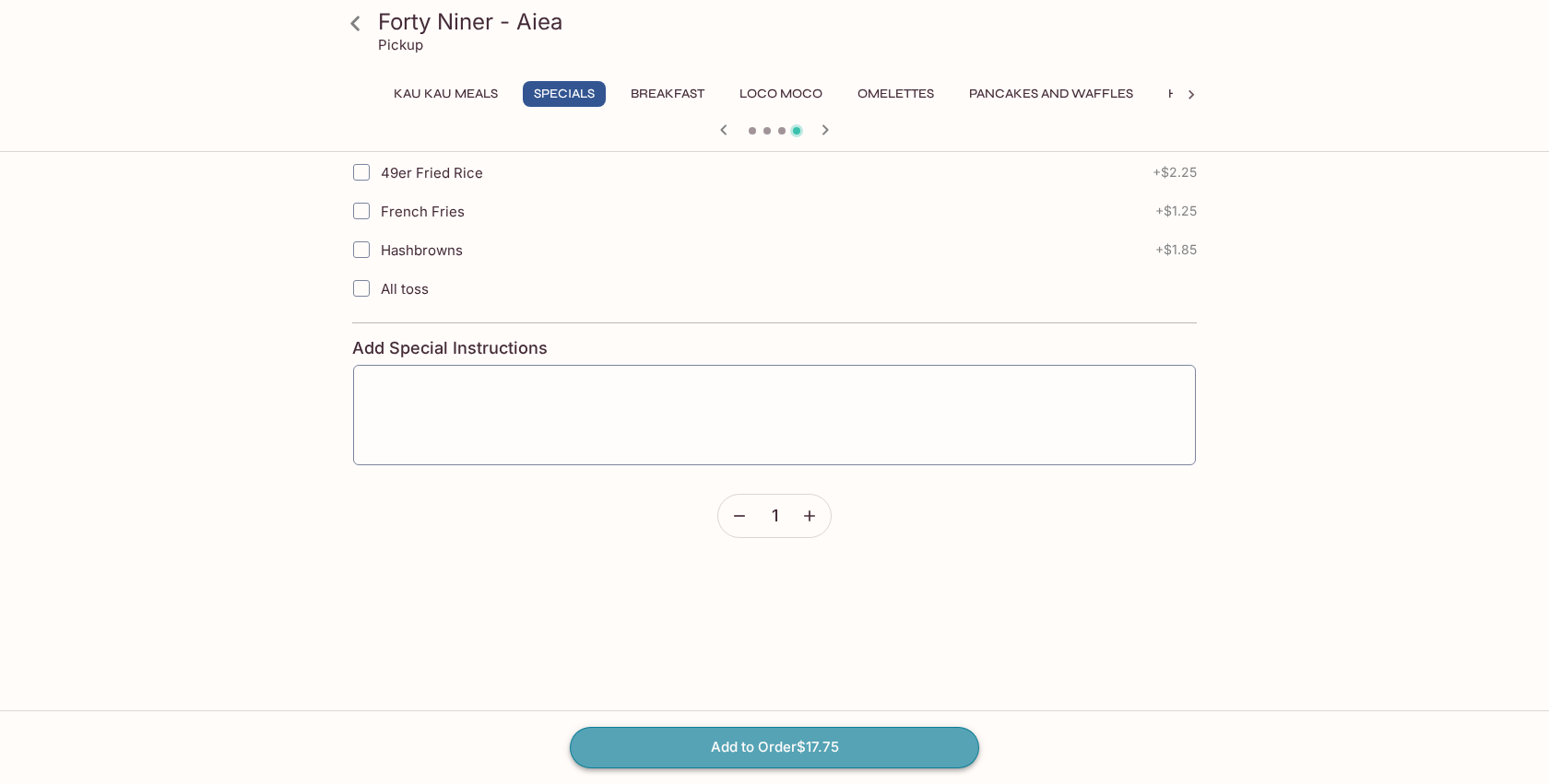
click at [852, 749] on button "Add to Order $17.75" at bounding box center [774, 748] width 410 height 41
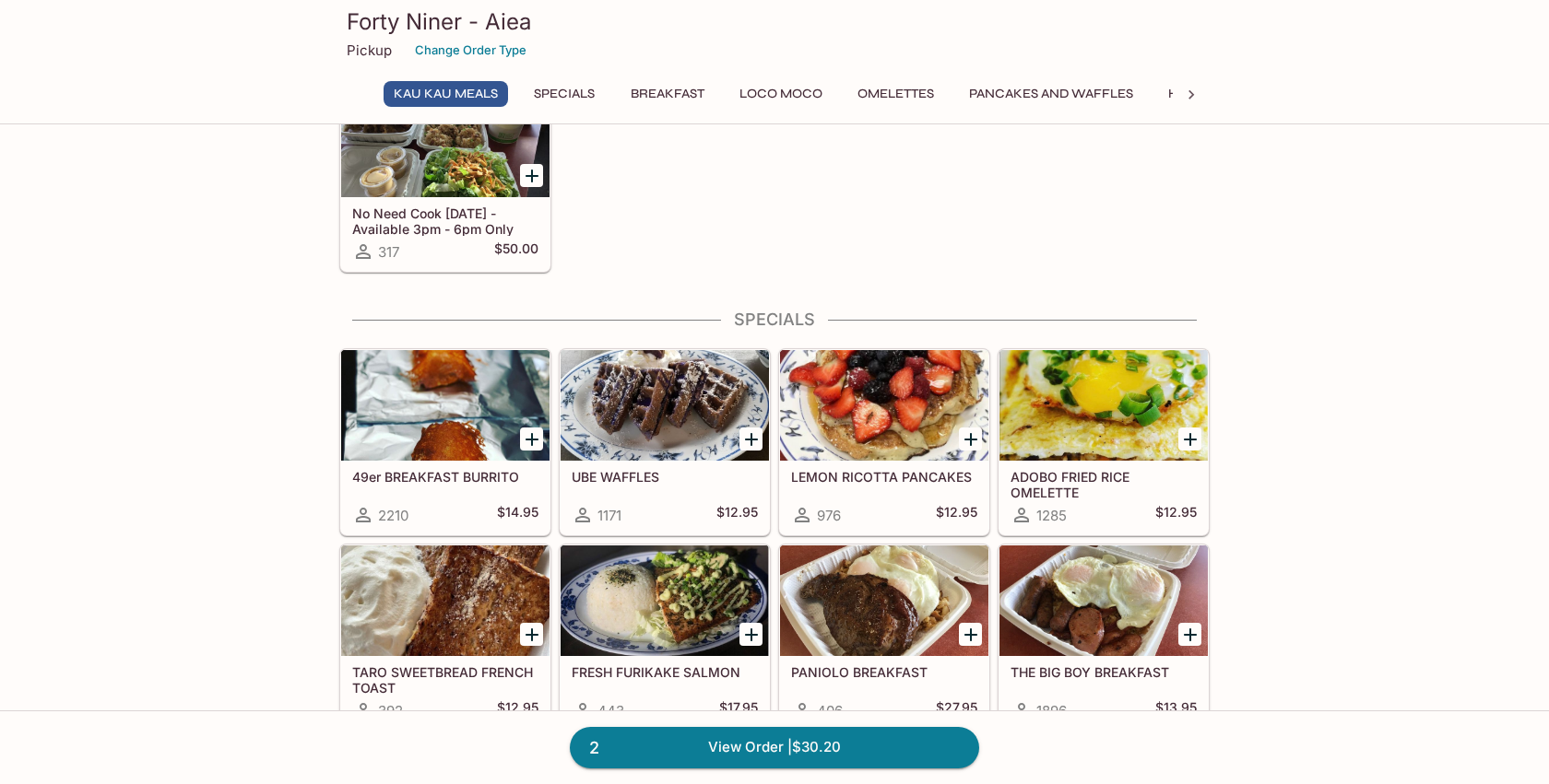
scroll to position [154, 0]
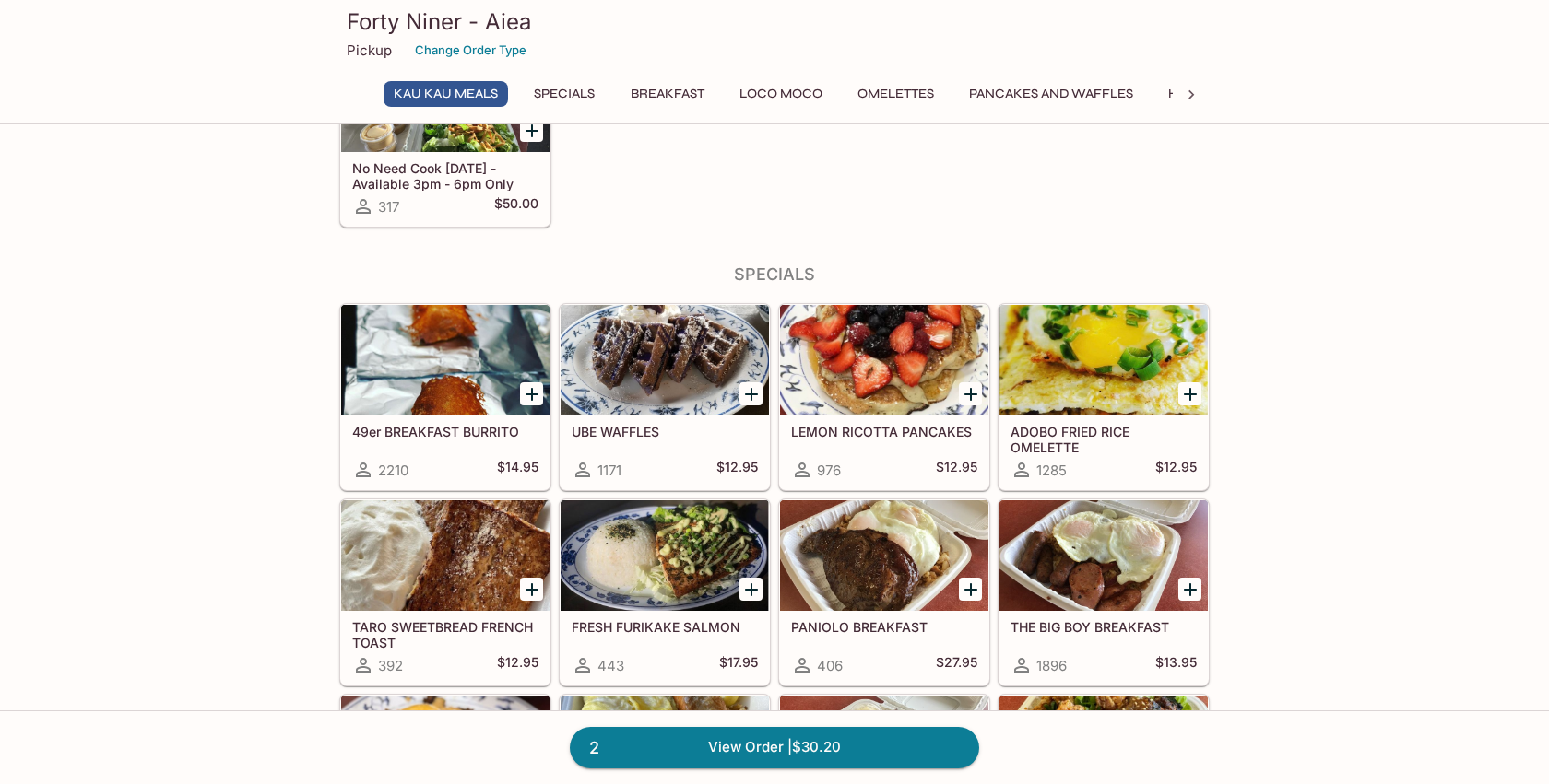
click at [1089, 427] on h5 "ADOBO FRIED RICE OMELETTE" at bounding box center [1103, 438] width 186 height 31
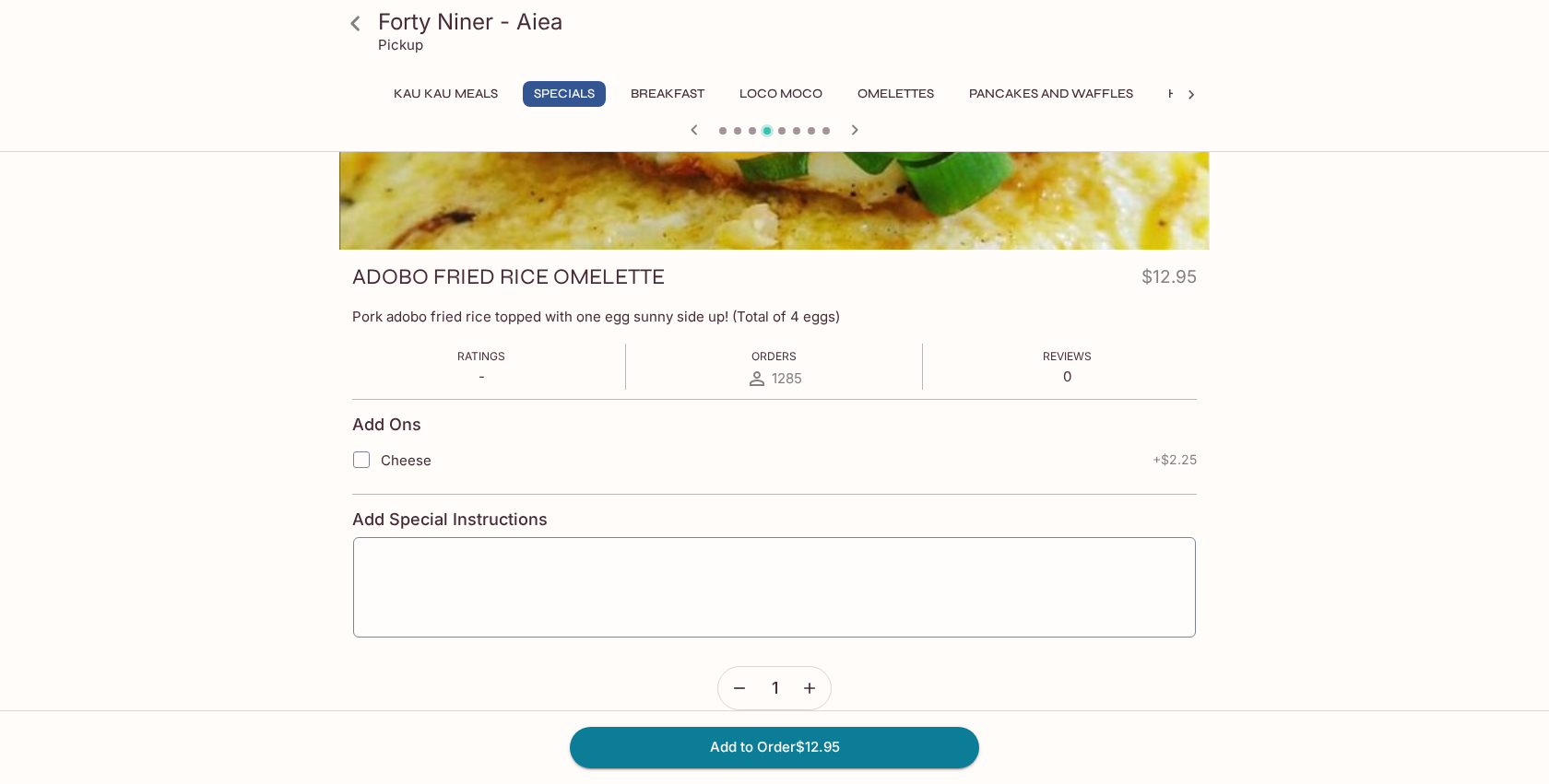
scroll to position [180, 0]
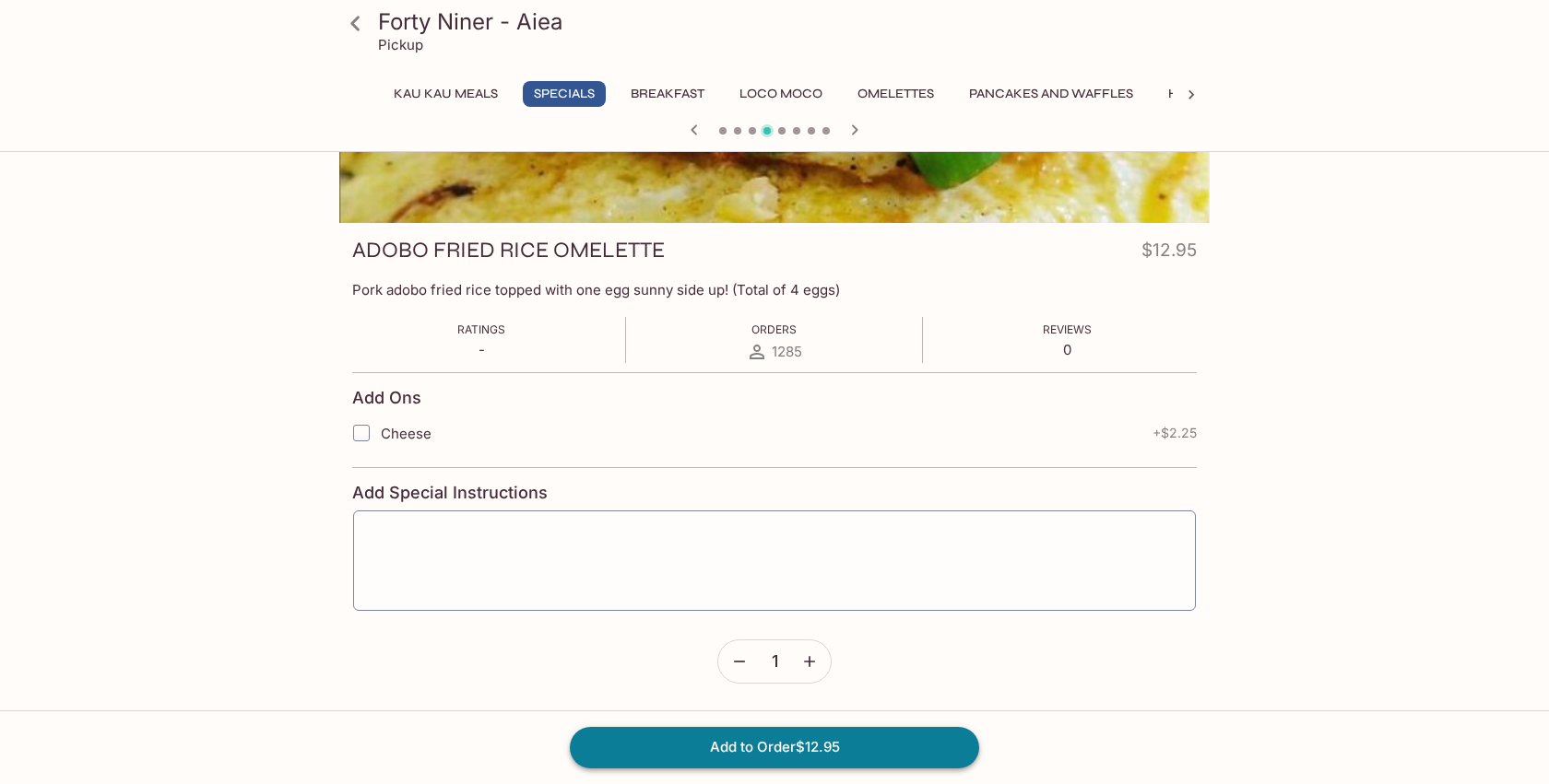
click at [913, 736] on button "Add to Order $12.95" at bounding box center [774, 748] width 410 height 41
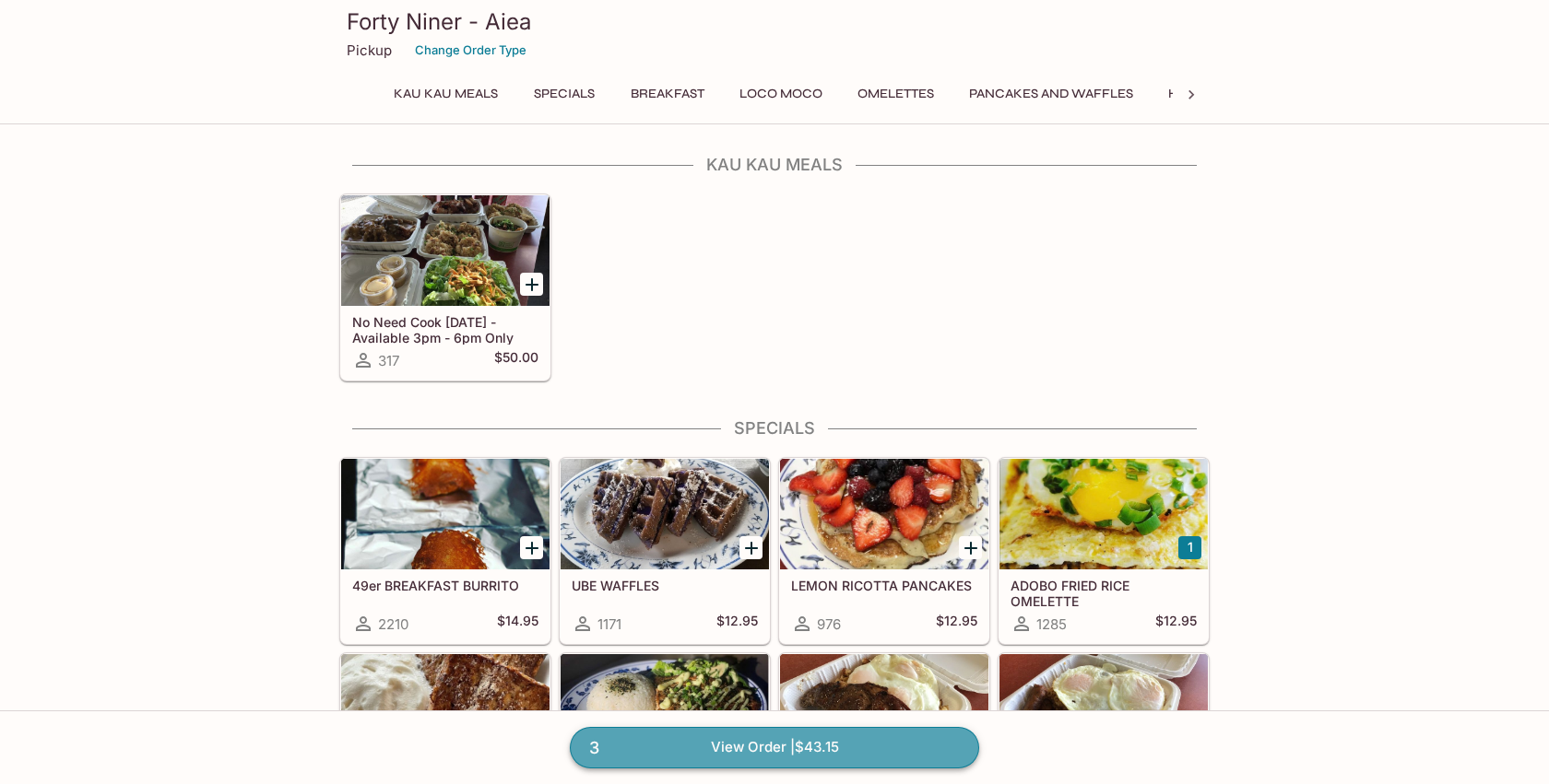
click at [869, 749] on link "3 View Order | $43.15" at bounding box center [774, 748] width 410 height 41
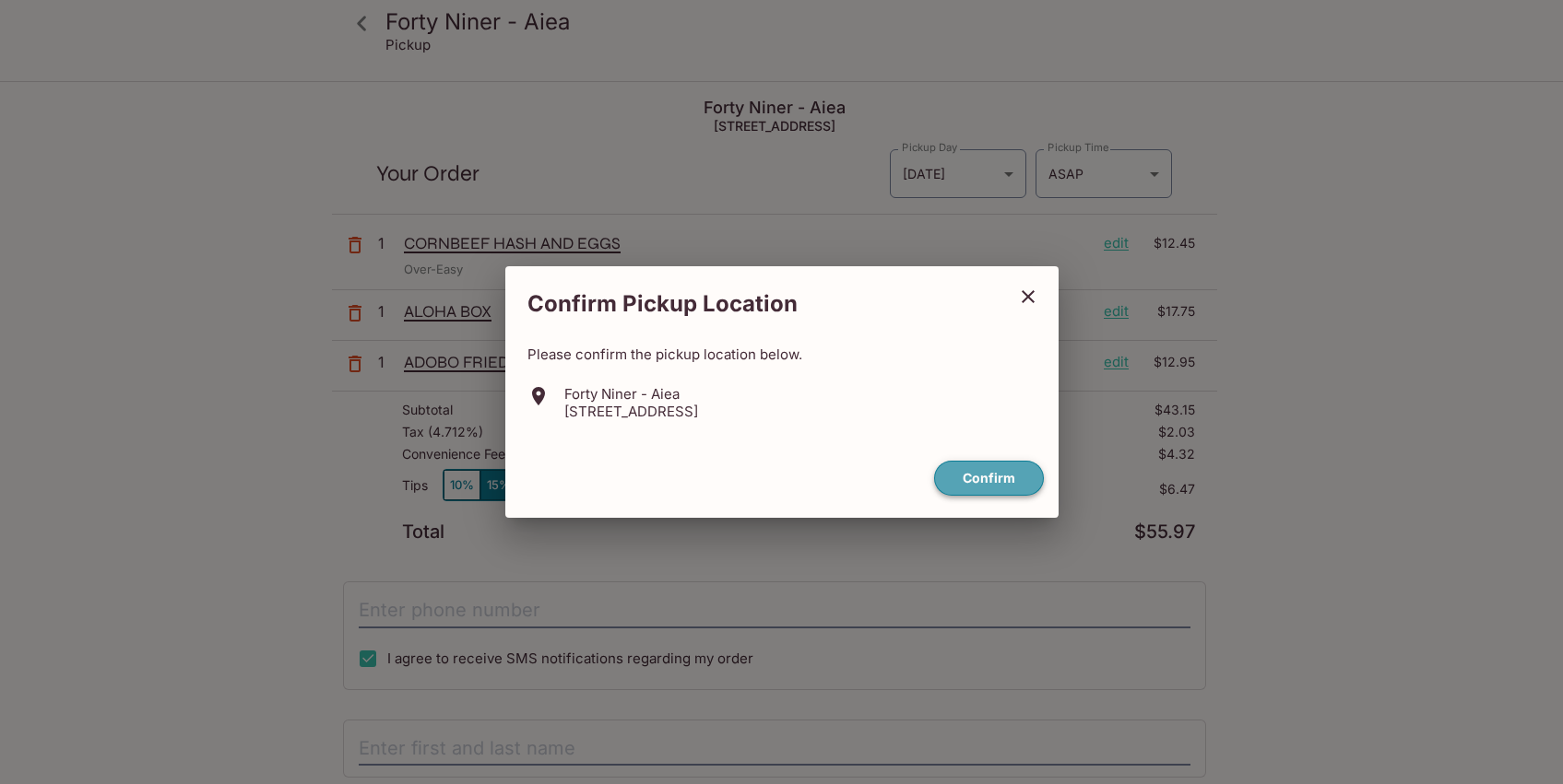
click at [979, 472] on button "Confirm" at bounding box center [989, 478] width 110 height 36
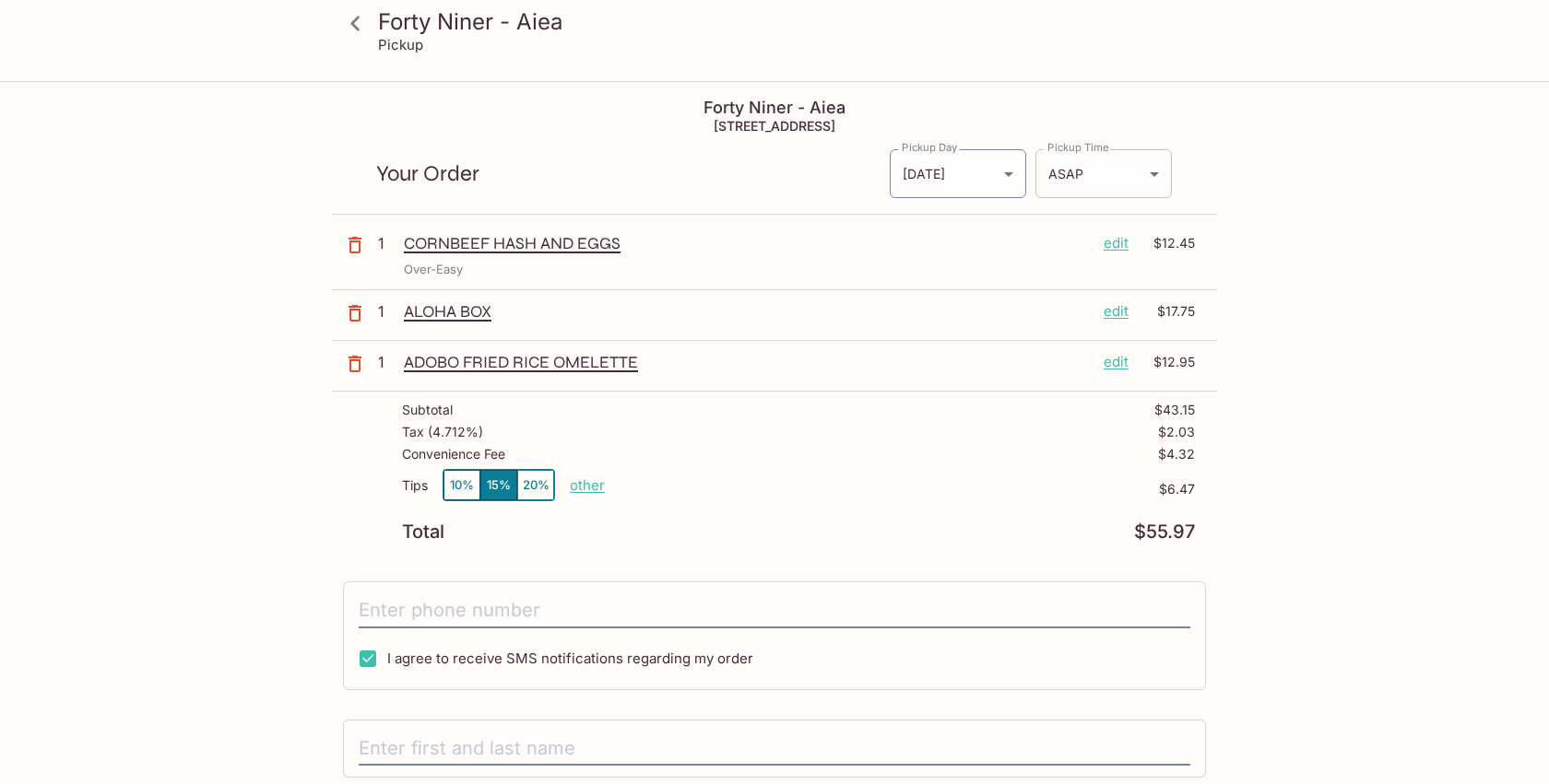
click at [1137, 175] on body "Forty Niner - Aiea Pickup Forty Niner - Aiea 98-110 Honomanu St Aiea, HI 96701 …" at bounding box center [774, 475] width 1549 height 784
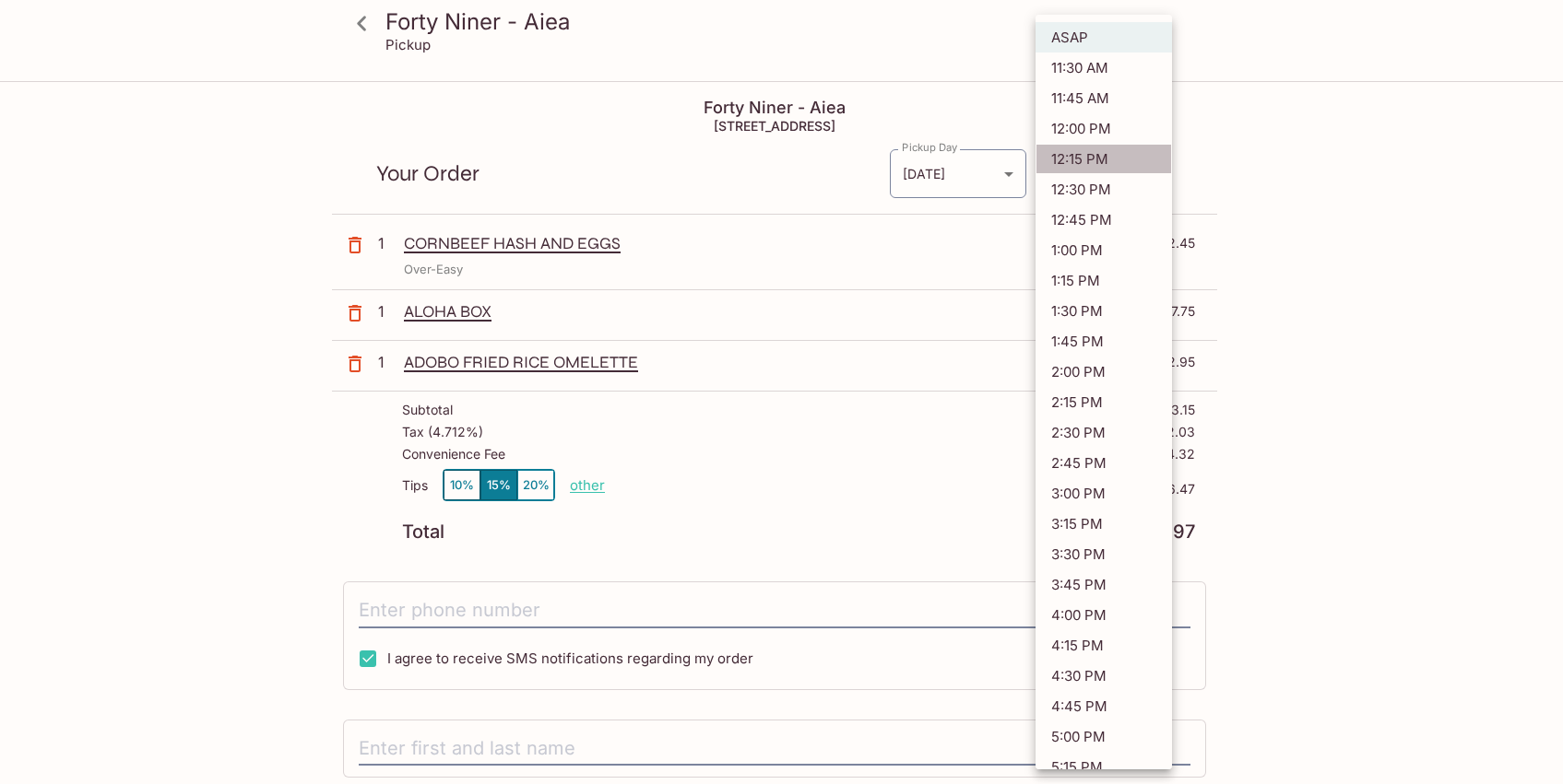
click at [1107, 164] on li "12:15 PM" at bounding box center [1103, 159] width 137 height 31
type input "2025-09-30T22:15:47.000000Z"
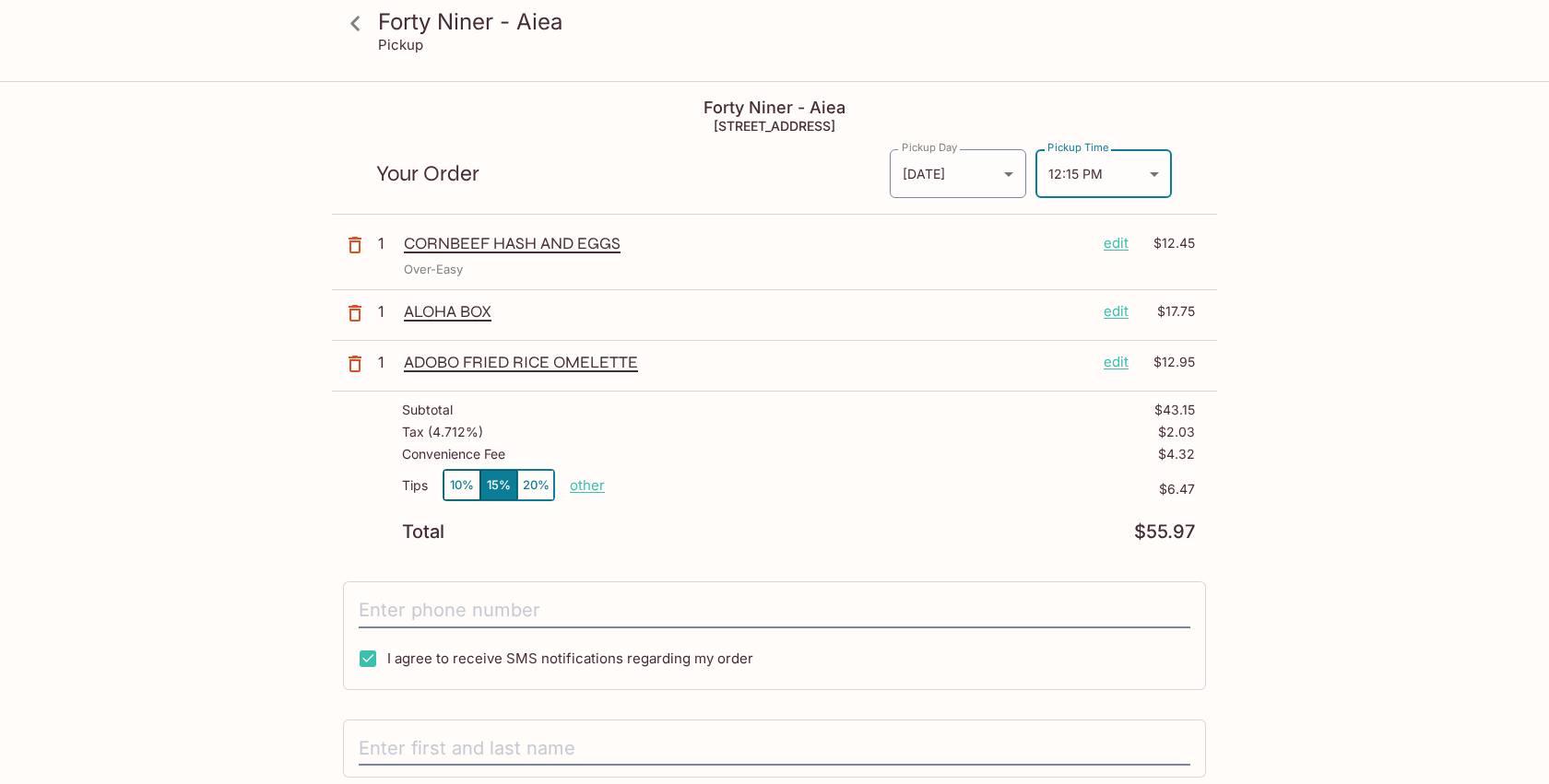
click at [1270, 168] on div "Forty Niner - Aiea Pickup Forty Niner - Aiea 98-110 Honomanu St Aiea, HI 96701 …" at bounding box center [774, 530] width 1180 height 895
click at [596, 490] on p "other" at bounding box center [587, 485] width 35 height 18
drag, startPoint x: 683, startPoint y: 480, endPoint x: 852, endPoint y: 487, distance: 169.1
click at [852, 487] on div "Tips 10% 15% 20% Done 6.47 $6.47" at bounding box center [798, 496] width 793 height 55
type input "0.00"
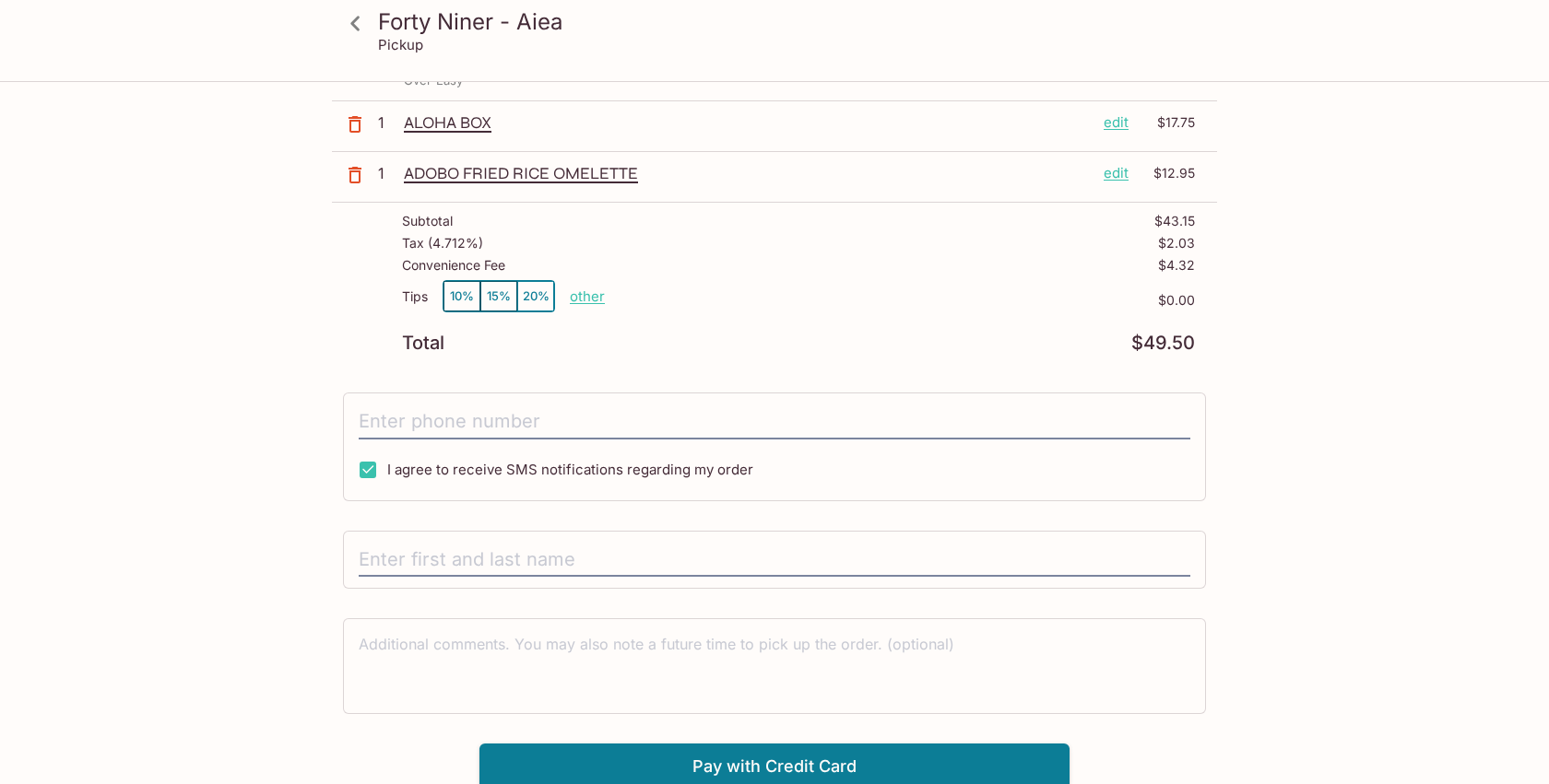
scroll to position [194, 0]
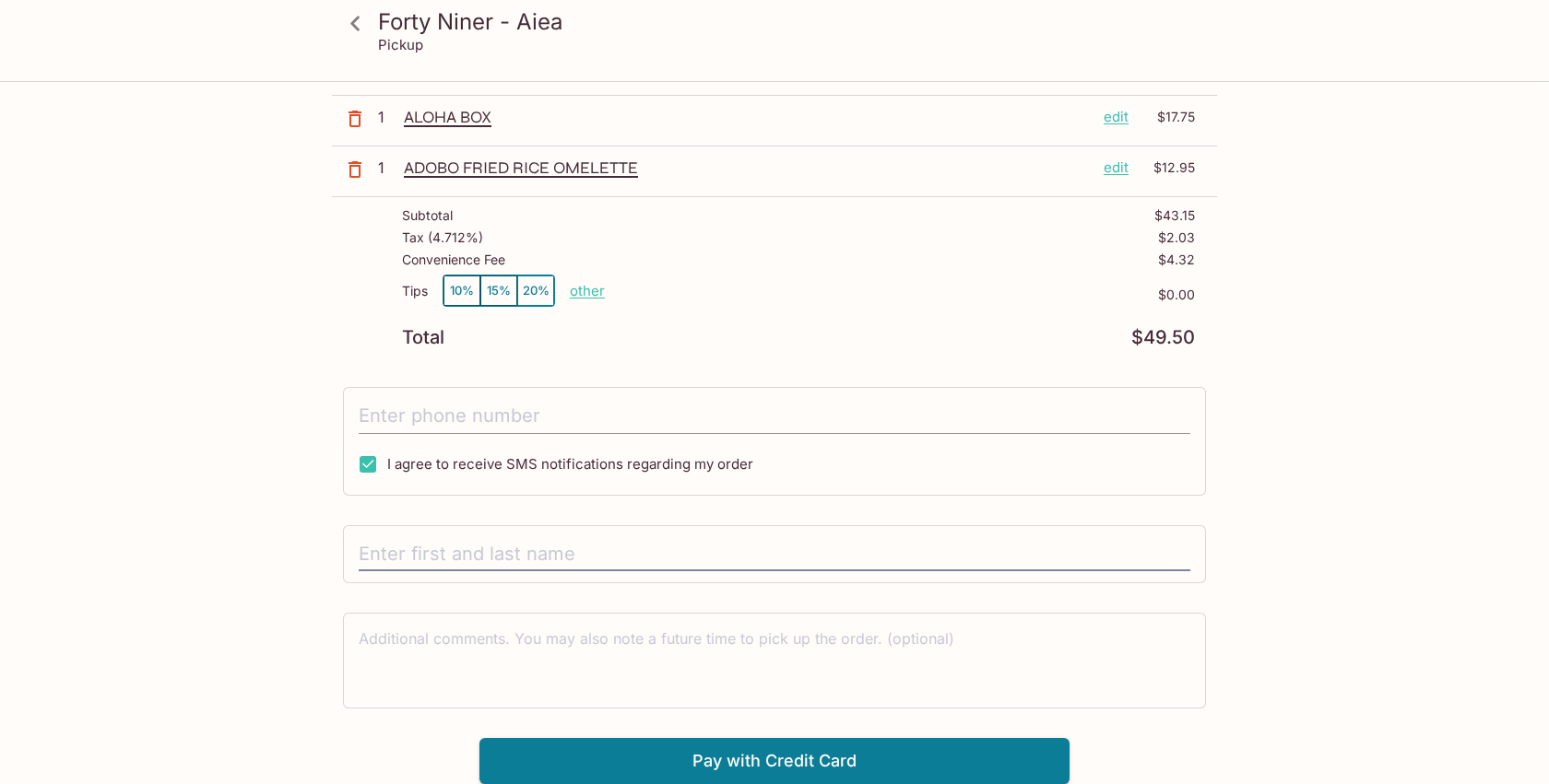
click at [655, 424] on input "tel" at bounding box center [774, 417] width 832 height 35
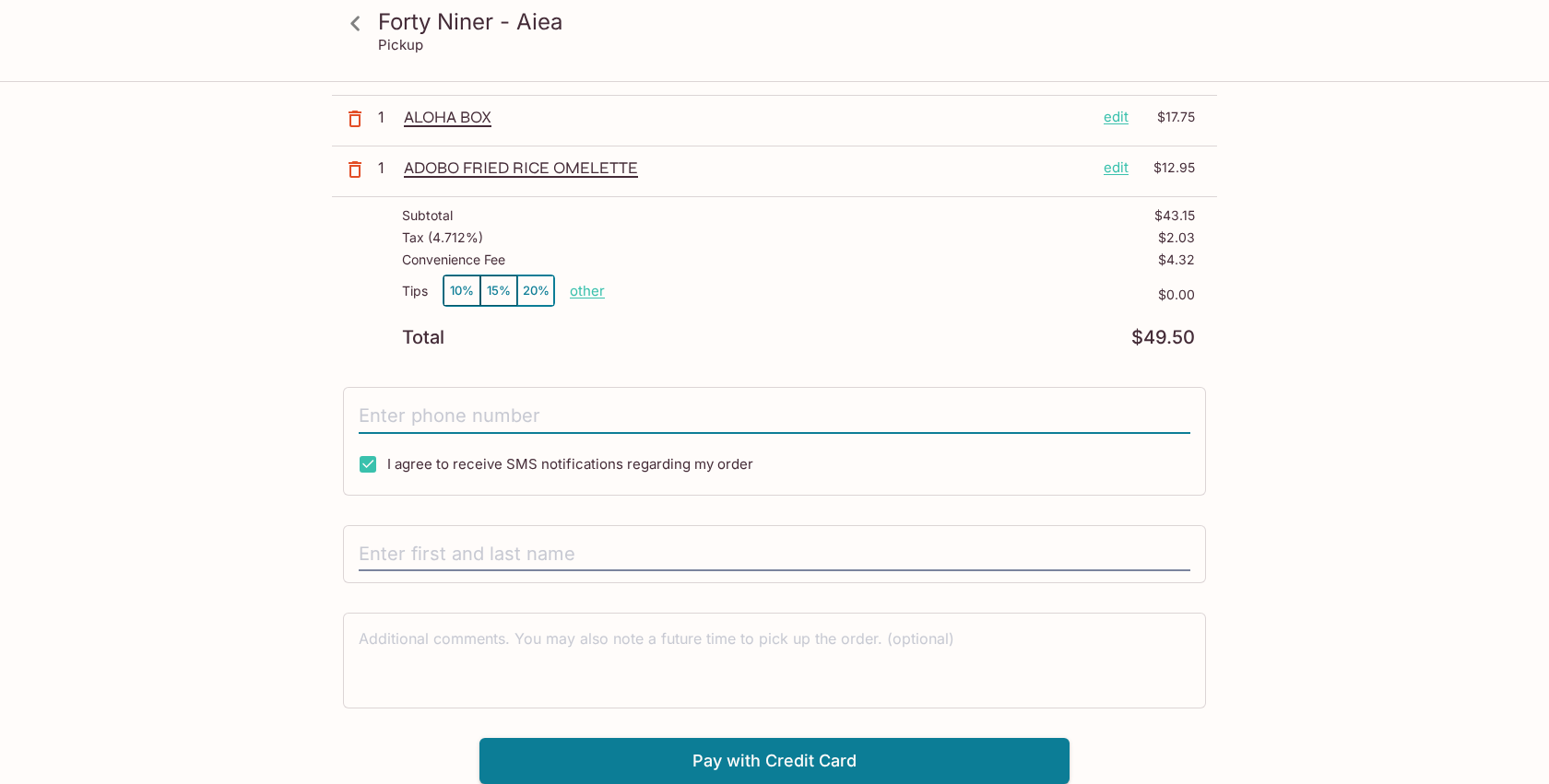
scroll to position [41, 0]
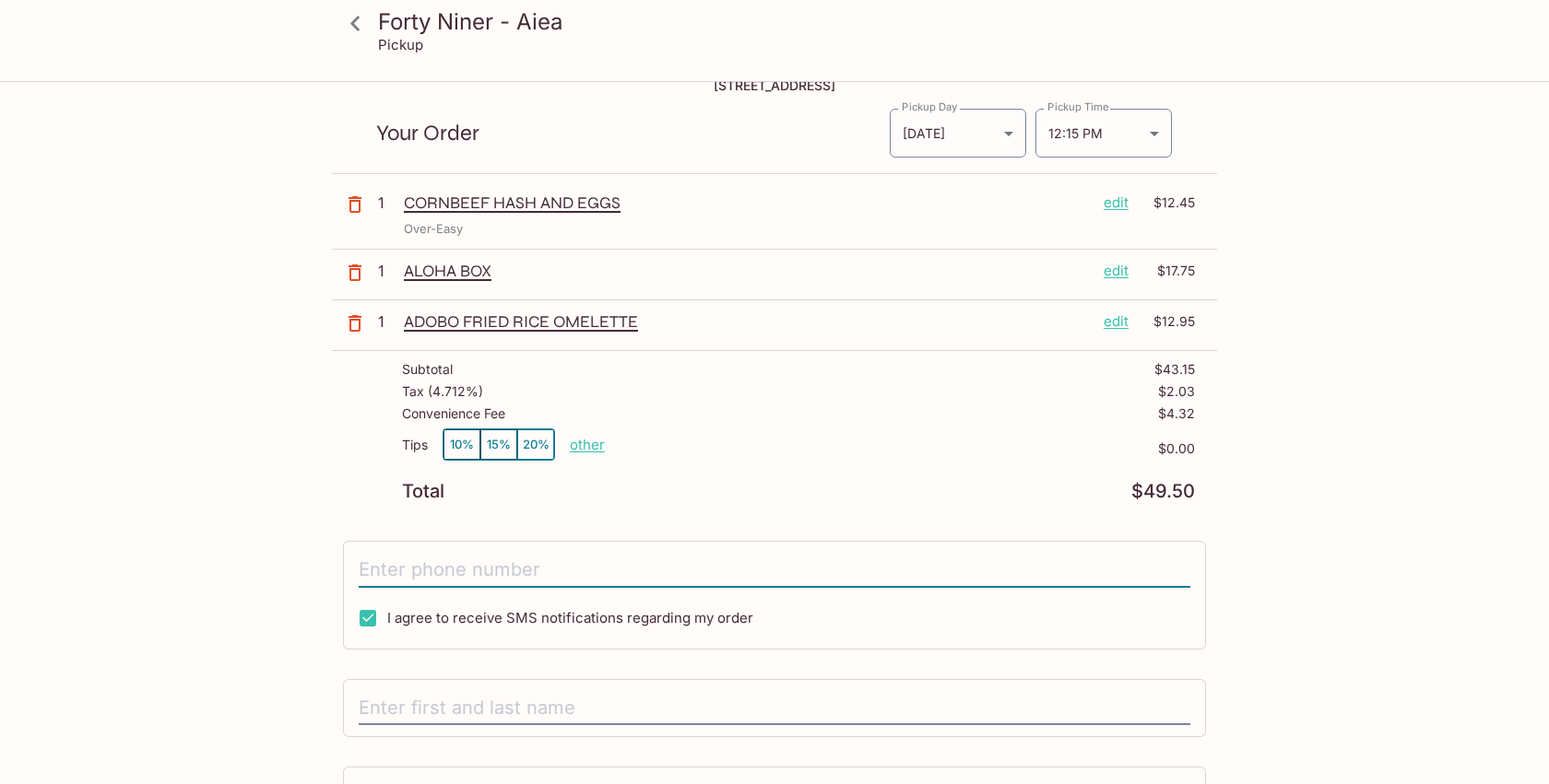
click at [453, 612] on span "I agree to receive SMS notifications regarding my order" at bounding box center [571, 618] width 366 height 18
click at [387, 612] on input "I agree to receive SMS notifications regarding my order" at bounding box center [368, 619] width 37 height 37
checkbox input "false"
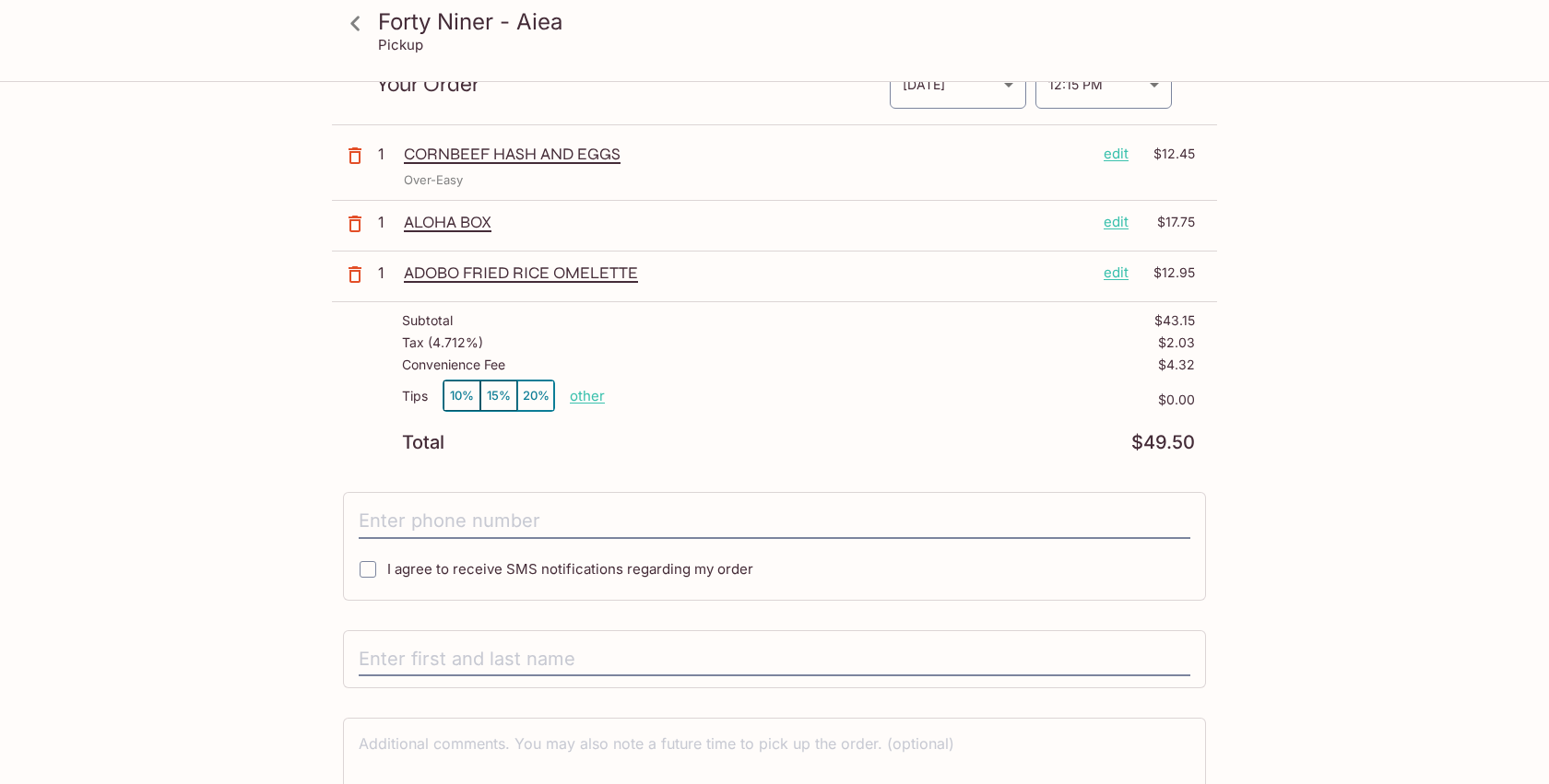
scroll to position [0, 0]
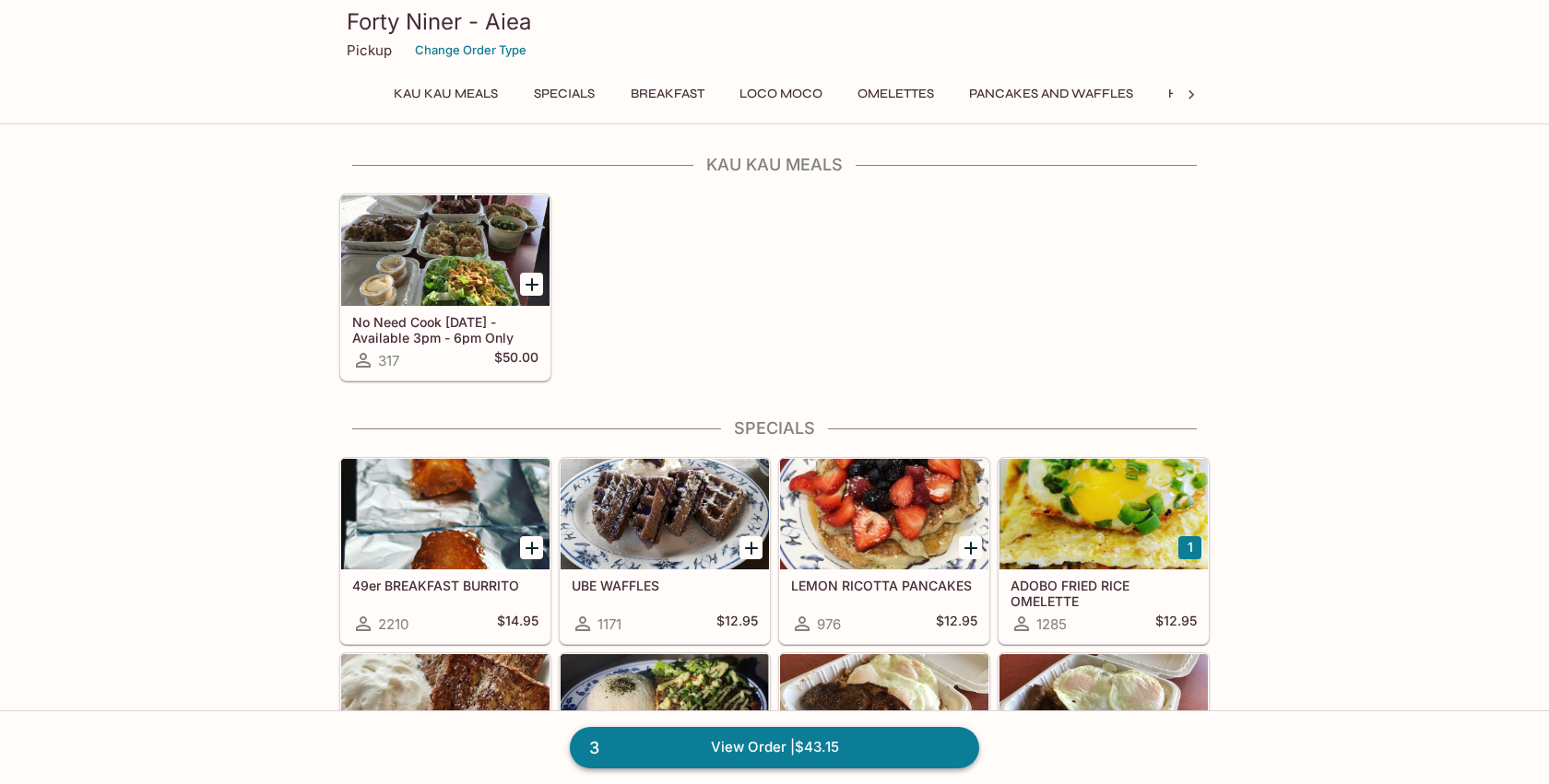
click at [866, 747] on link "3 View Order | $43.15" at bounding box center [774, 748] width 410 height 41
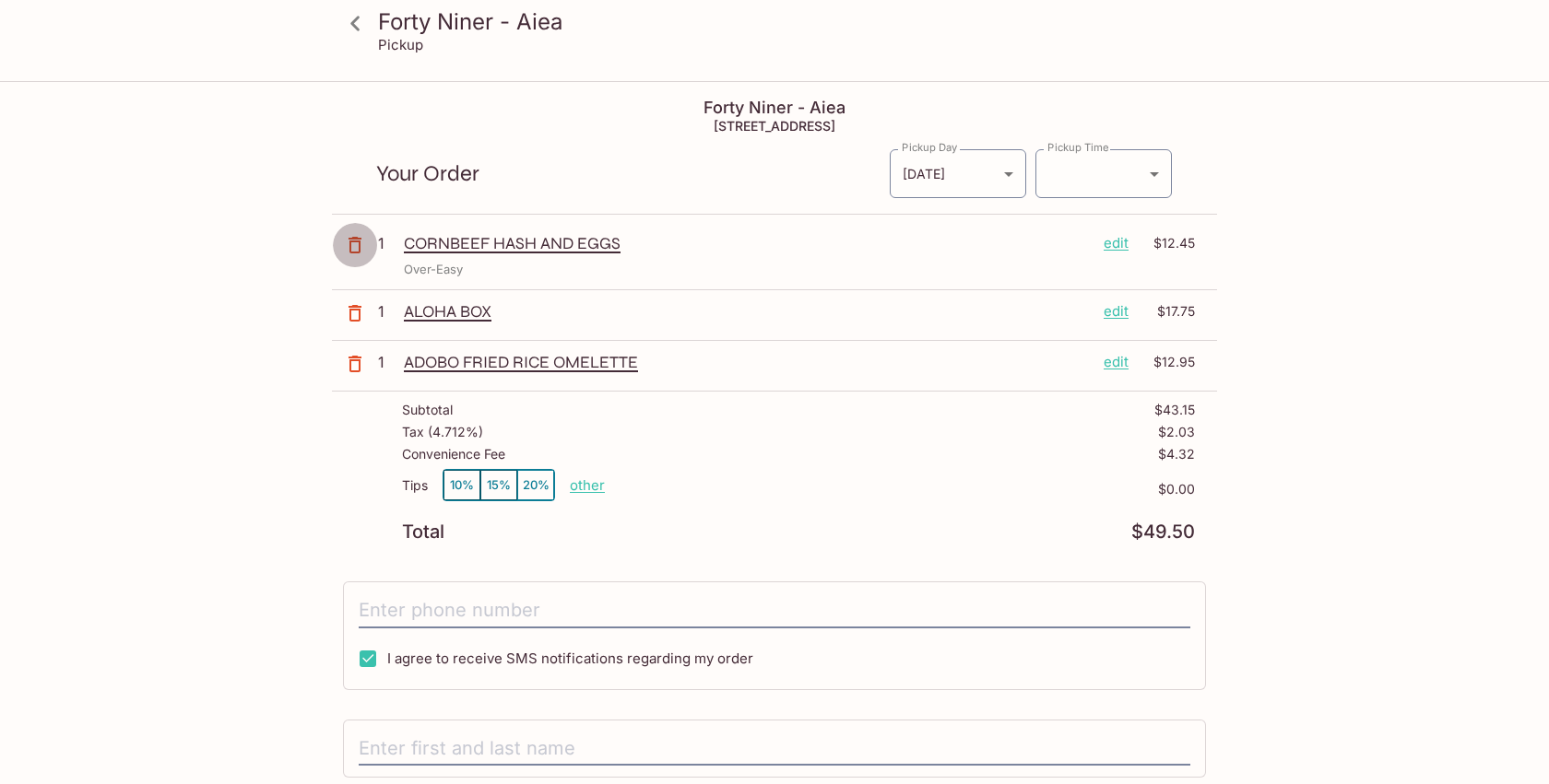
click at [352, 230] on button "button" at bounding box center [355, 245] width 46 height 46
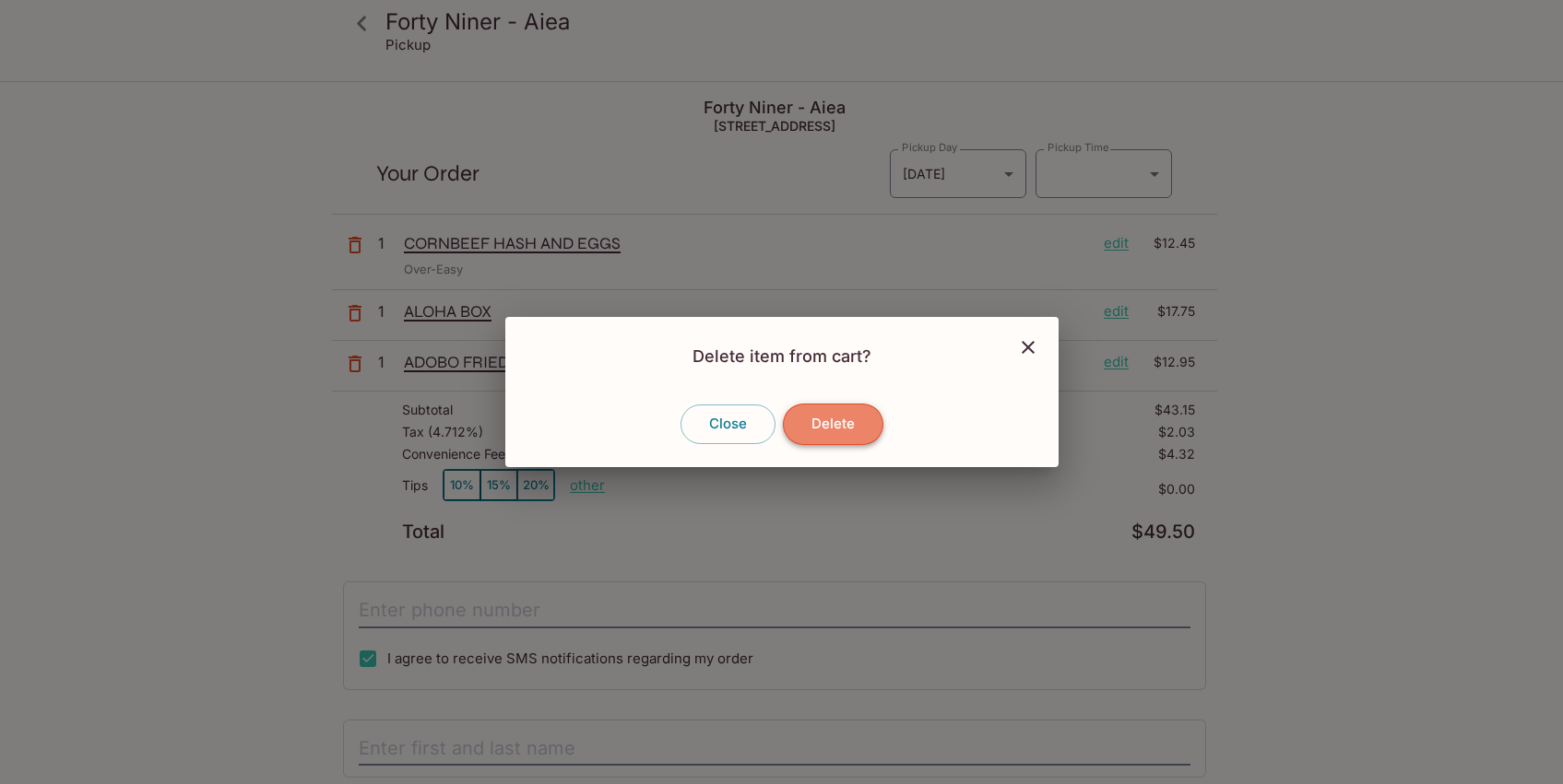
click at [821, 420] on button "Delete" at bounding box center [833, 425] width 100 height 41
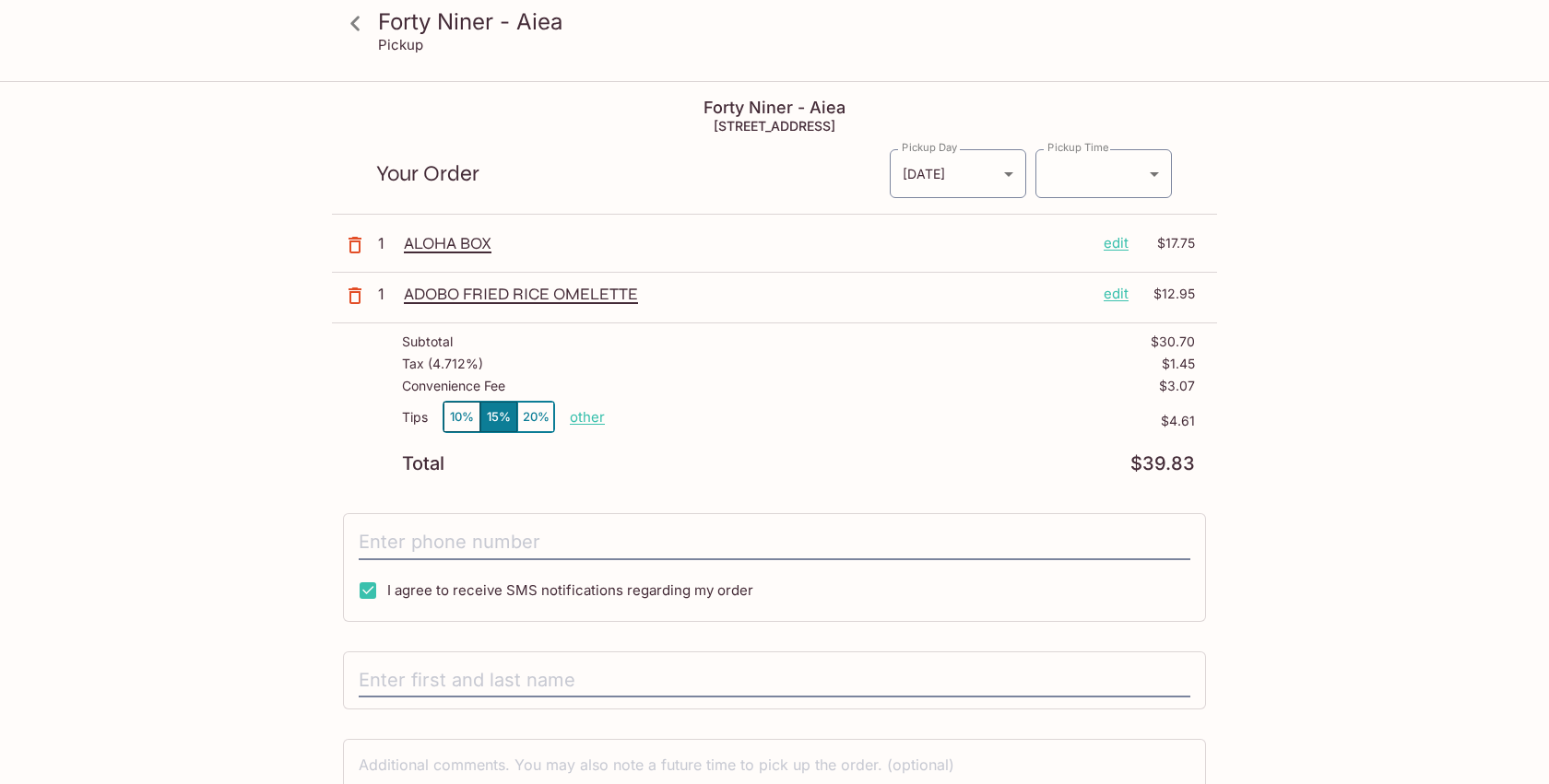
click at [362, 242] on icon "button" at bounding box center [355, 245] width 22 height 22
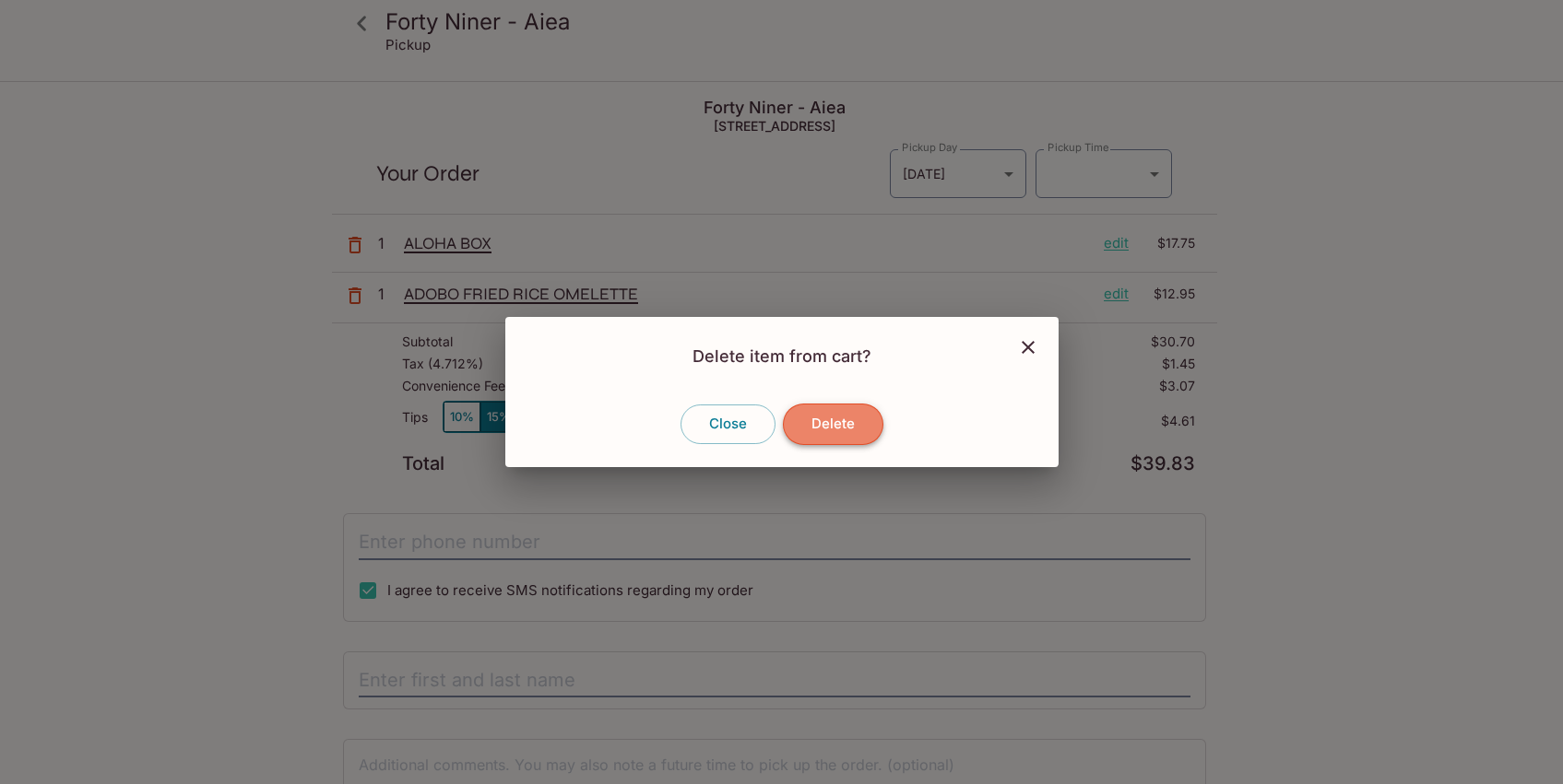
click at [821, 426] on button "Delete" at bounding box center [833, 425] width 100 height 41
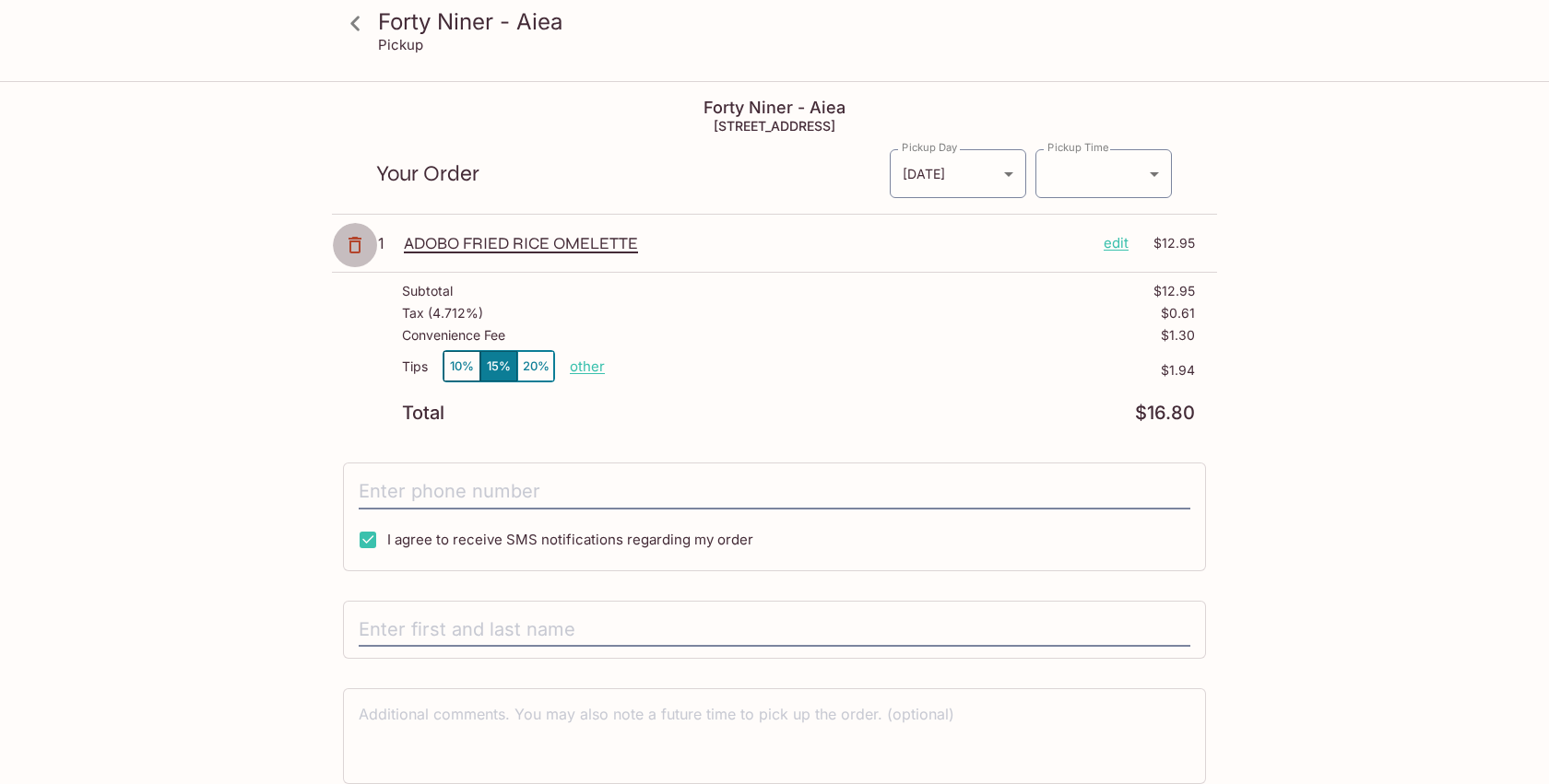
click at [361, 245] on icon "button" at bounding box center [355, 245] width 13 height 17
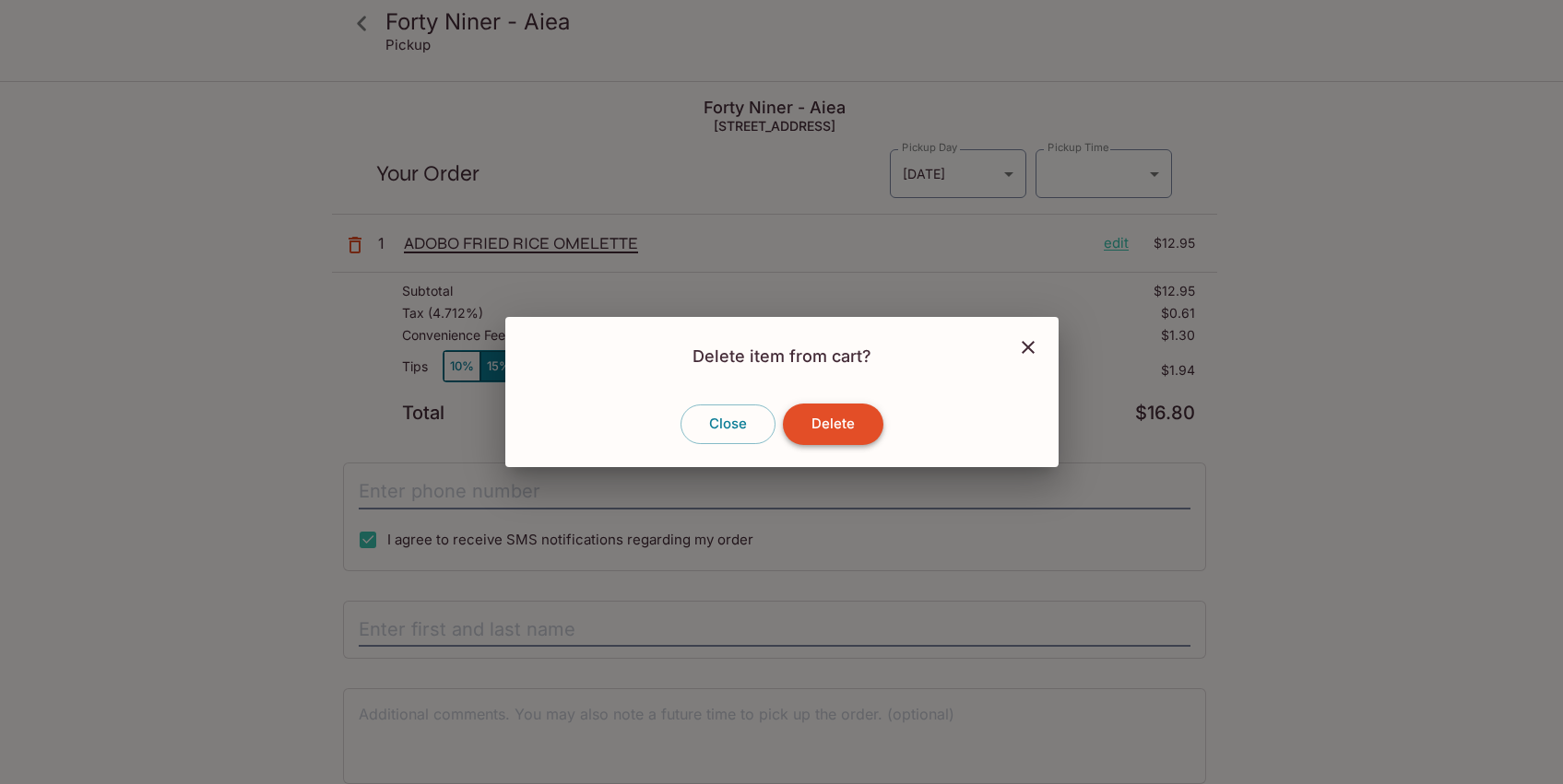
click at [821, 425] on button "Delete" at bounding box center [833, 425] width 100 height 41
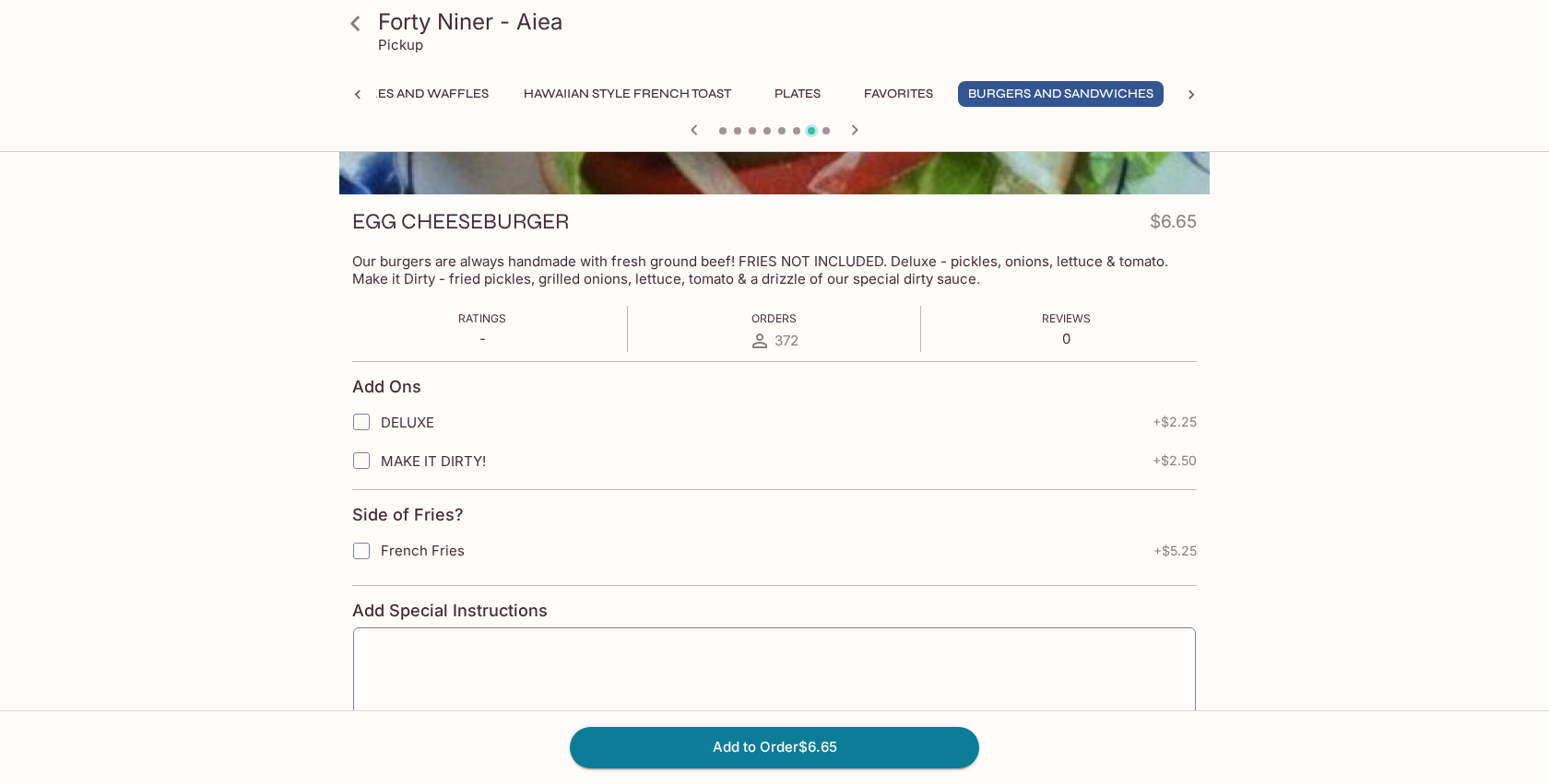
scroll to position [173, 0]
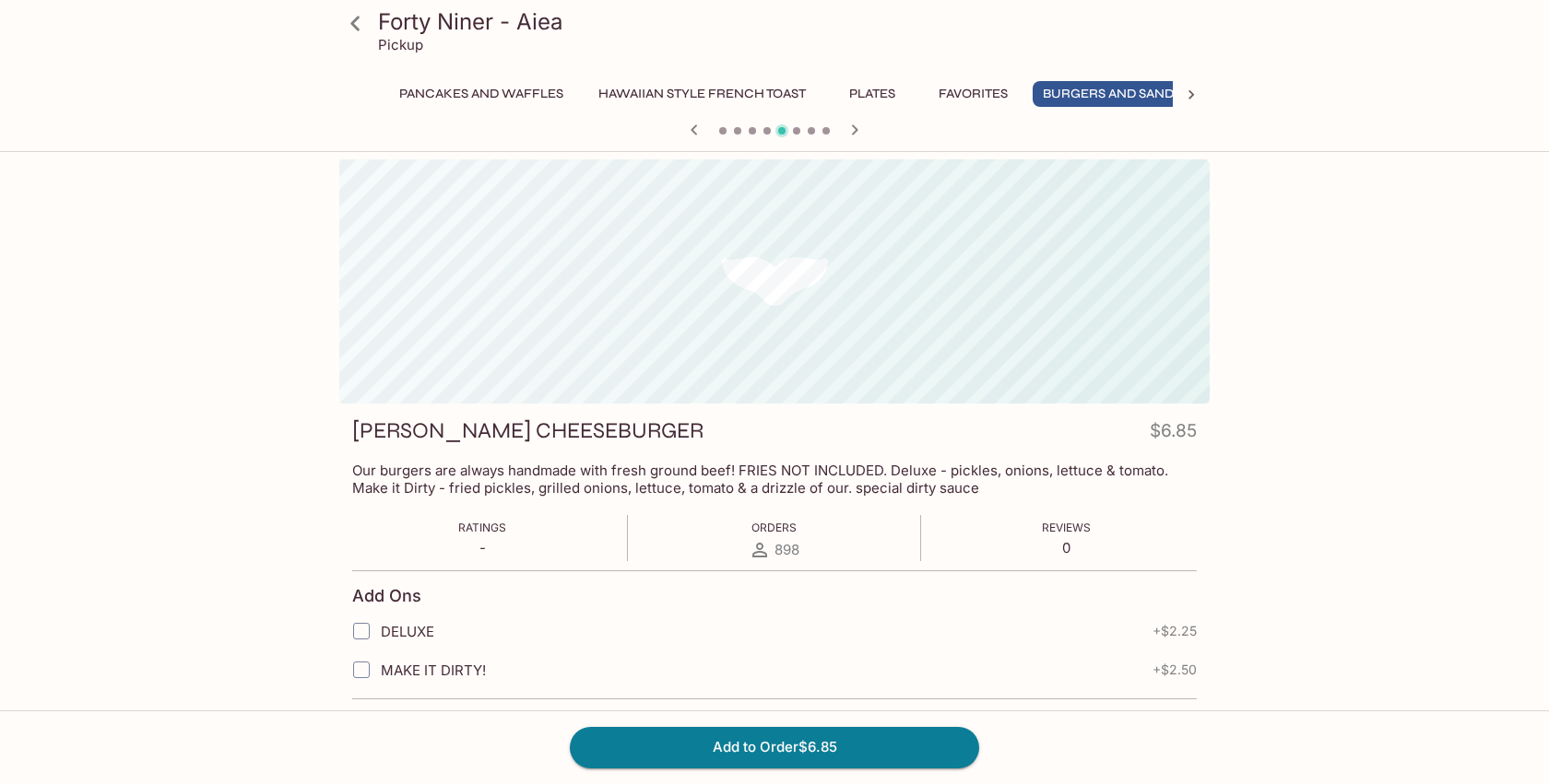
scroll to position [0, 645]
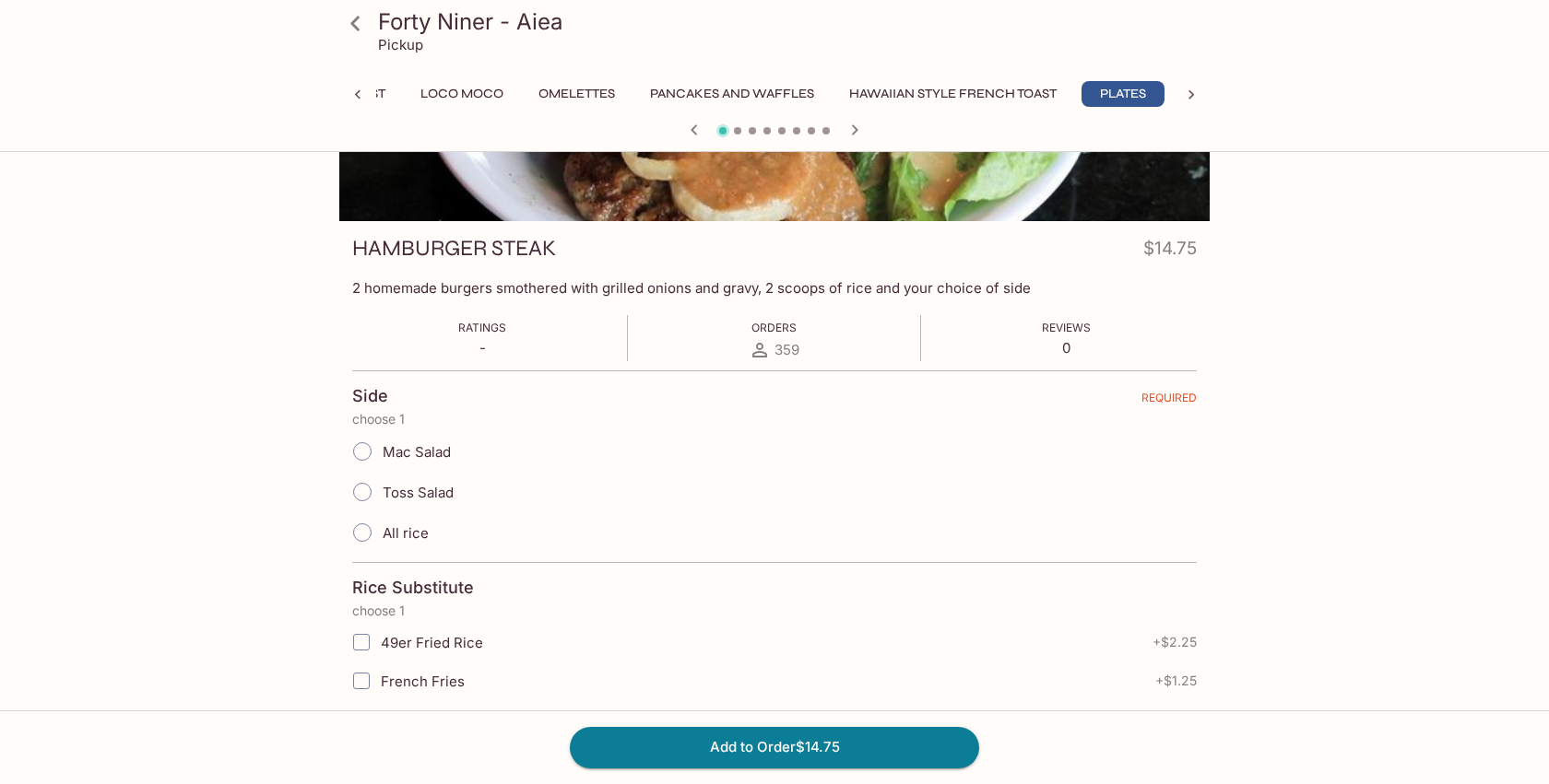
scroll to position [307, 0]
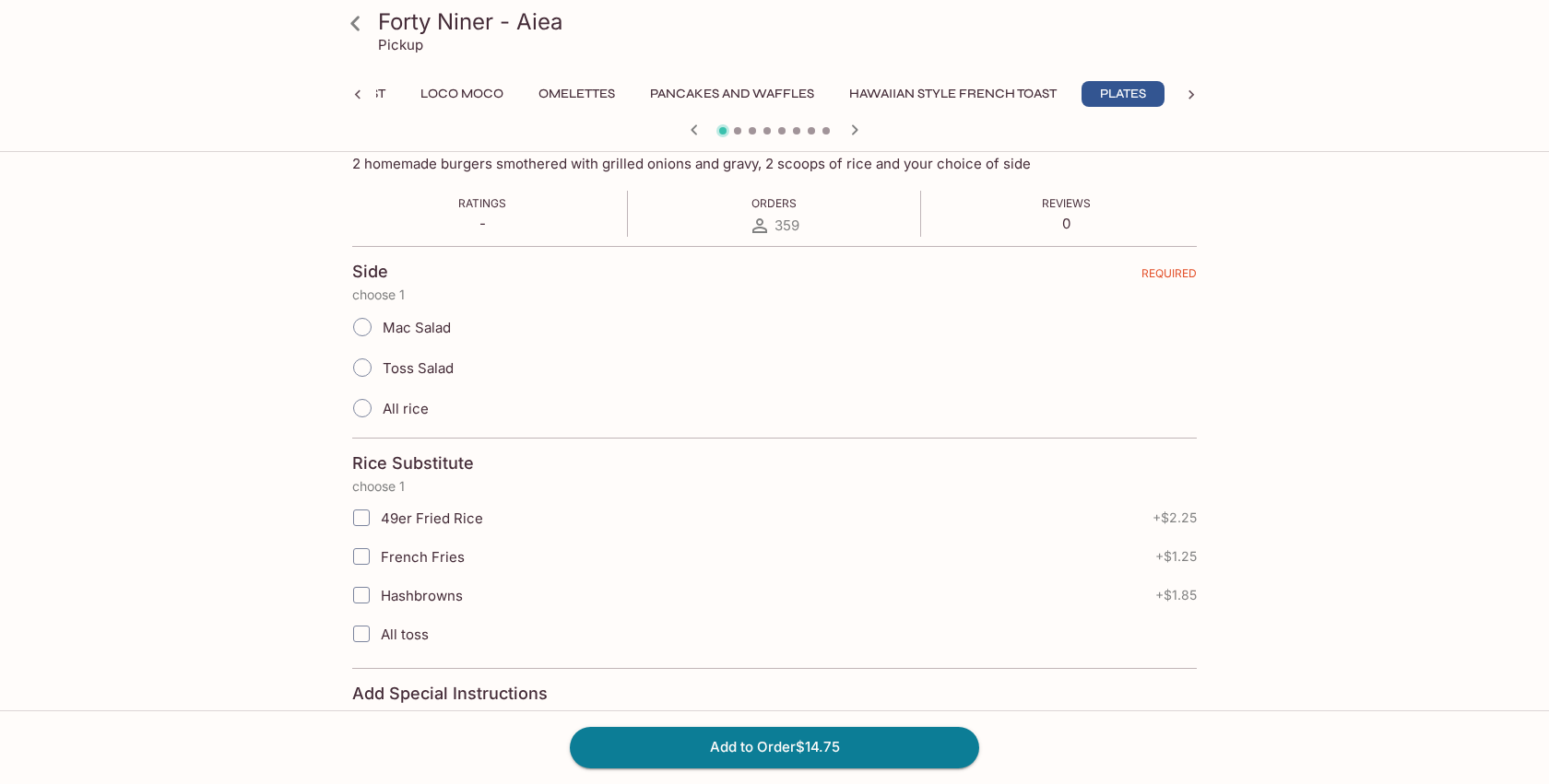
click at [422, 320] on span "Mac Salad" at bounding box center [416, 327] width 68 height 18
click at [382, 320] on input "Mac Salad" at bounding box center [362, 327] width 39 height 39
radio input "true"
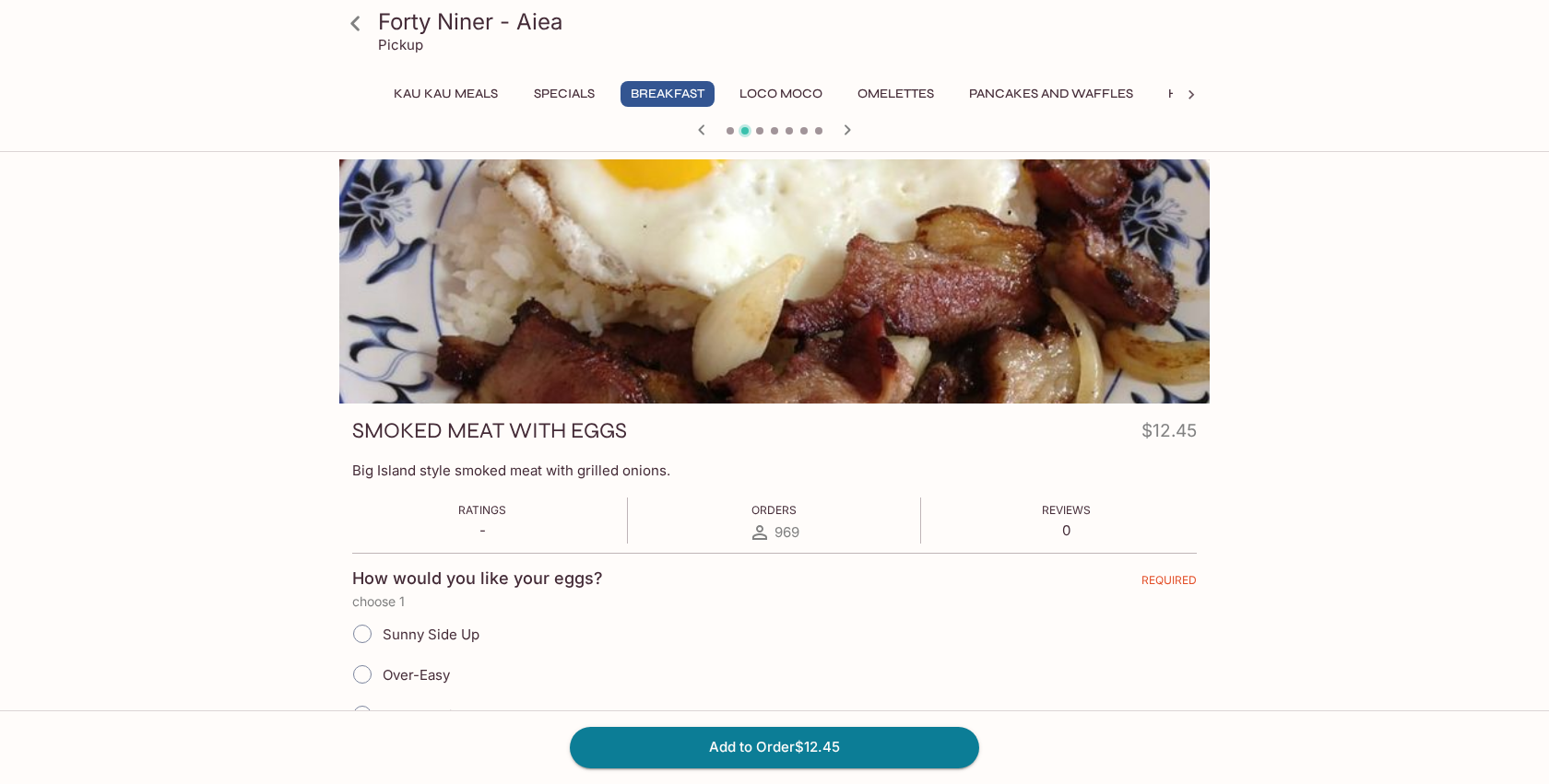
scroll to position [154, 0]
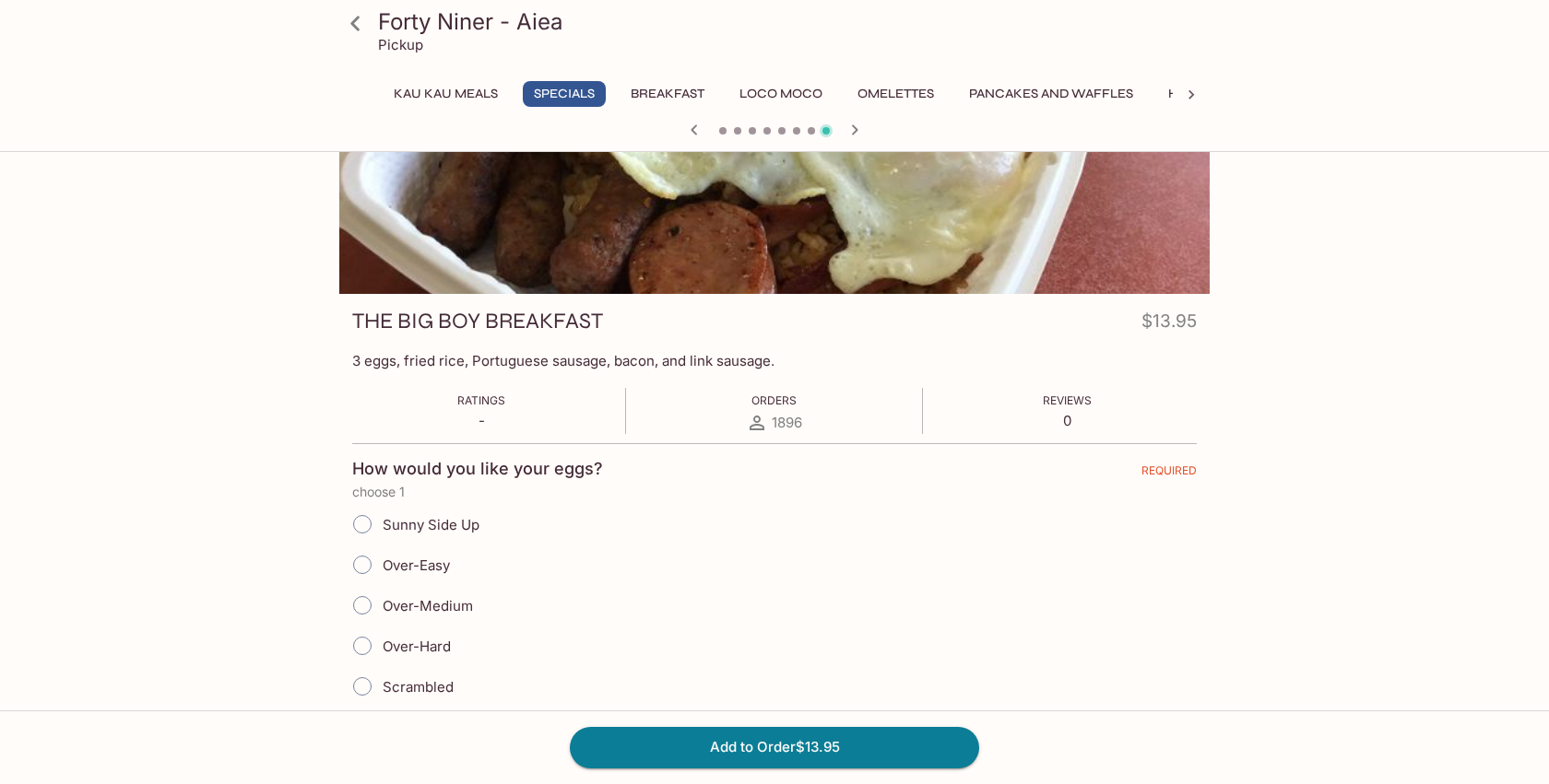
scroll to position [154, 0]
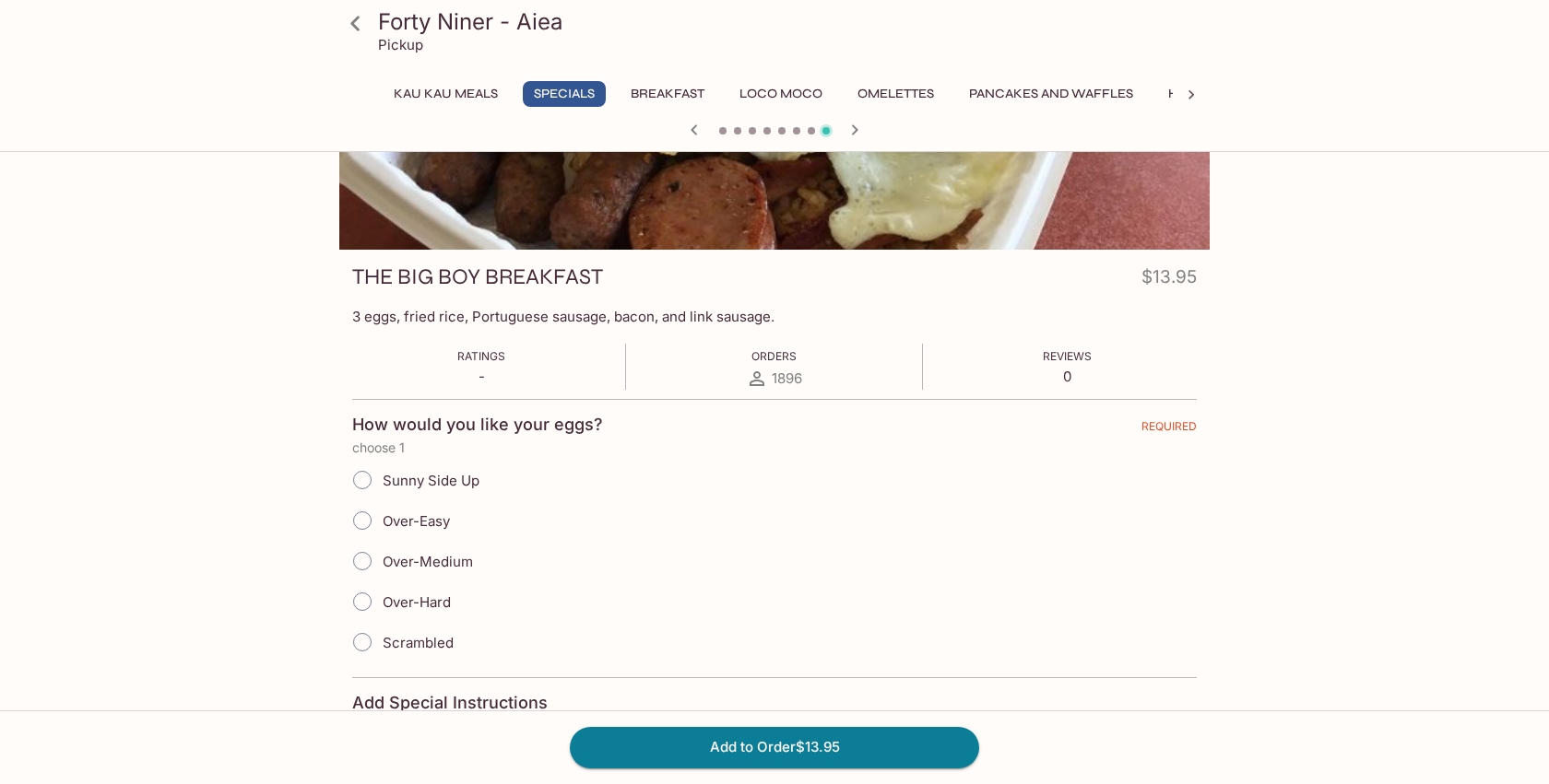
click at [403, 513] on span "Over-Easy" at bounding box center [416, 521] width 67 height 18
click at [382, 513] on input "Over-Easy" at bounding box center [362, 521] width 39 height 39
radio input "true"
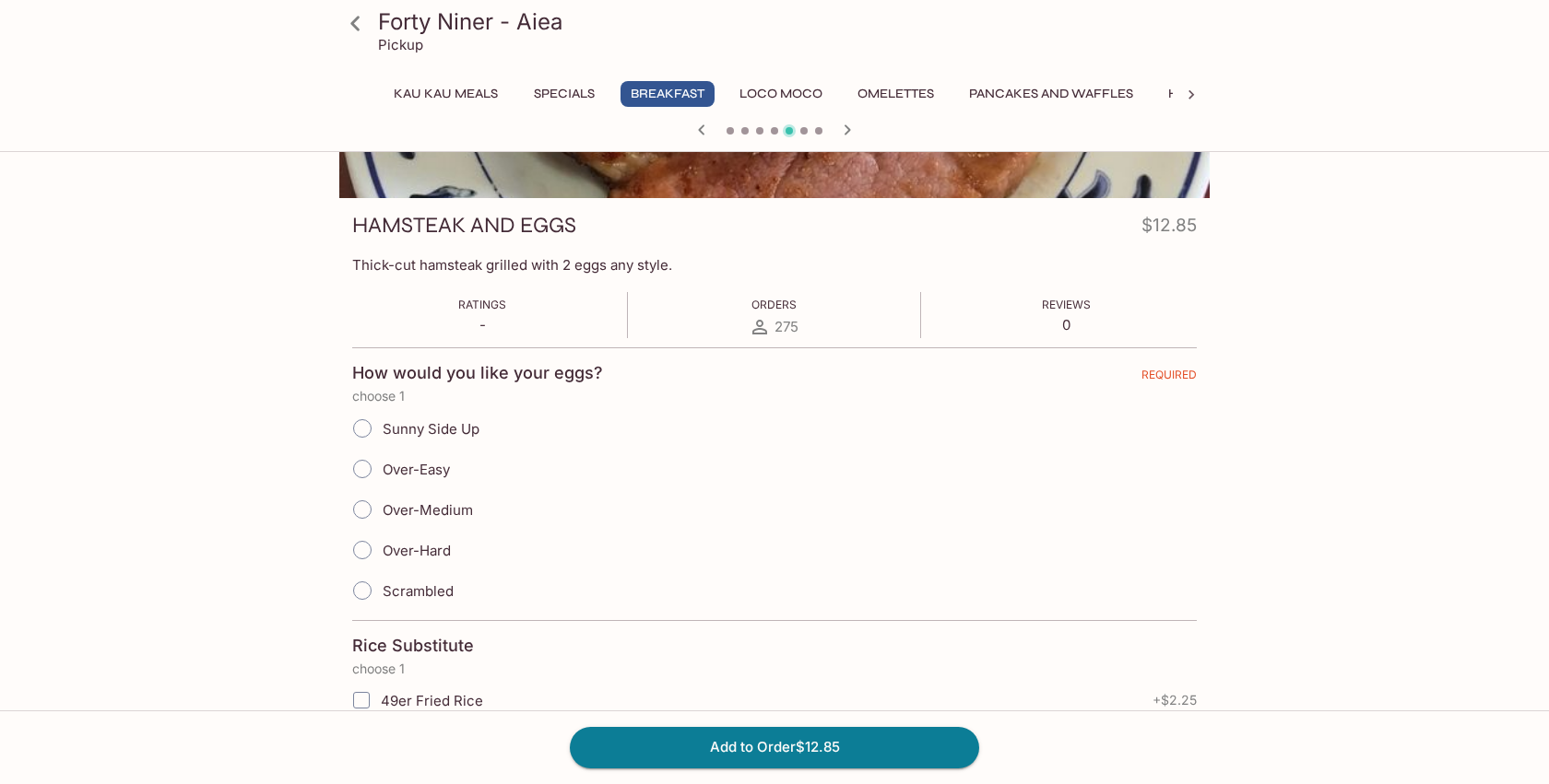
scroll to position [307, 0]
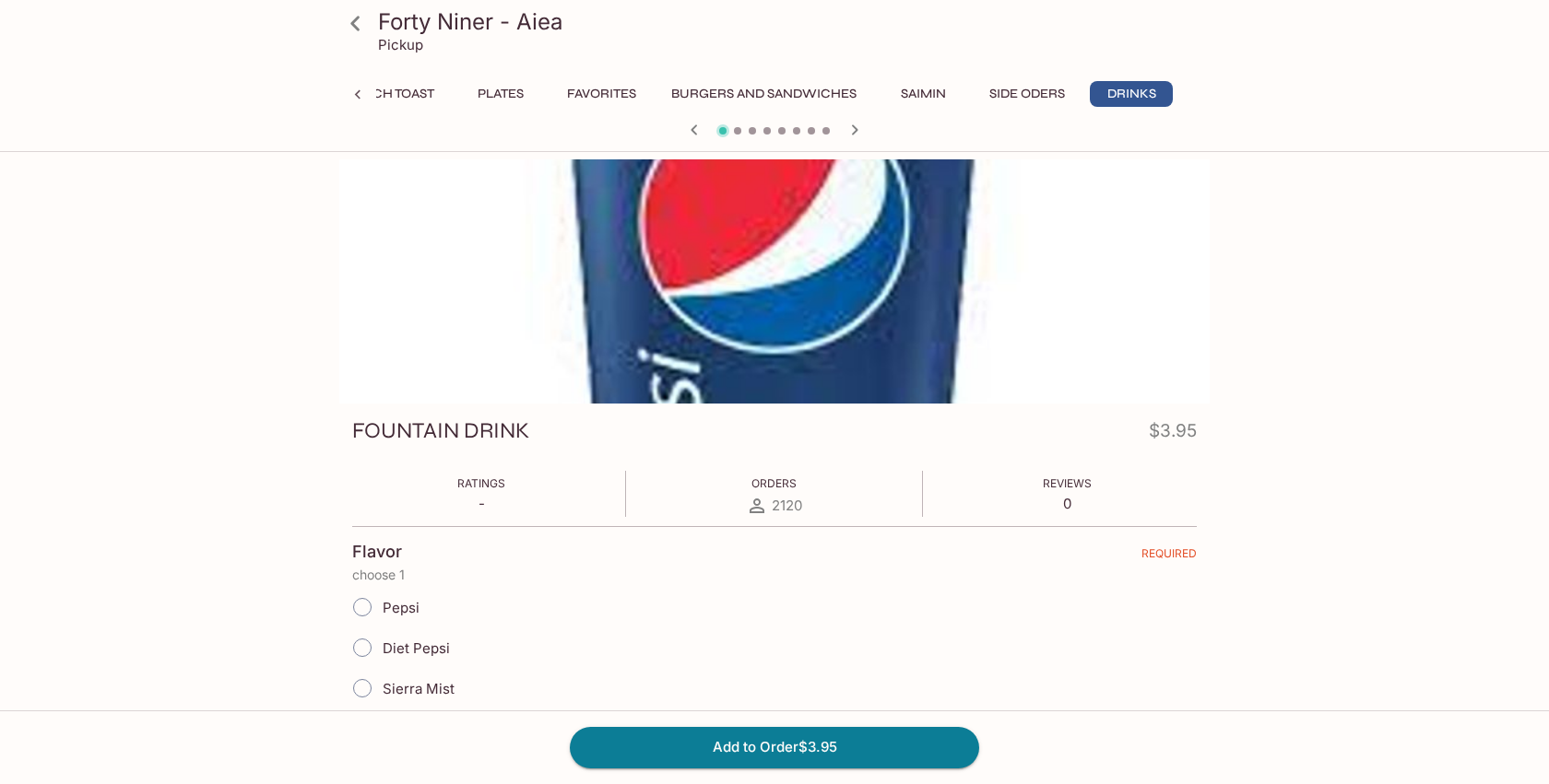
scroll to position [458, 0]
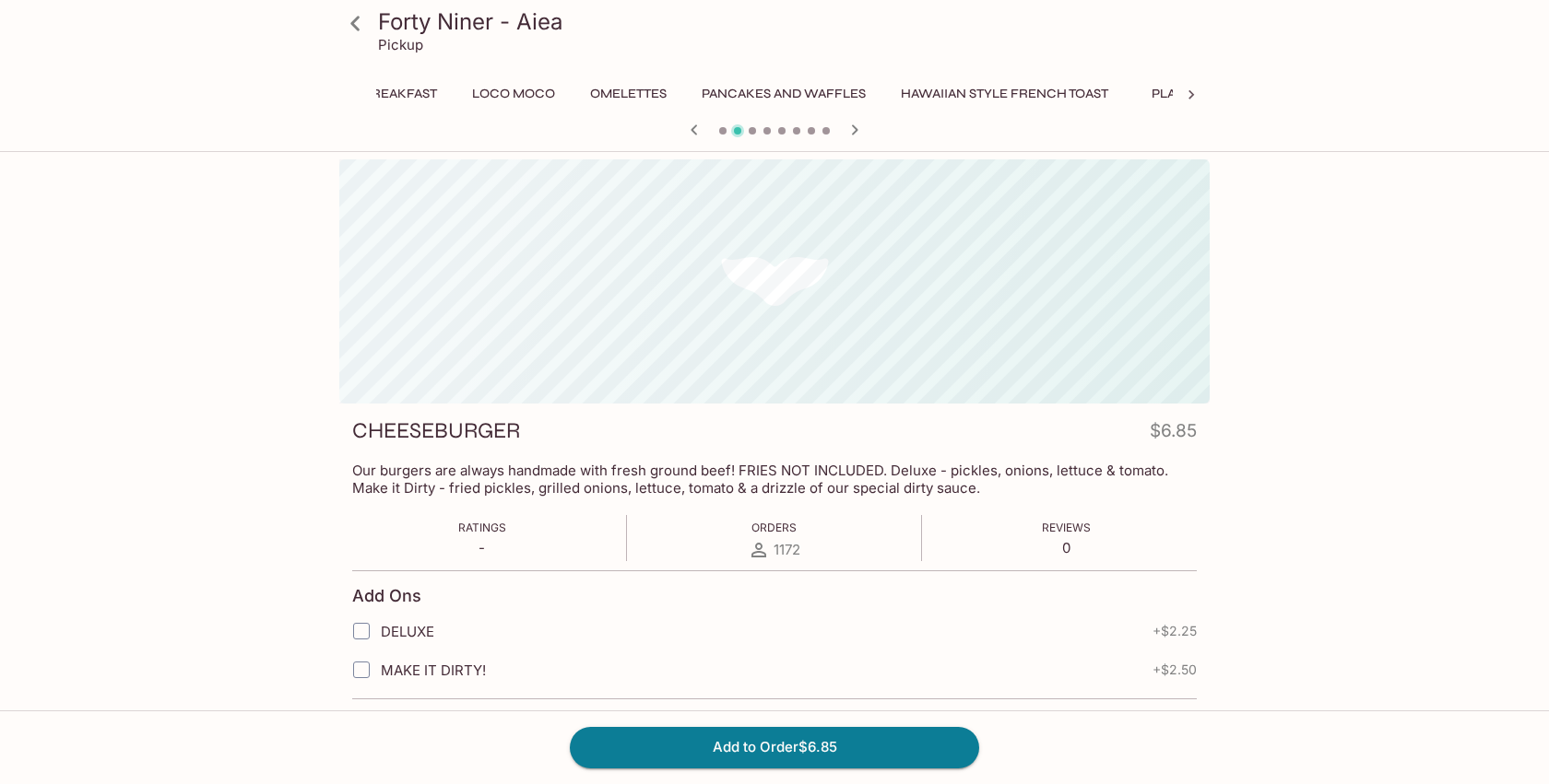
scroll to position [0, 645]
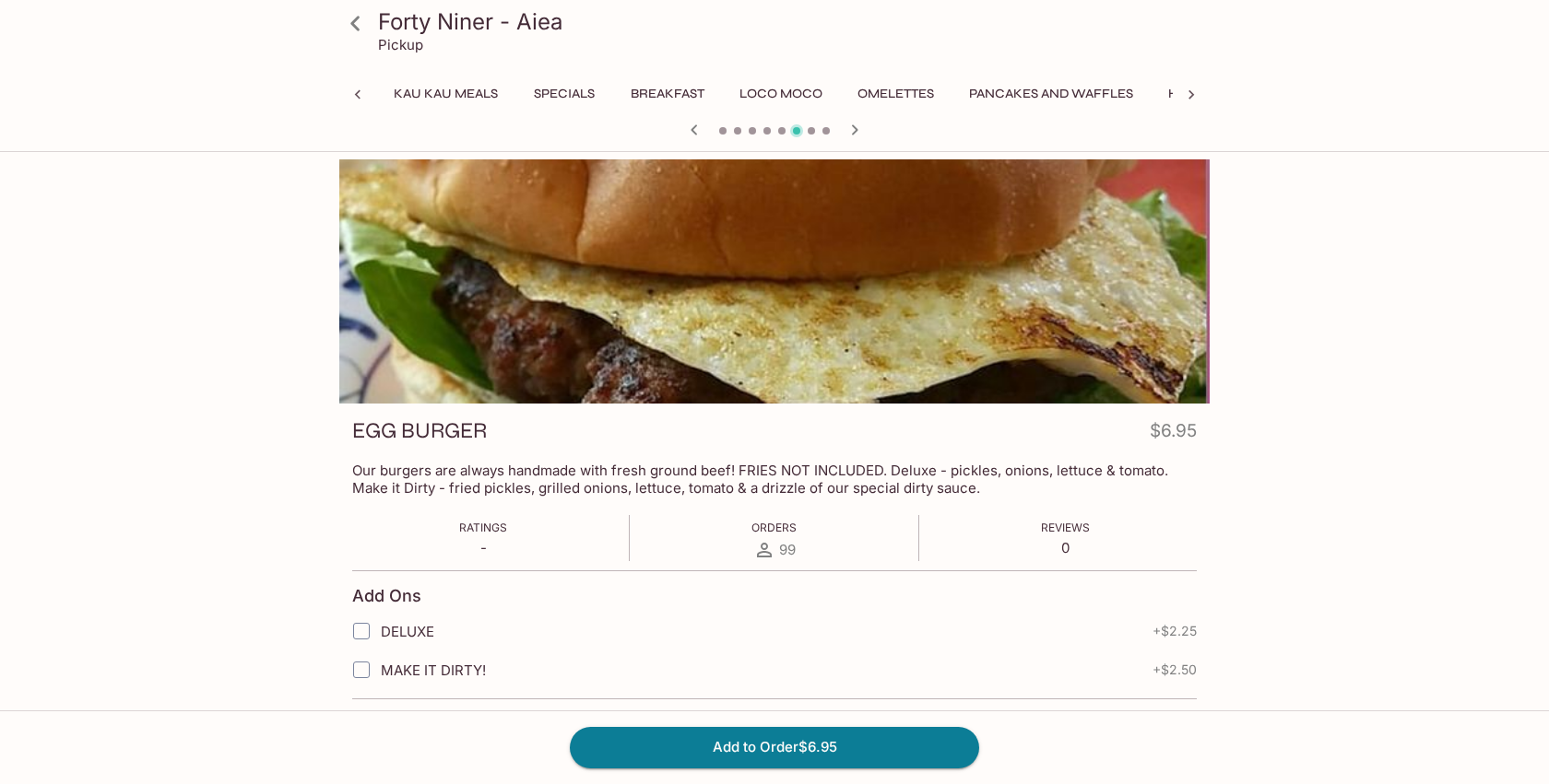
scroll to position [0, 645]
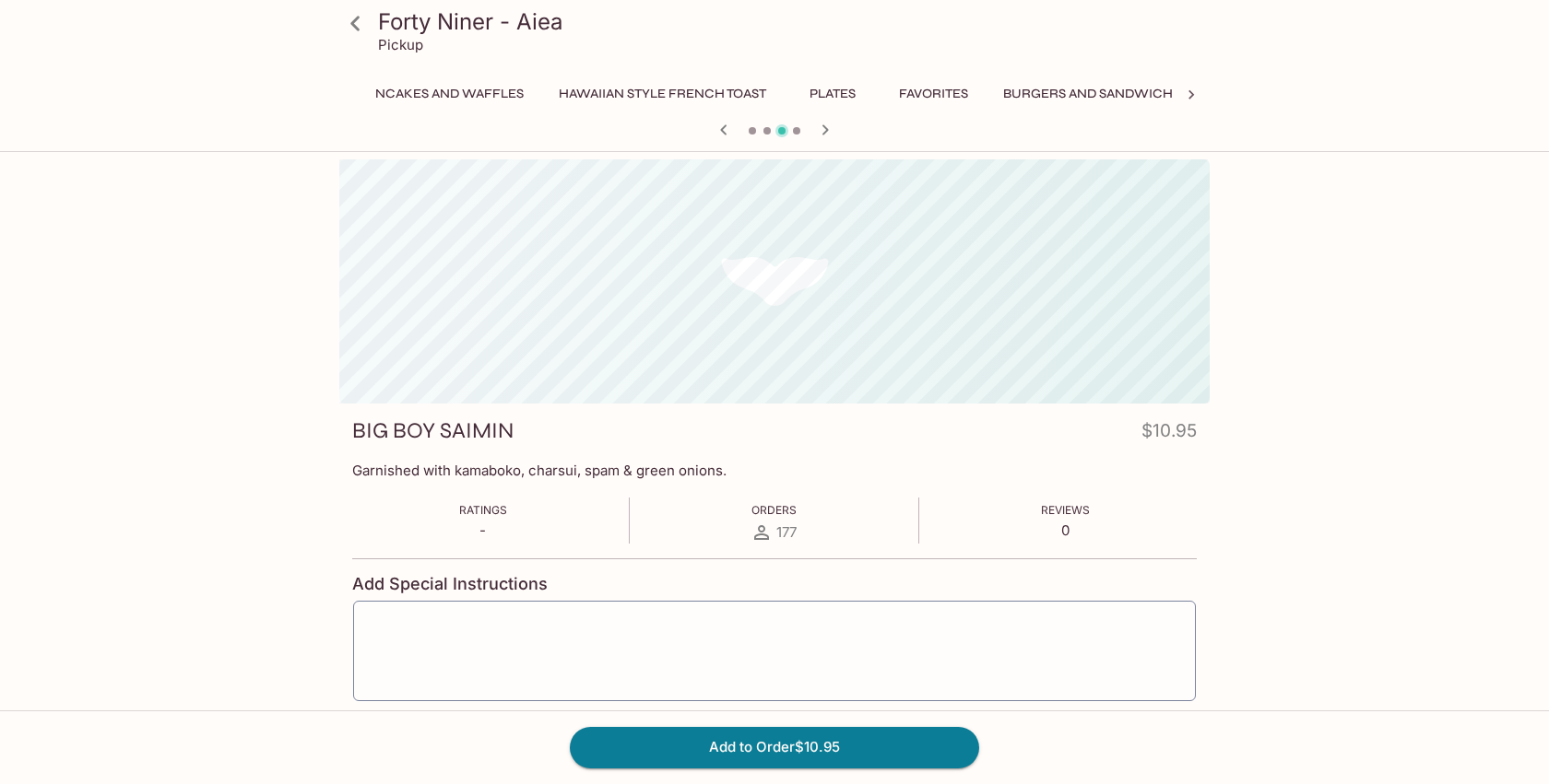
scroll to position [0, 742]
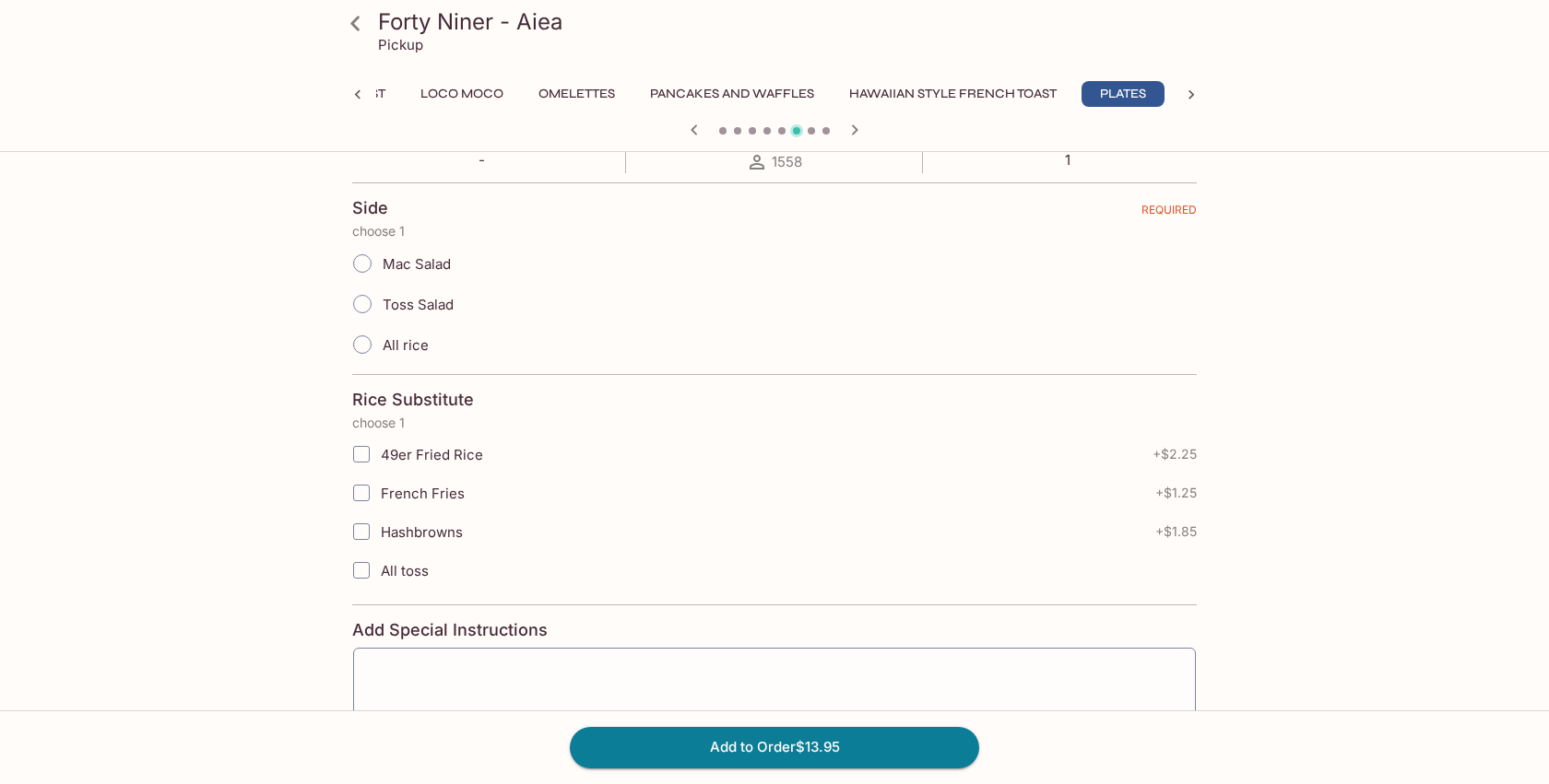
scroll to position [461, 0]
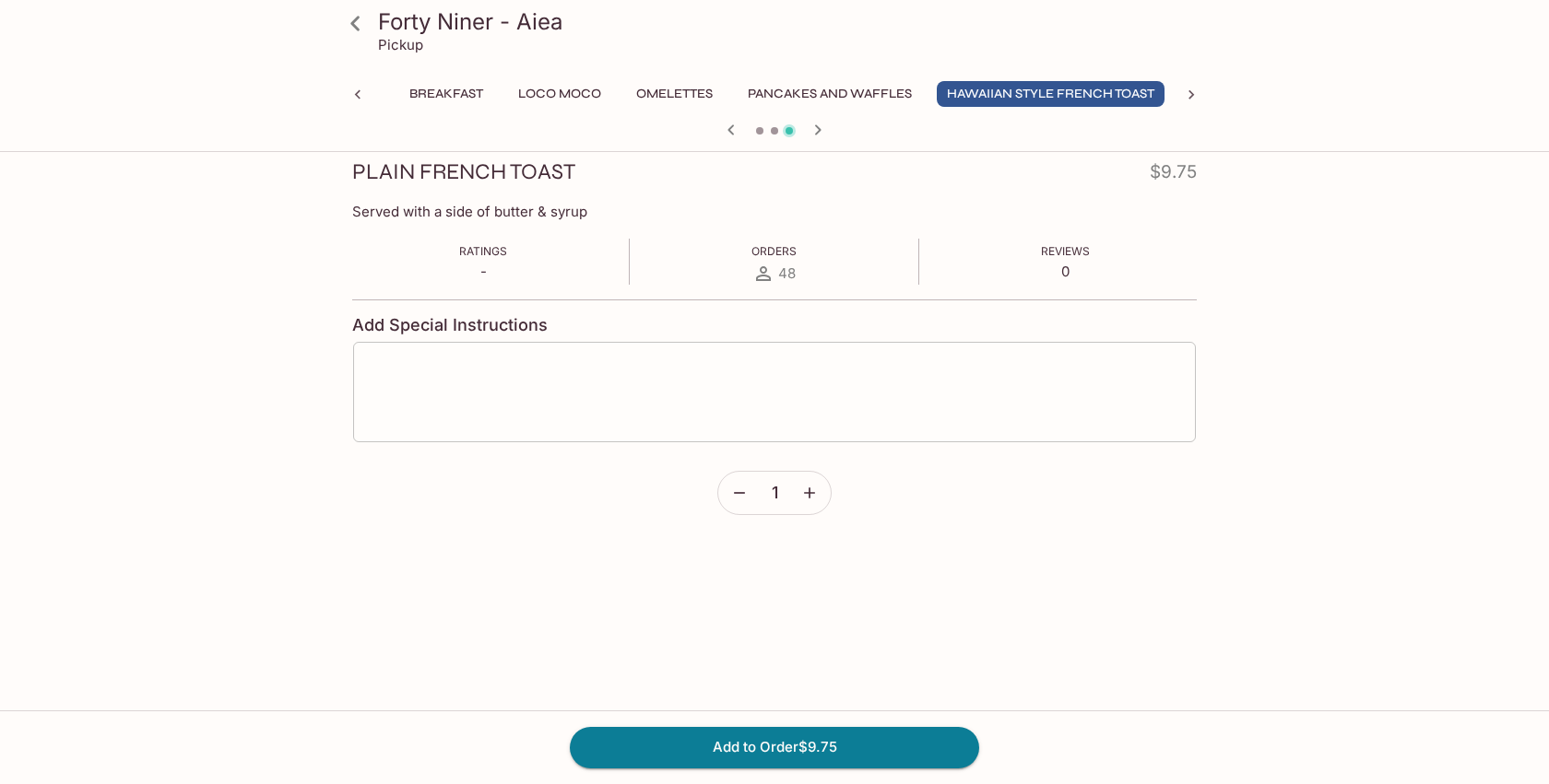
scroll to position [307, 0]
